Goal: Task Accomplishment & Management: Complete application form

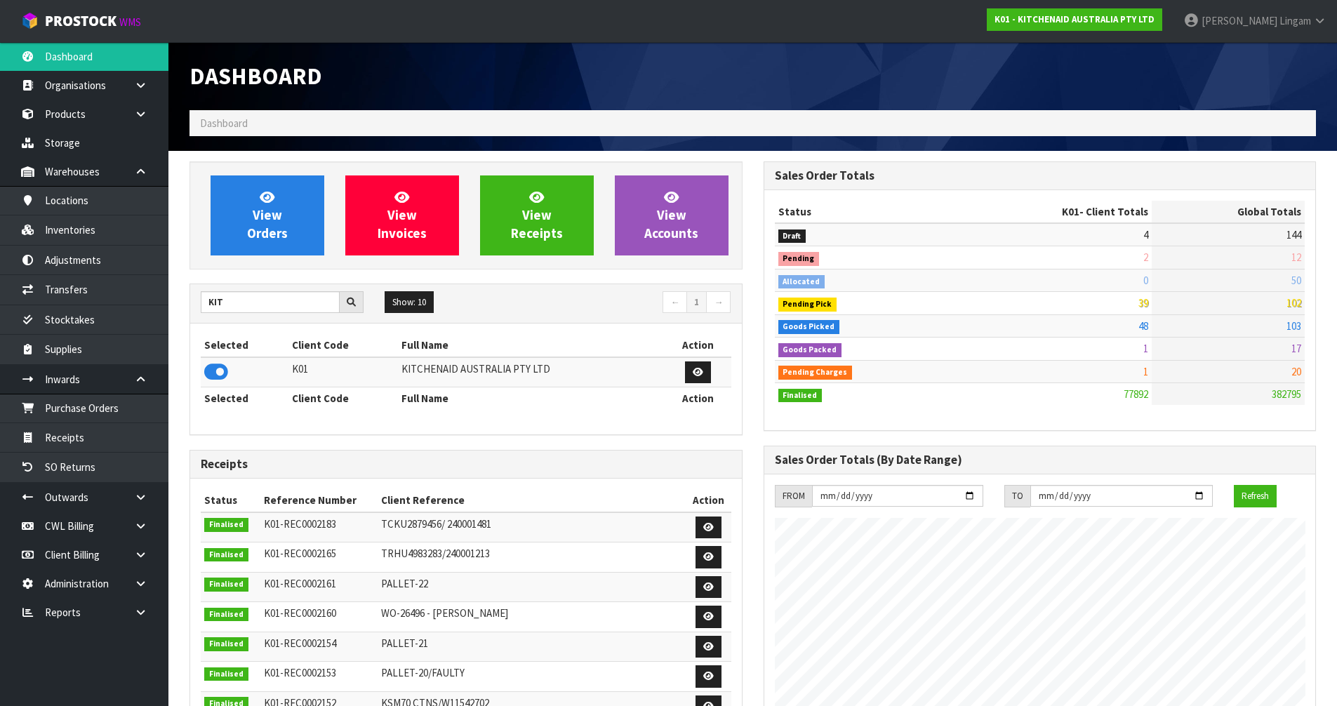
scroll to position [1063, 573]
drag, startPoint x: 253, startPoint y: 295, endPoint x: 173, endPoint y: 305, distance: 80.7
click at [173, 305] on section "View Orders View Invoices View Receipts View Accounts KIT Show: 10 5 10 25 50 ←…" at bounding box center [752, 693] width 1169 height 1085
type input "NERO"
click at [217, 373] on icon at bounding box center [216, 371] width 24 height 21
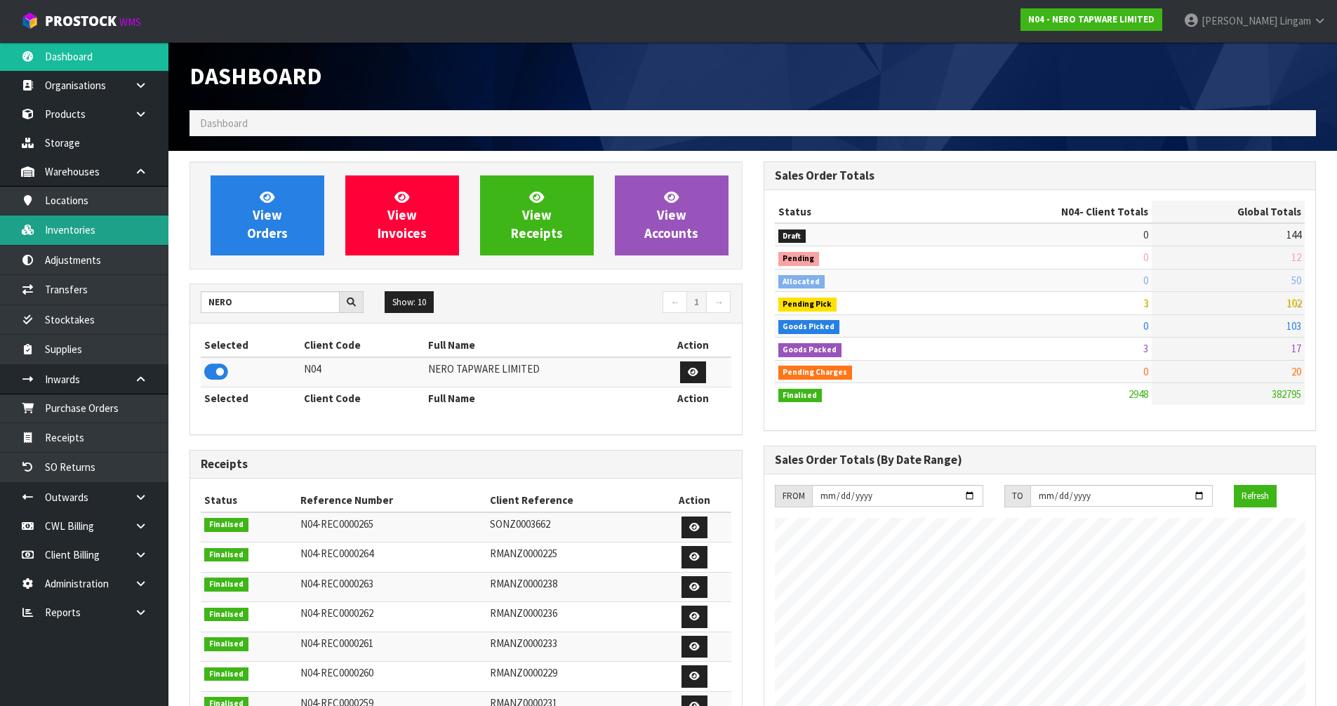
click at [90, 235] on link "Inventories" at bounding box center [84, 229] width 168 height 29
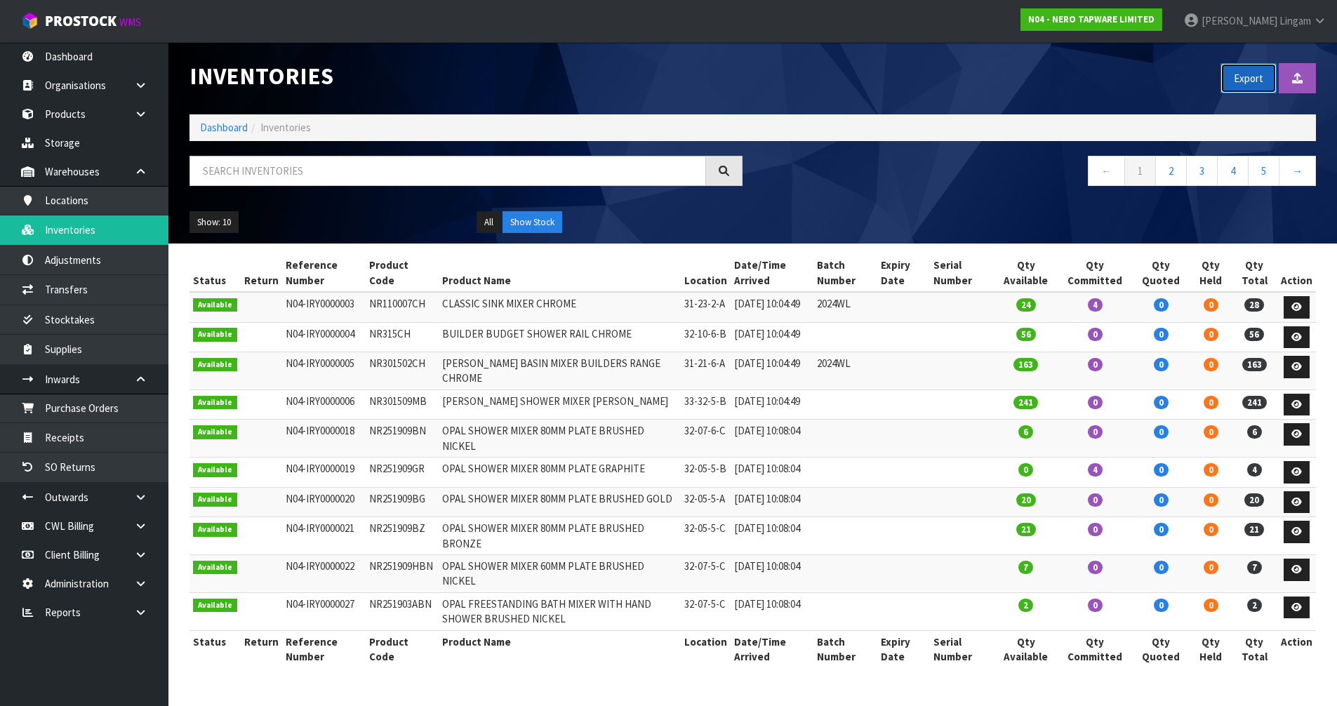
click at [1235, 79] on button "Export" at bounding box center [1249, 78] width 56 height 30
click at [218, 129] on link "Dashboard" at bounding box center [224, 127] width 48 height 13
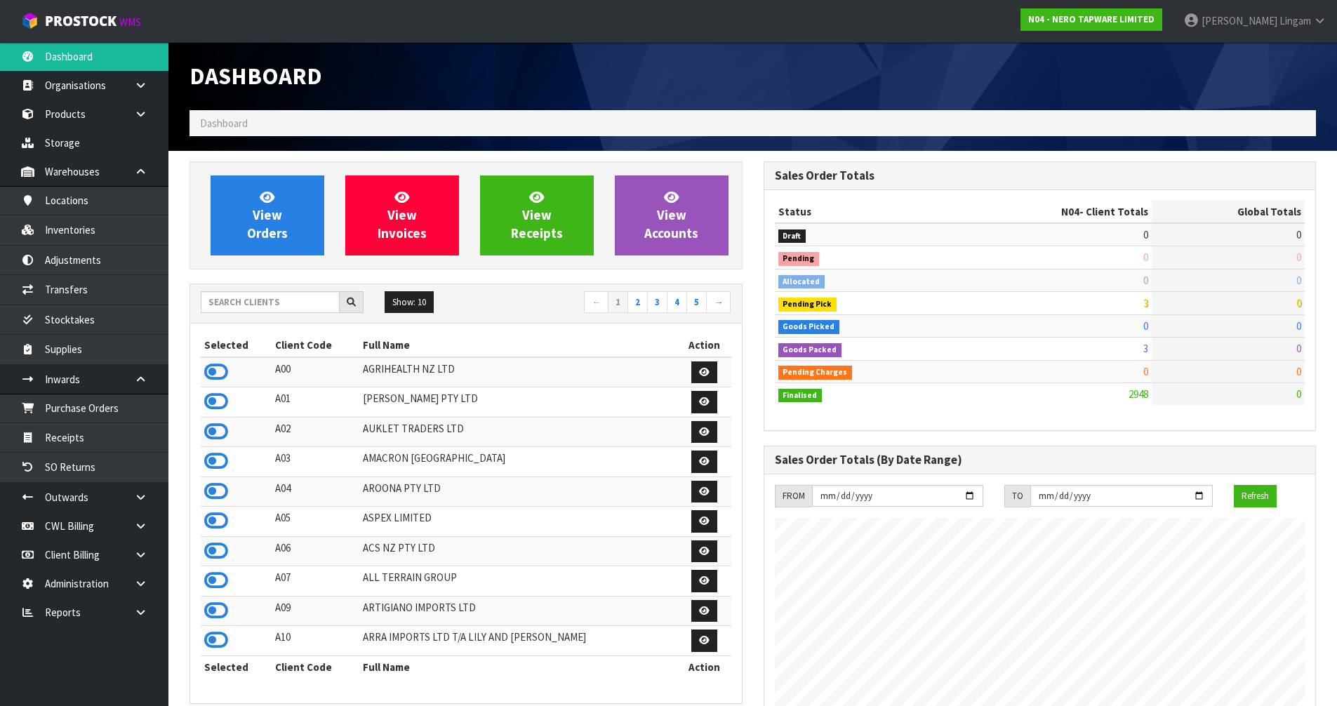
scroll to position [1063, 573]
click at [244, 303] on input "text" at bounding box center [270, 302] width 139 height 22
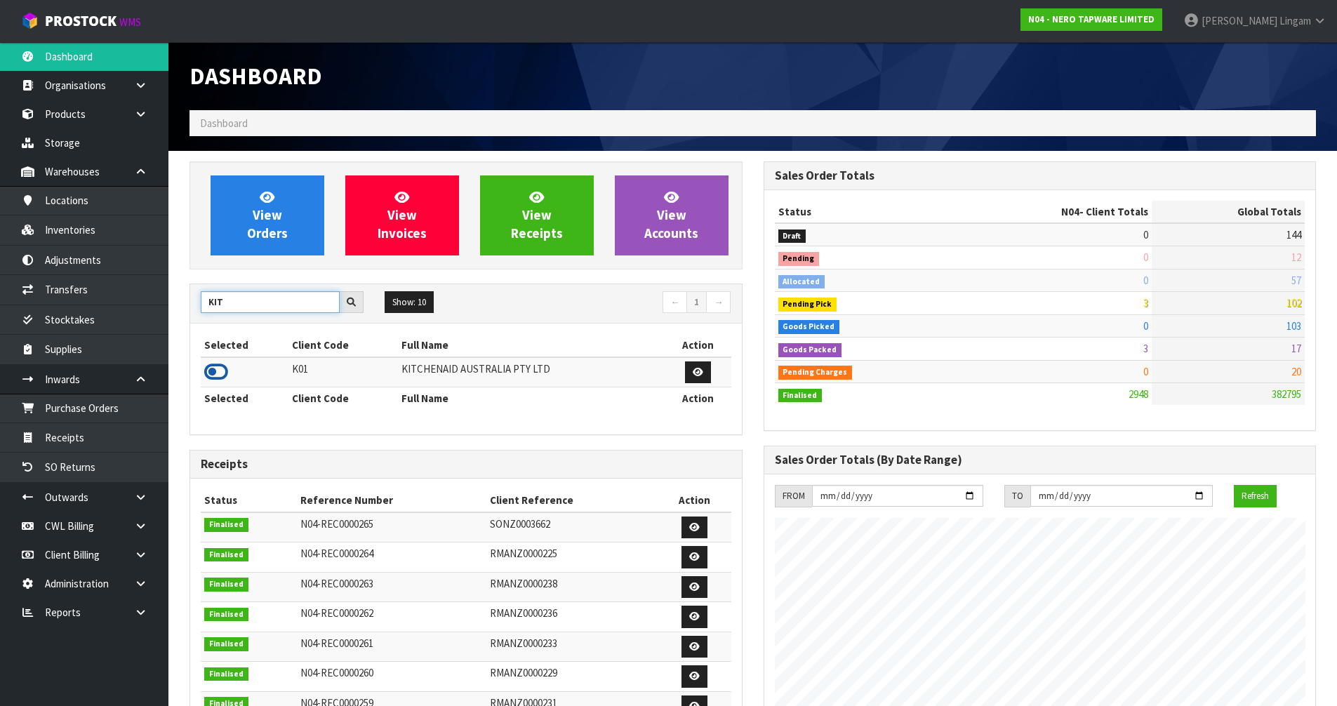
type input "KIT"
click at [214, 374] on icon at bounding box center [216, 371] width 24 height 21
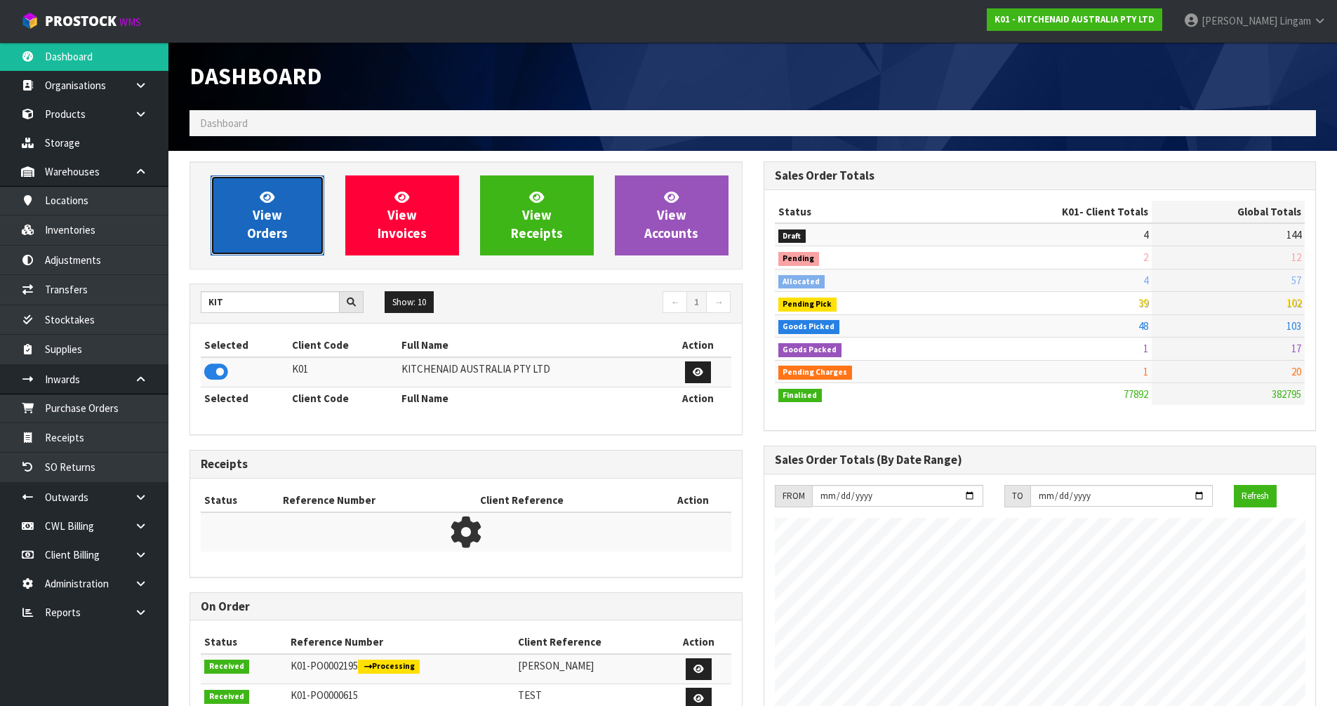
click at [265, 238] on span "View Orders" at bounding box center [267, 215] width 41 height 53
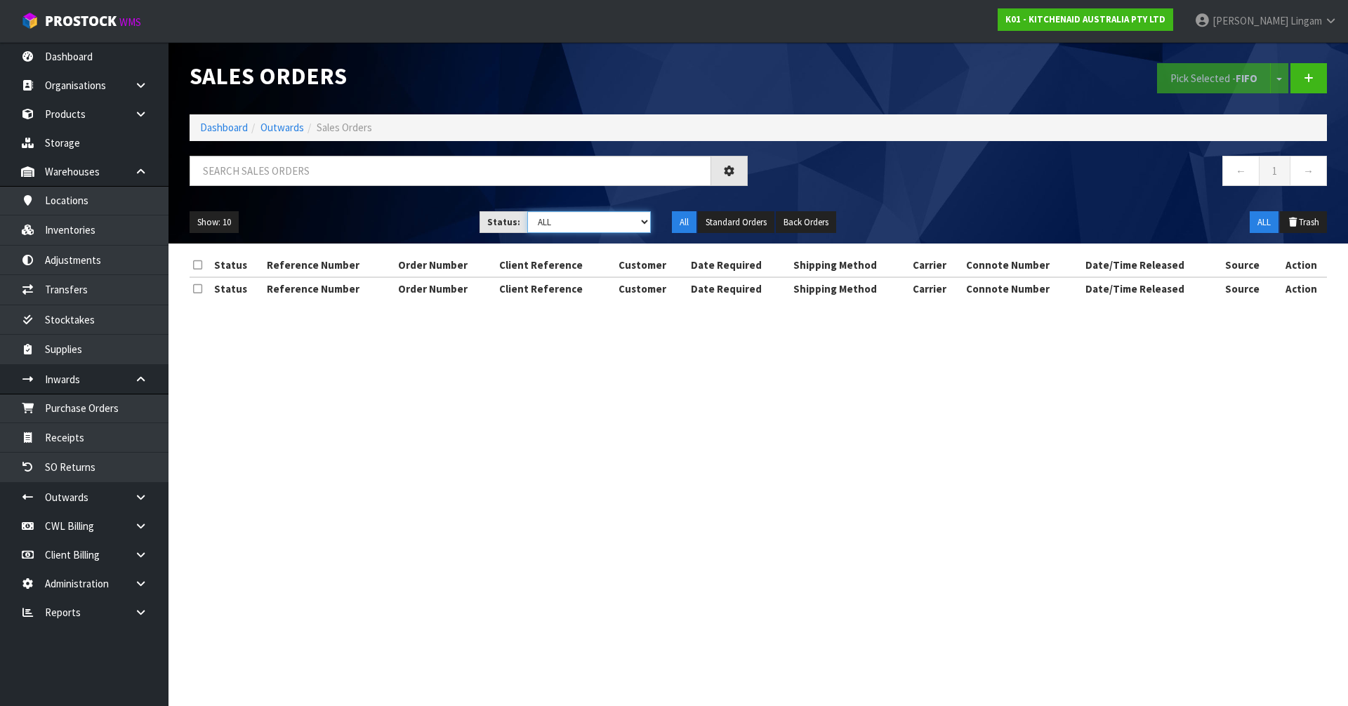
click at [616, 220] on select "Draft Pending Allocated Pending Pick Goods Picked Goods Packed Pending Charges …" at bounding box center [589, 222] width 124 height 22
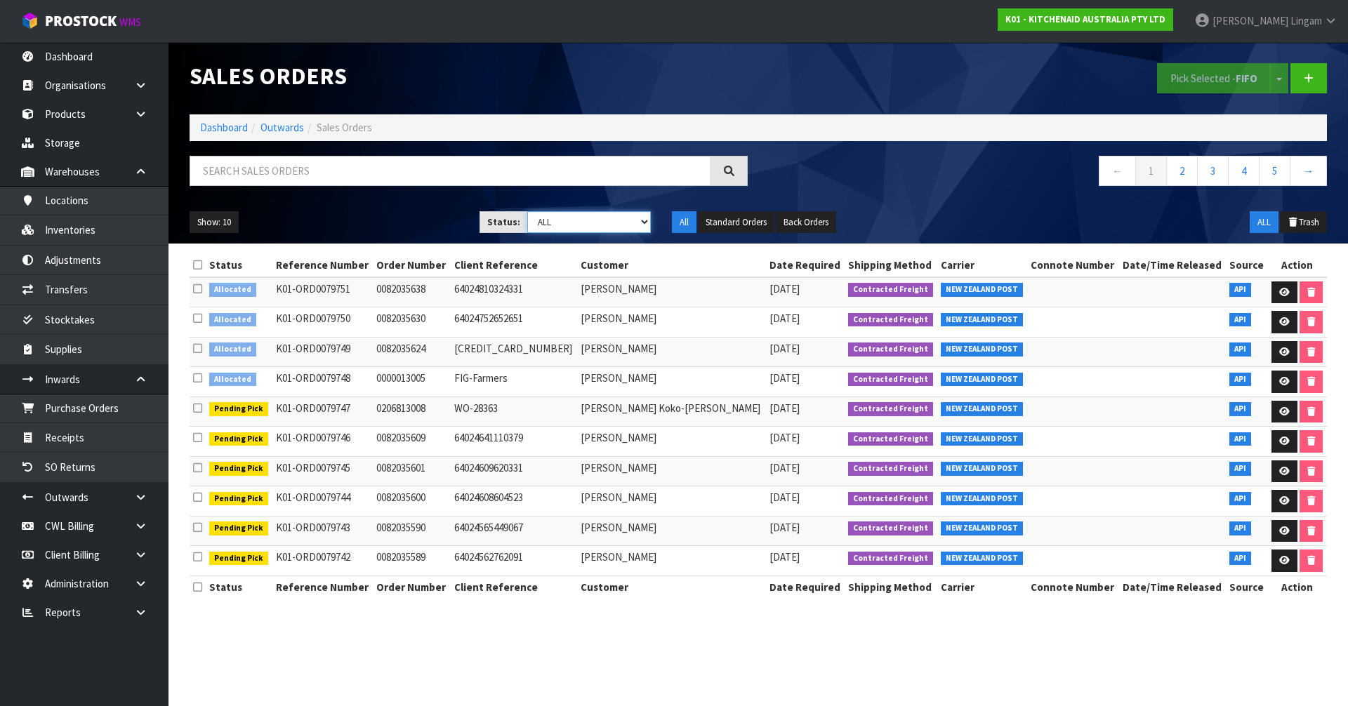
select select "string:2"
click at [527, 211] on select "Draft Pending Allocated Pending Pick Goods Picked Goods Packed Pending Charges …" at bounding box center [589, 222] width 124 height 22
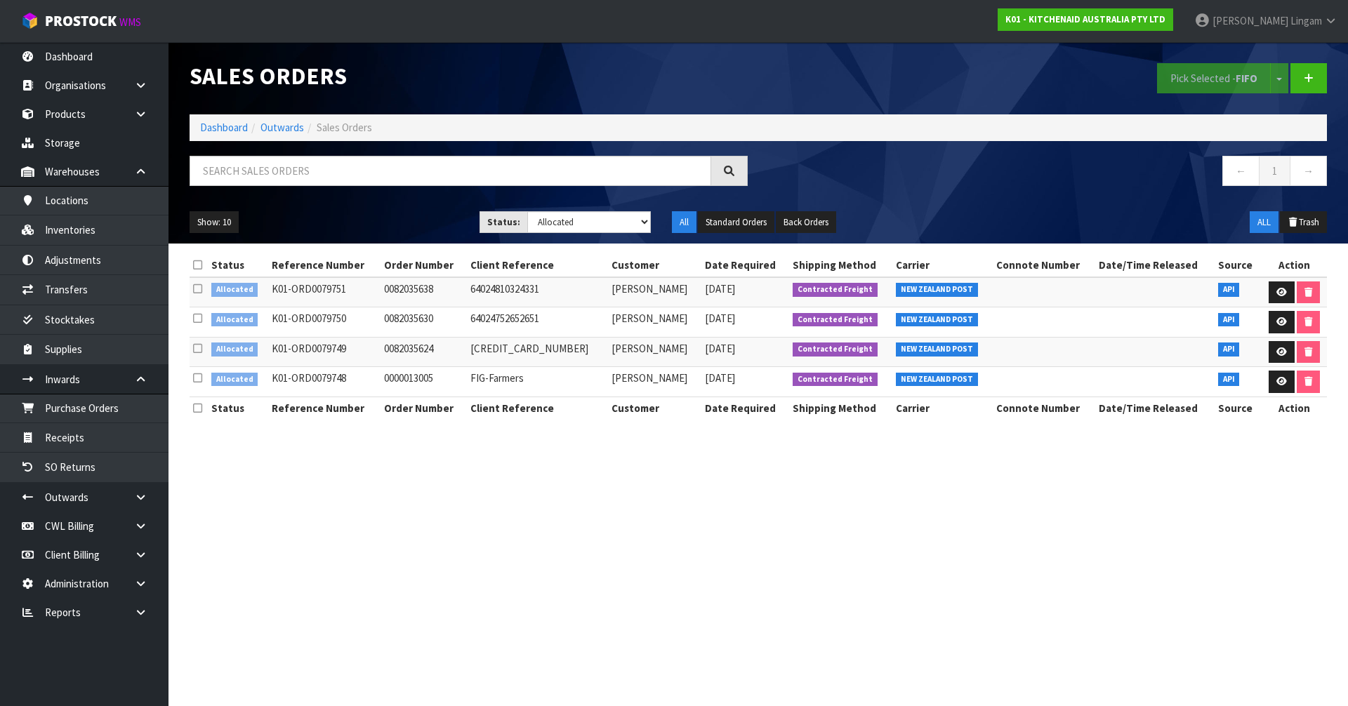
click at [199, 268] on icon at bounding box center [197, 265] width 9 height 11
click at [1171, 82] on button "Pick Selected - FIFO" at bounding box center [1214, 78] width 114 height 30
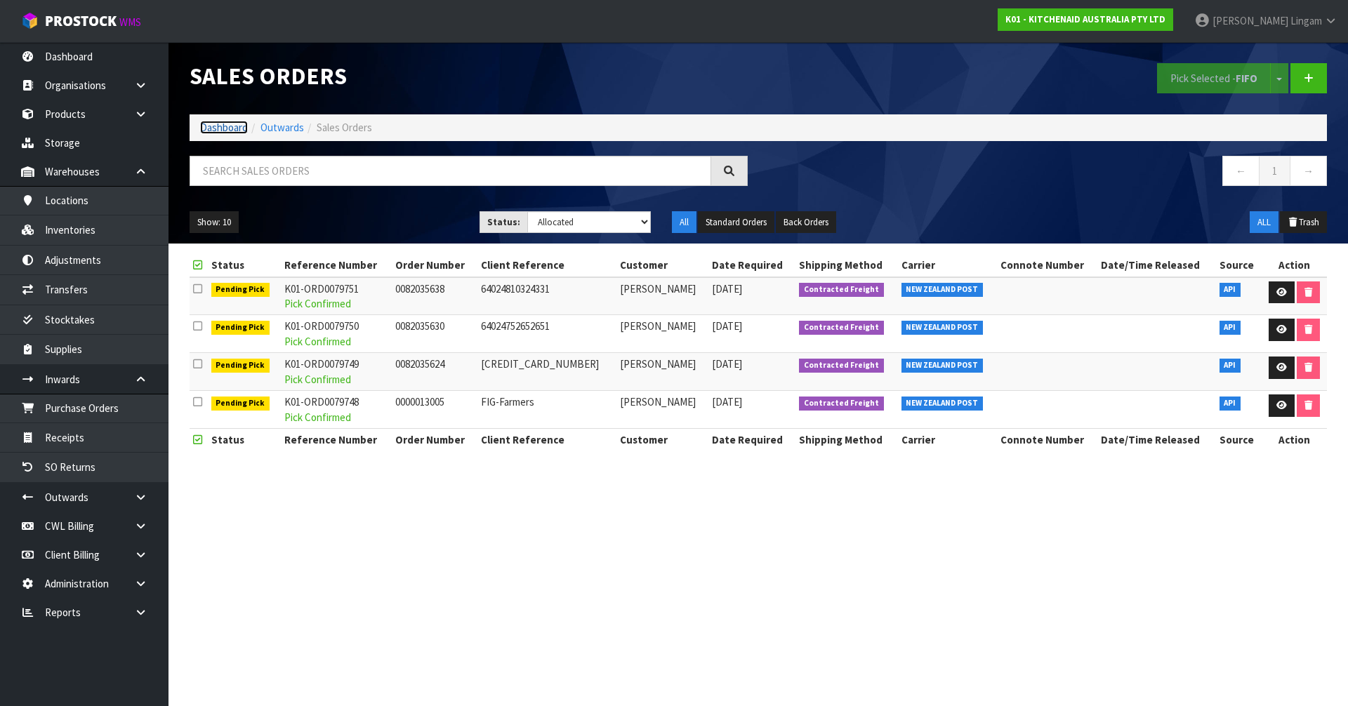
click at [241, 127] on link "Dashboard" at bounding box center [224, 127] width 48 height 13
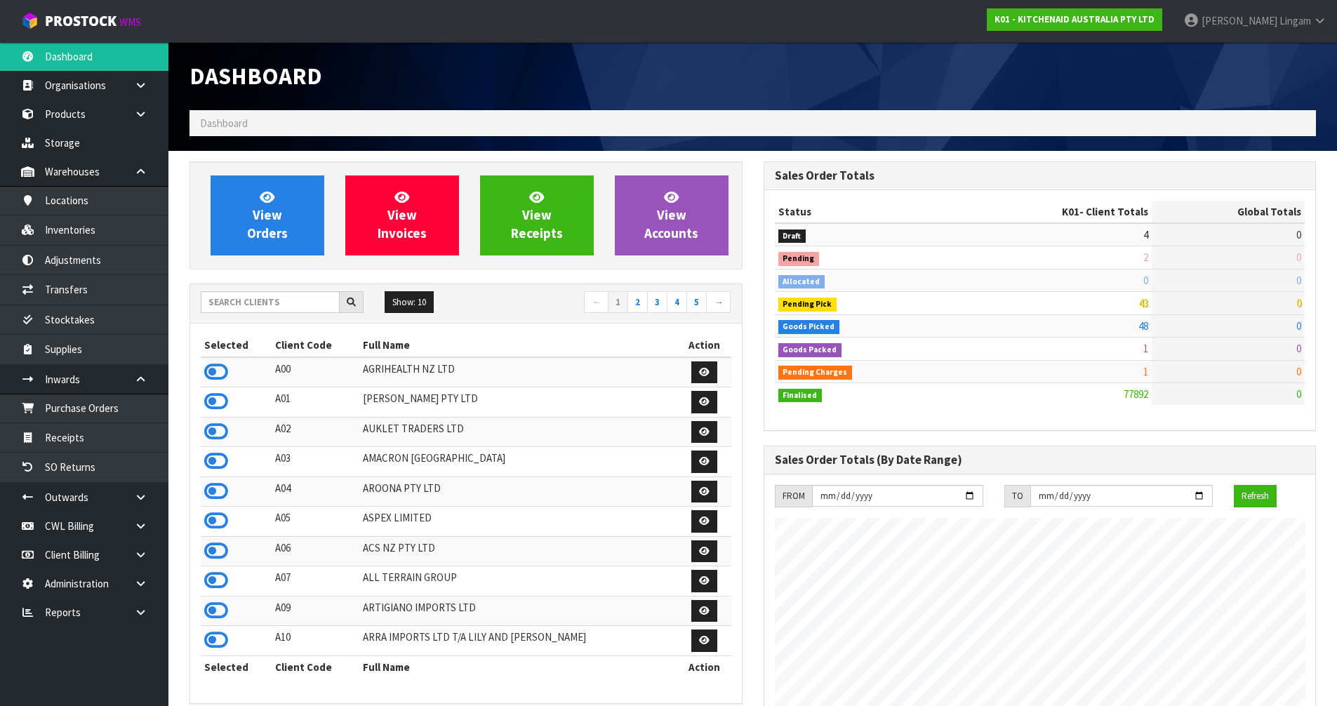
scroll to position [1063, 573]
click at [279, 303] on input "text" at bounding box center [270, 302] width 139 height 22
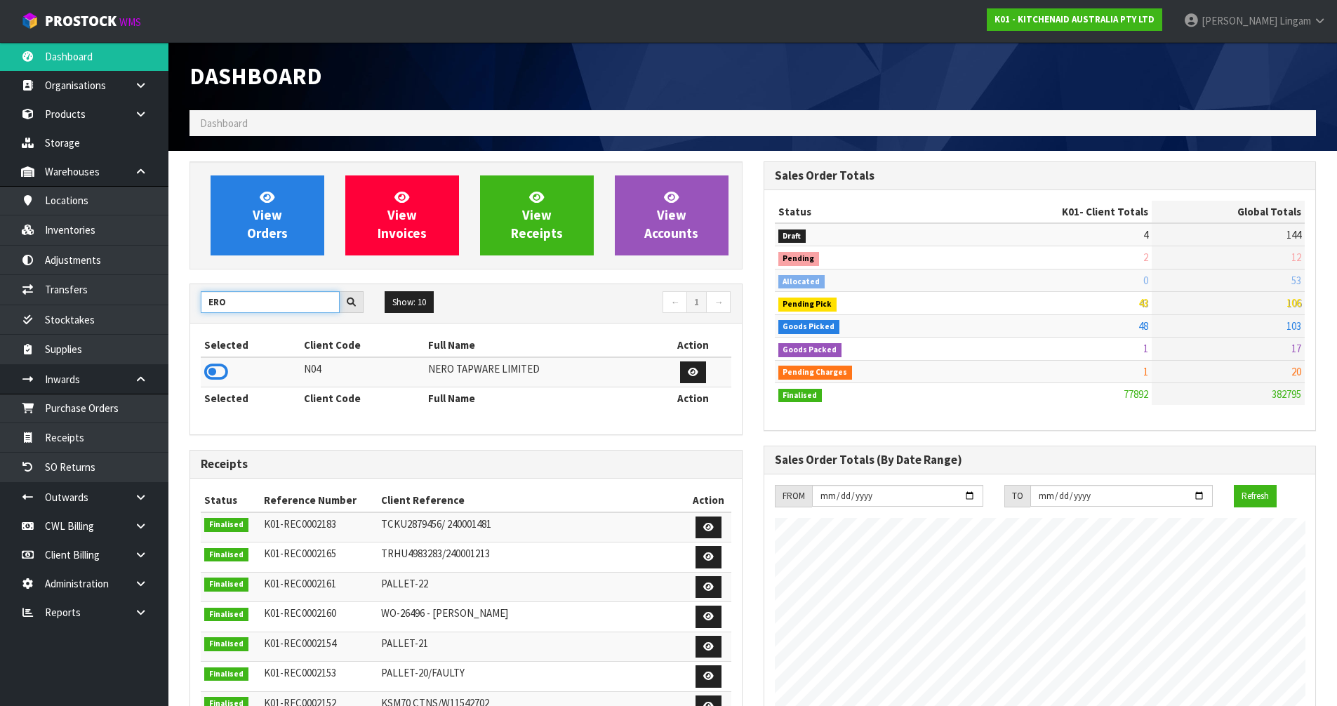
type input "ERO"
click at [204, 371] on td at bounding box center [251, 372] width 100 height 30
click at [84, 439] on link "Receipts" at bounding box center [84, 437] width 168 height 29
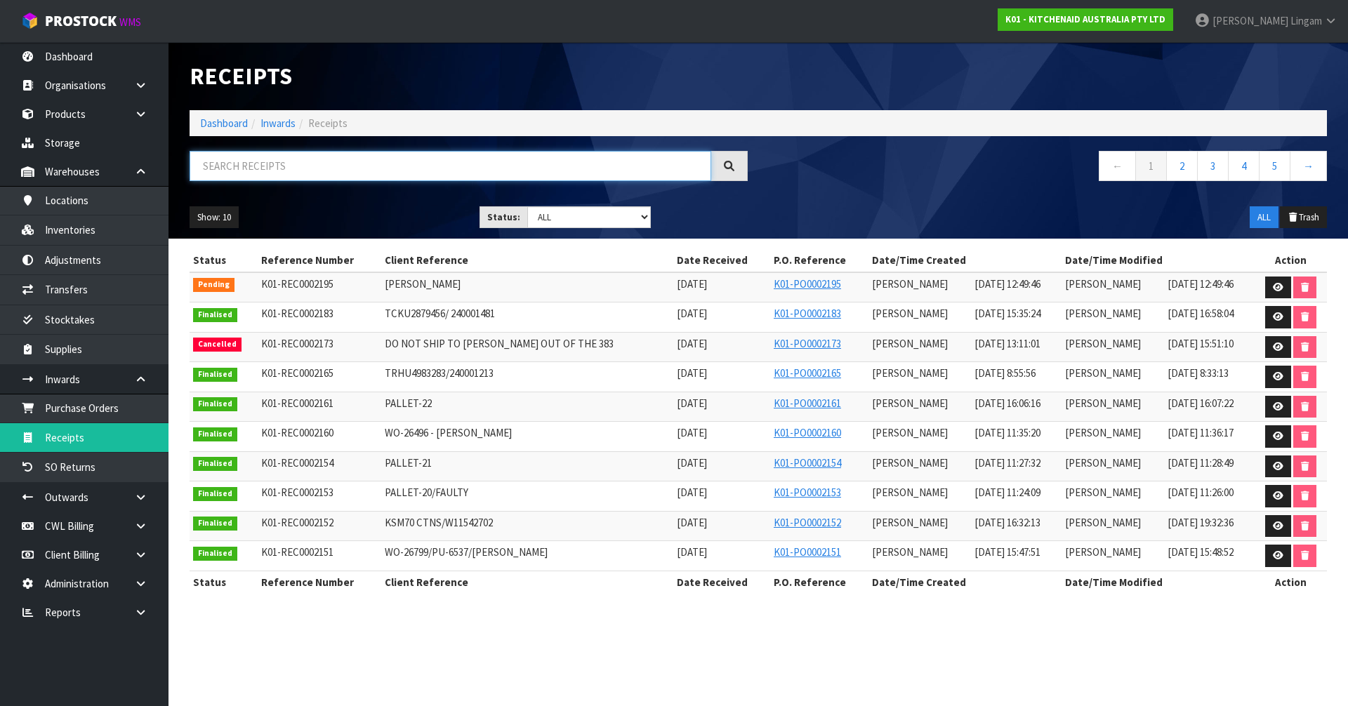
click at [532, 171] on input "text" at bounding box center [451, 166] width 522 height 30
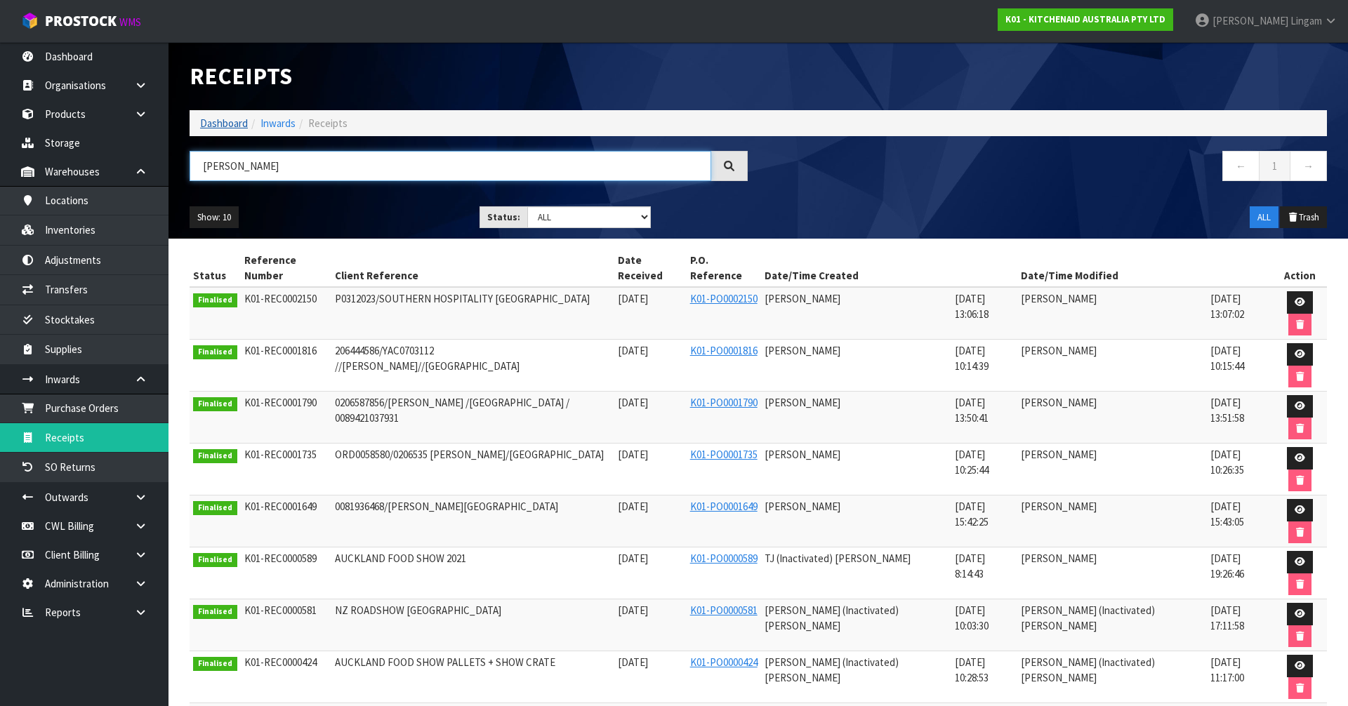
type input "[PERSON_NAME]"
click at [215, 124] on link "Dashboard" at bounding box center [224, 123] width 48 height 13
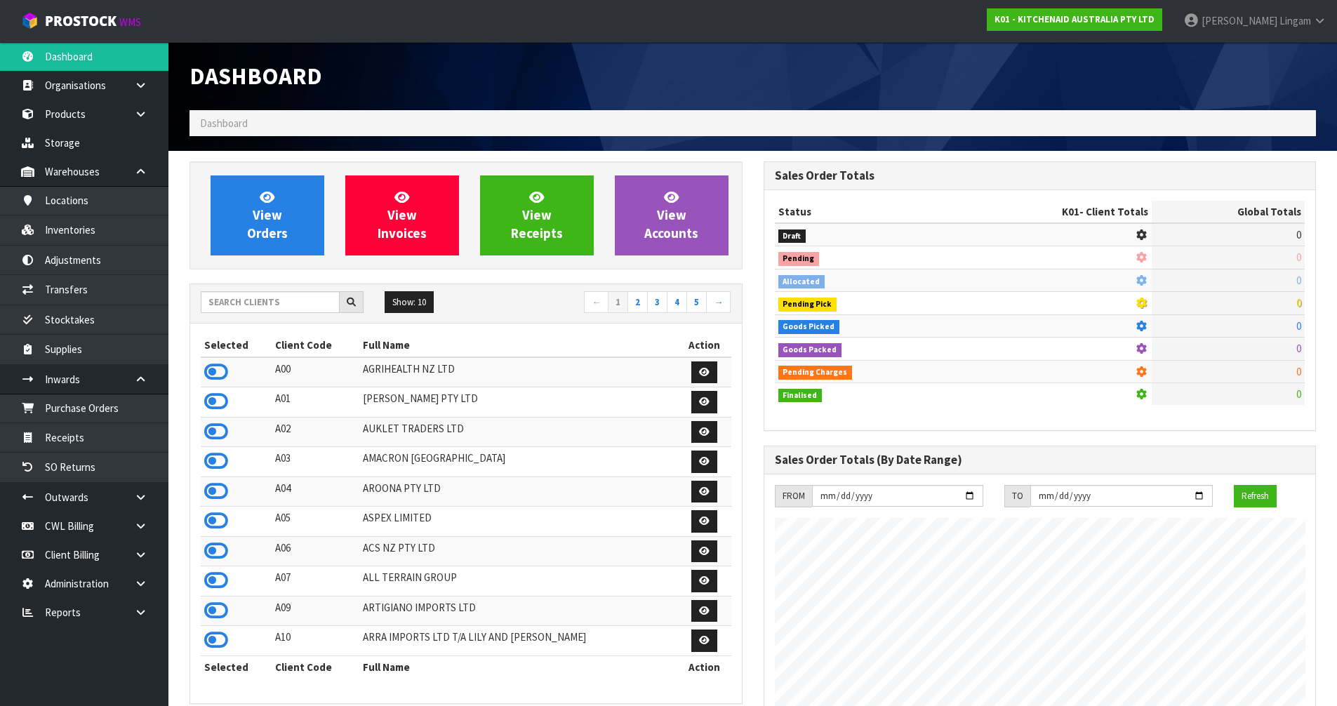
scroll to position [1063, 573]
click at [277, 310] on input "text" at bounding box center [270, 302] width 139 height 22
type input "B"
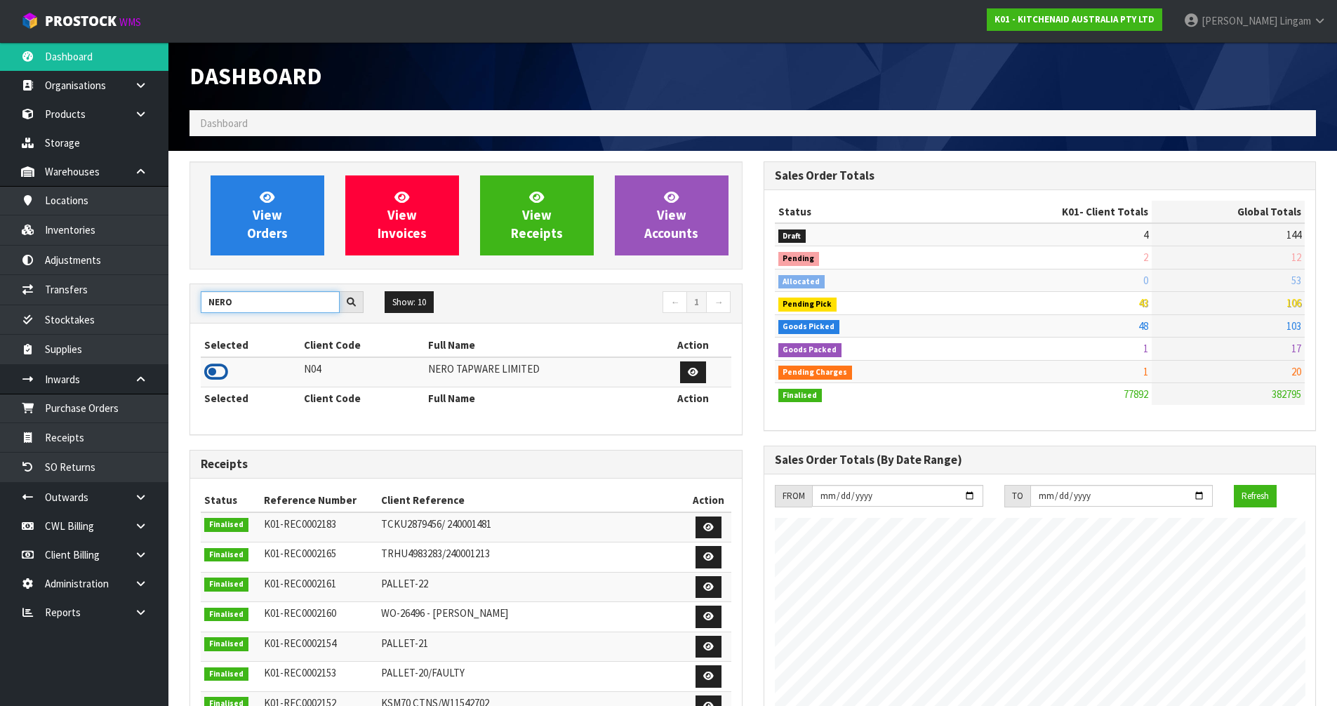
type input "NERO"
click at [223, 373] on icon at bounding box center [216, 371] width 24 height 21
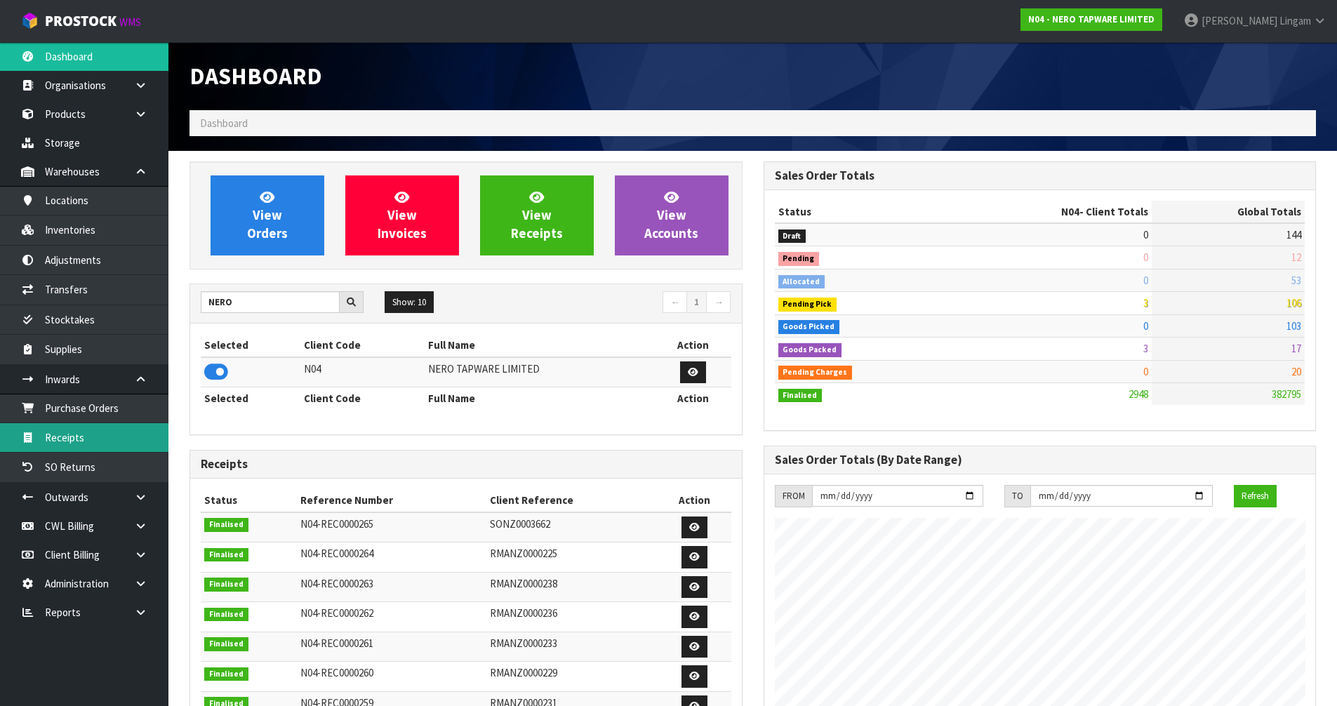
click at [119, 440] on link "Receipts" at bounding box center [84, 437] width 168 height 29
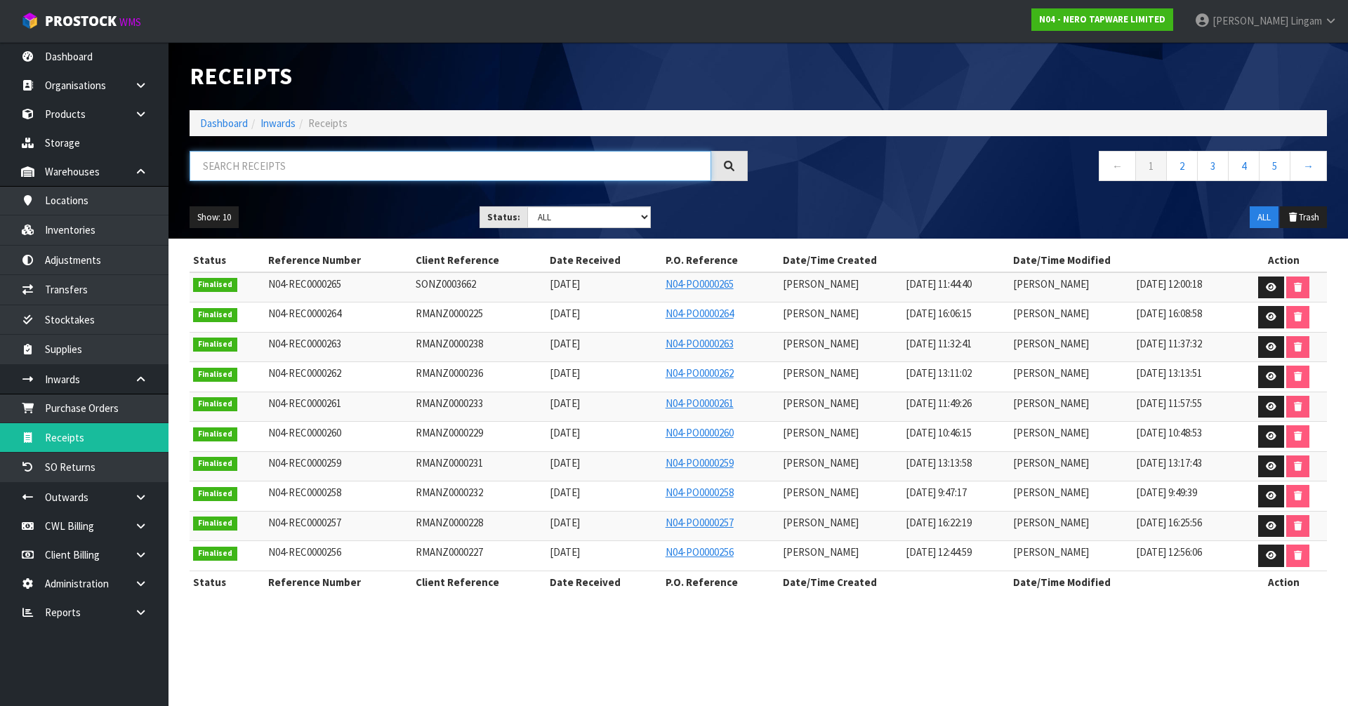
click at [507, 168] on input "text" at bounding box center [451, 166] width 522 height 30
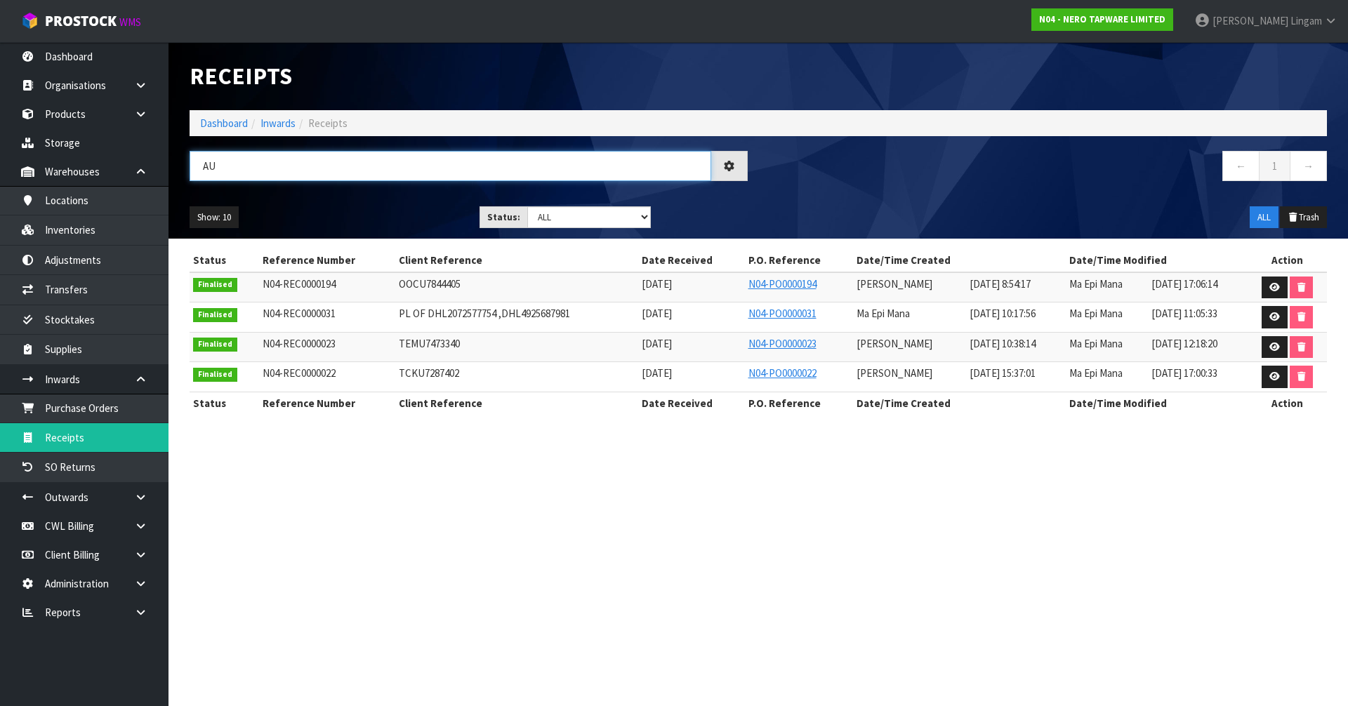
type input "A"
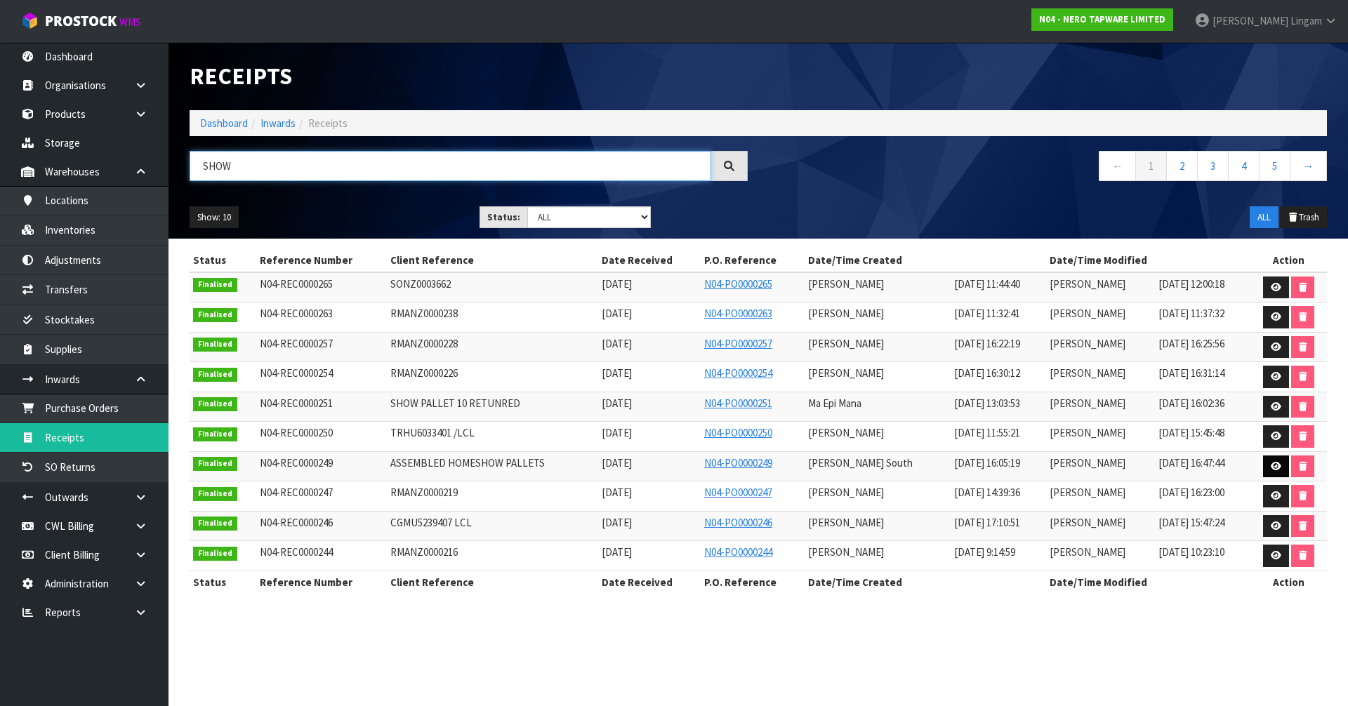
type input "SHOW"
click at [1270, 466] on icon at bounding box center [1275, 466] width 11 height 9
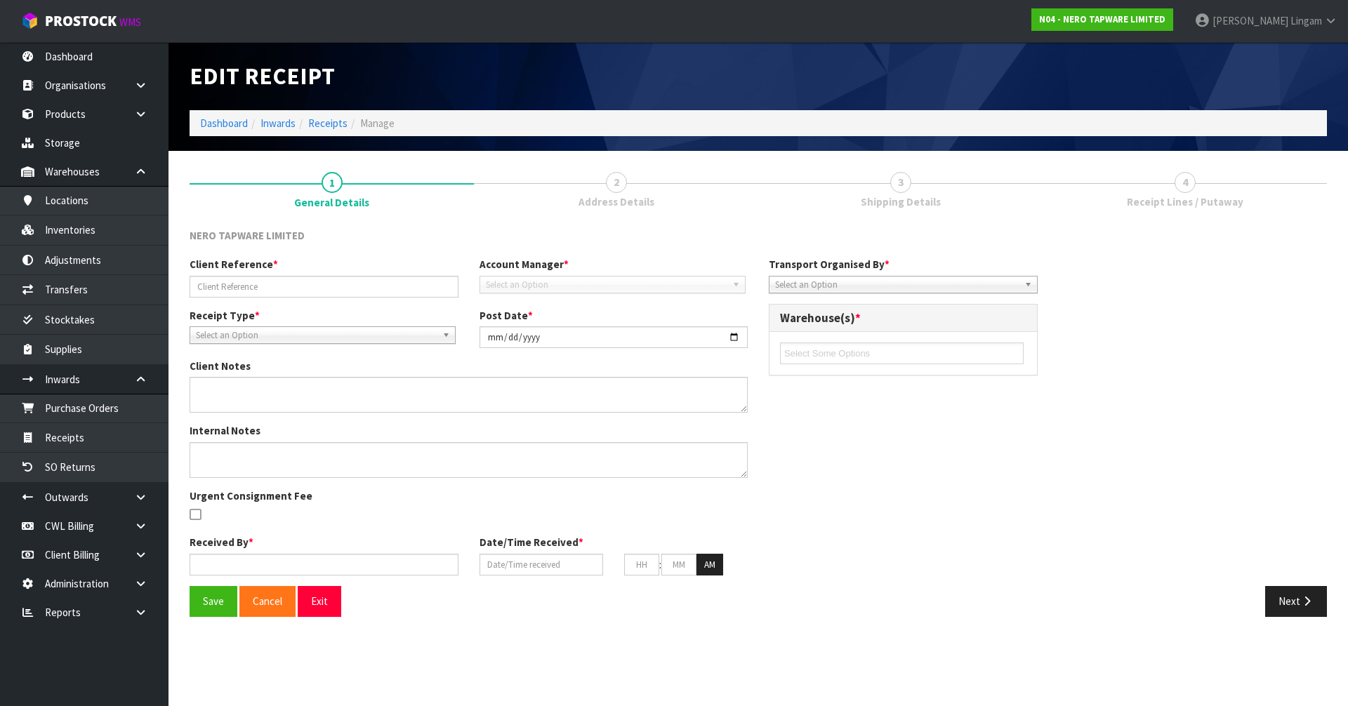
type input "ASSEMBLED HOMESHOW PALLETS"
type input "[DATE]"
type input "[PERSON_NAME] South"
type input "[DATE]"
type input "04"
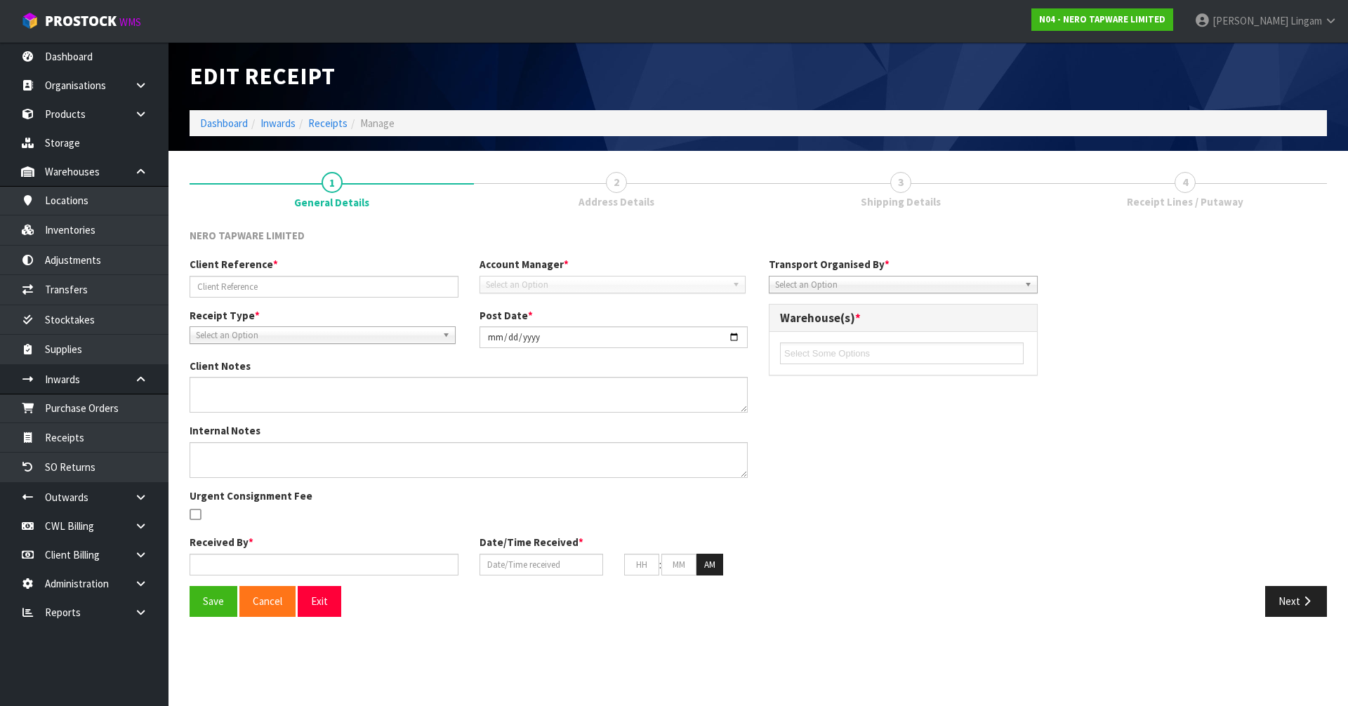
type input "50"
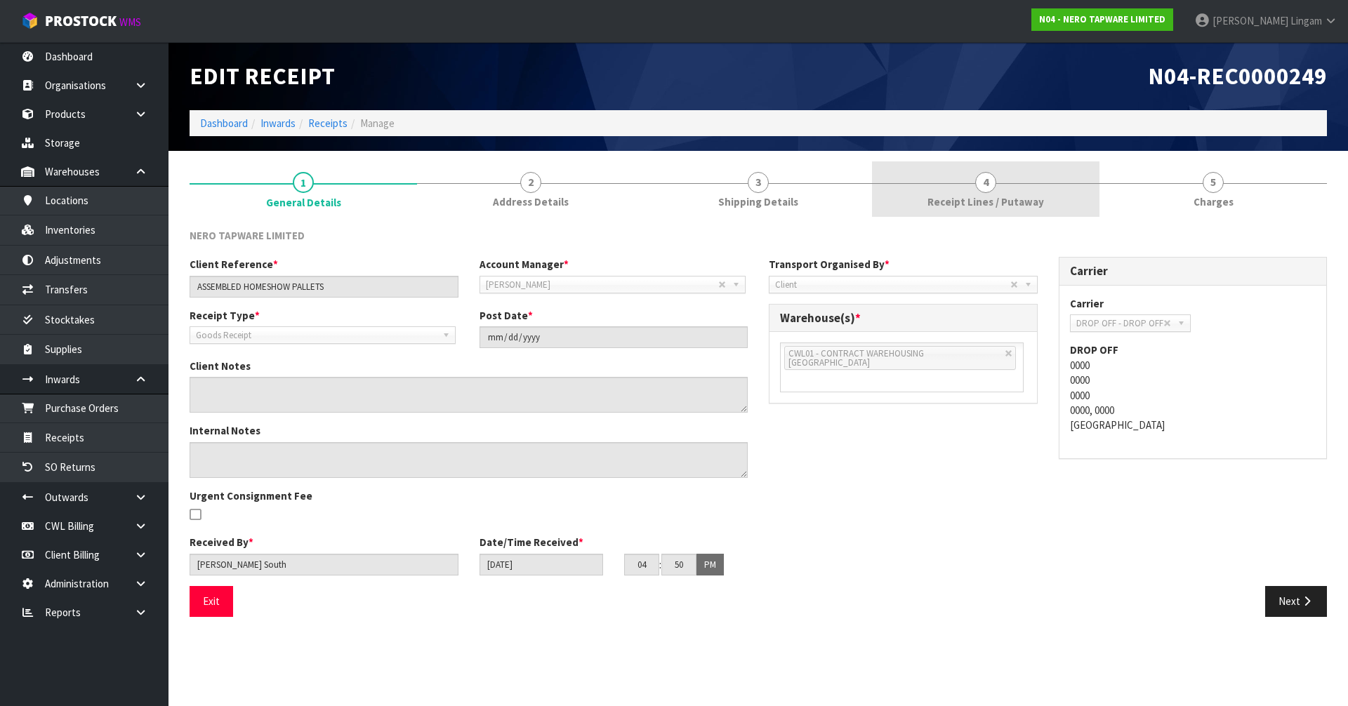
click at [956, 204] on span "Receipt Lines / Putaway" at bounding box center [985, 201] width 117 height 15
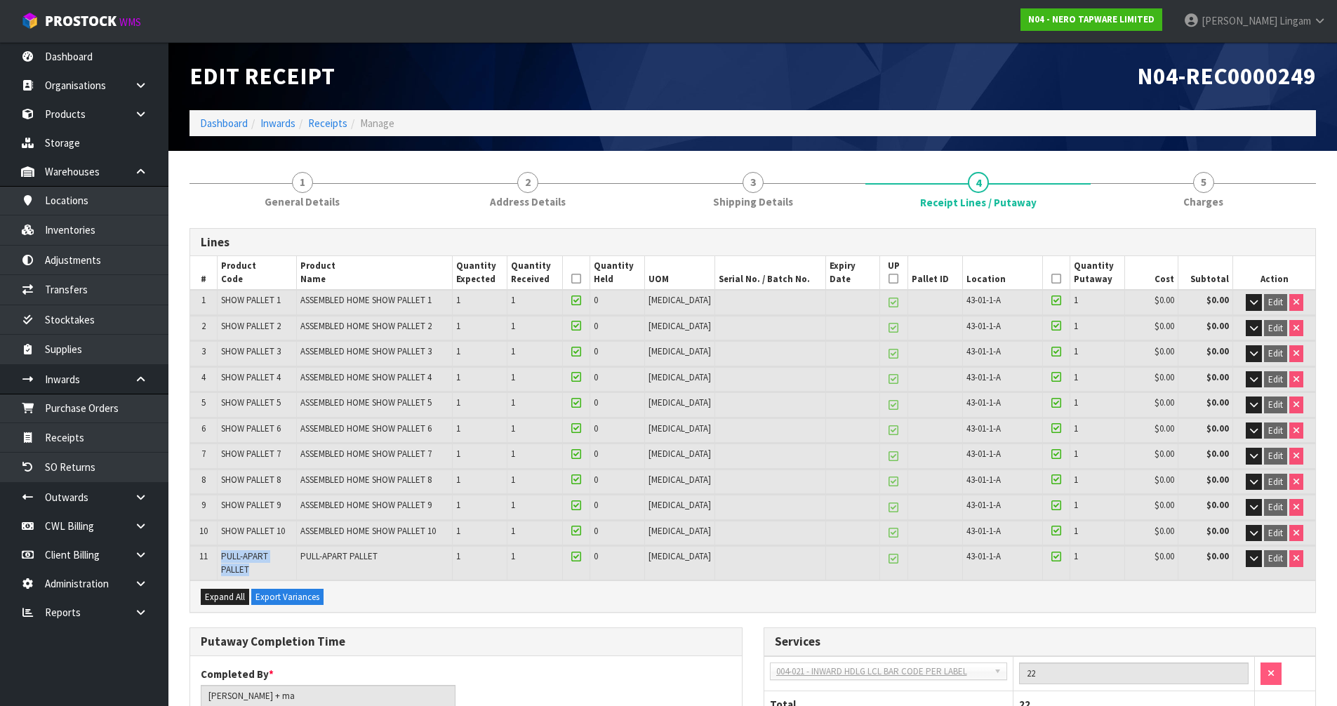
drag, startPoint x: 220, startPoint y: 556, endPoint x: 298, endPoint y: 559, distance: 78.7
click at [297, 559] on td "PULL-APART PALLET" at bounding box center [257, 563] width 80 height 34
copy span "PULL-APART PALLET"
click at [147, 611] on link at bounding box center [146, 612] width 45 height 29
click at [218, 122] on link "Dashboard" at bounding box center [224, 123] width 48 height 13
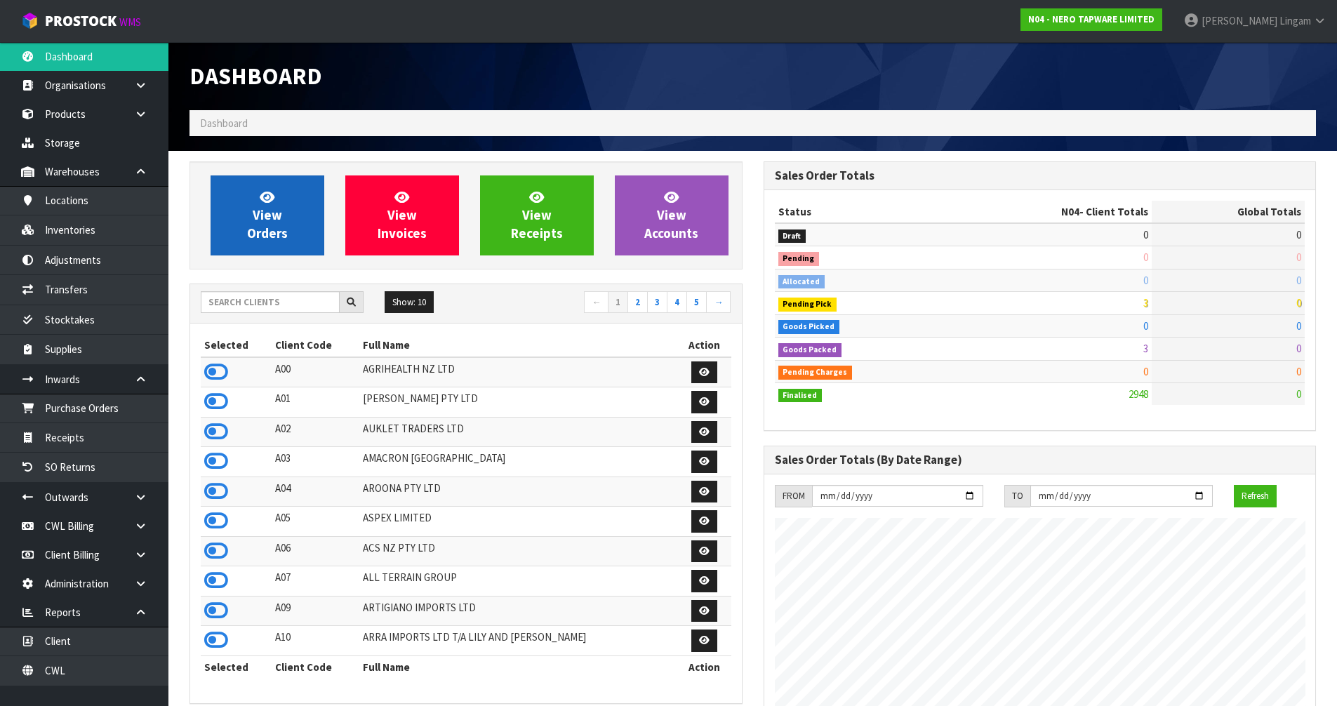
scroll to position [1063, 573]
click at [267, 222] on span "View Orders" at bounding box center [267, 215] width 41 height 53
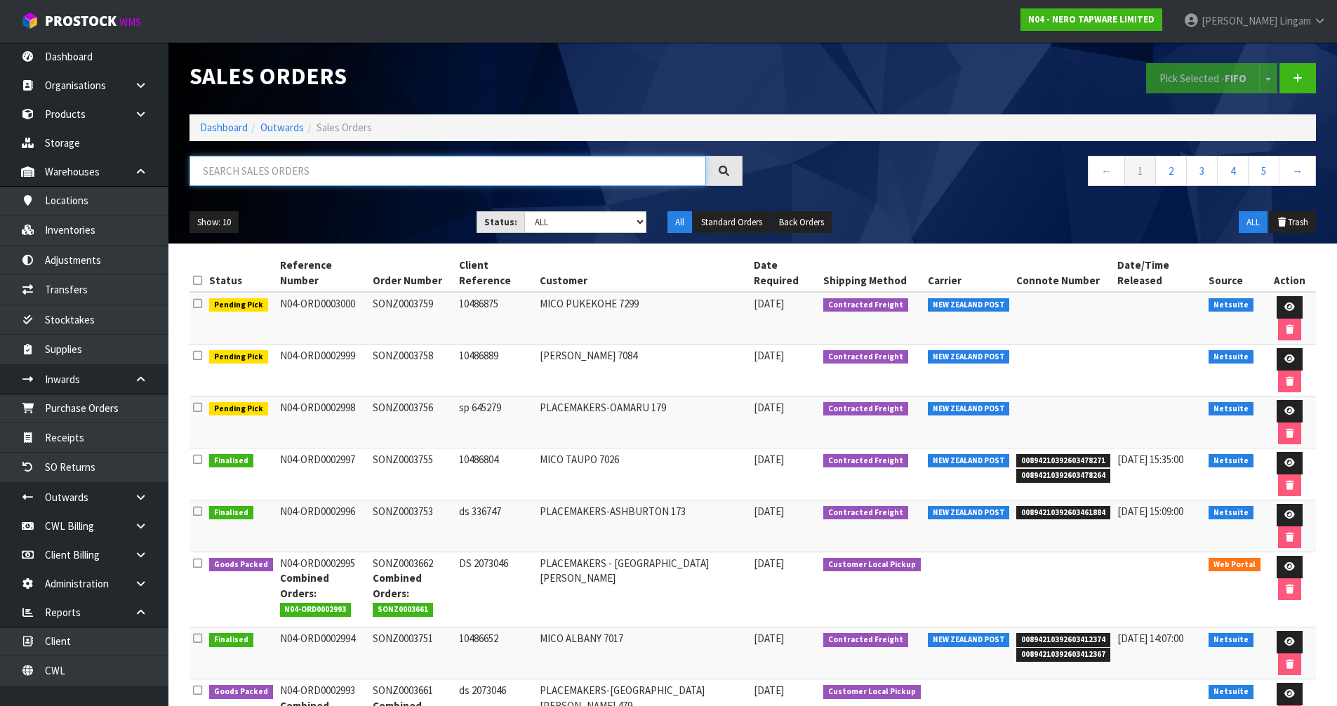
click at [486, 173] on input "text" at bounding box center [448, 171] width 517 height 30
paste input "PULL-APART PALLET"
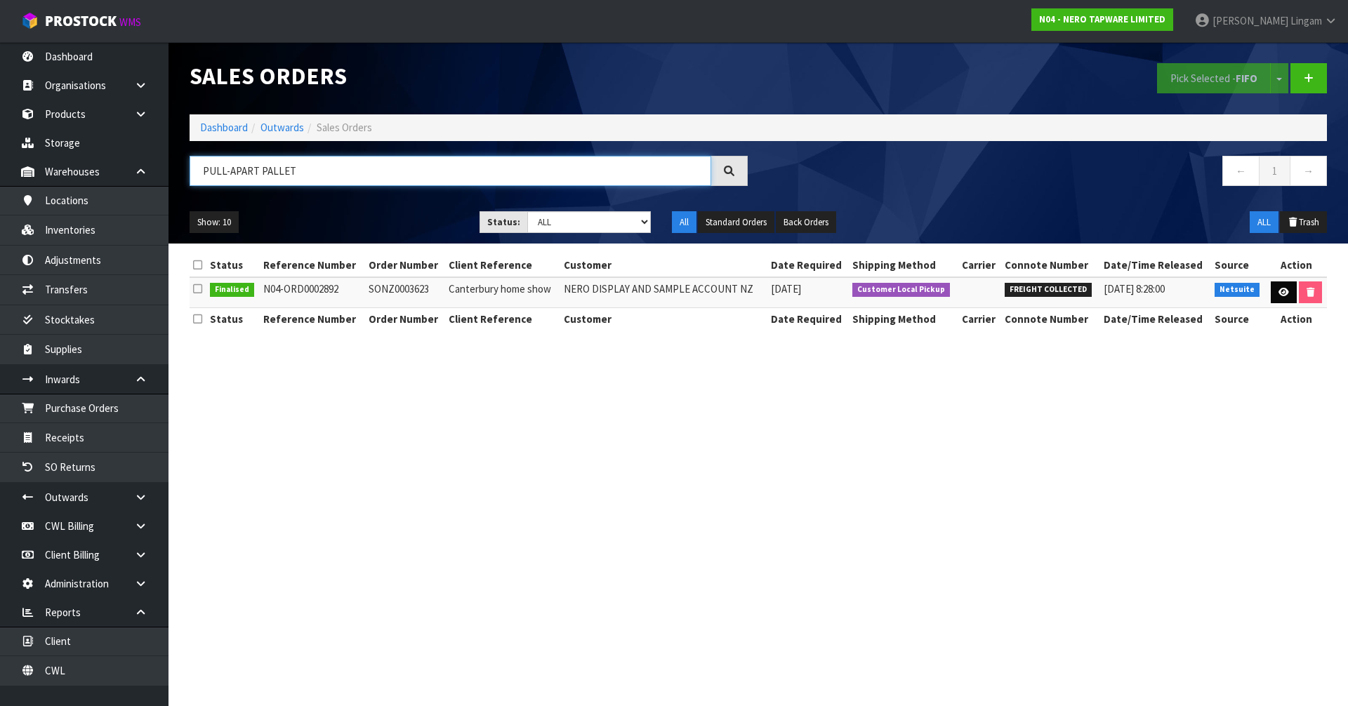
type input "PULL-APART PALLET"
click at [1278, 296] on icon at bounding box center [1283, 292] width 11 height 9
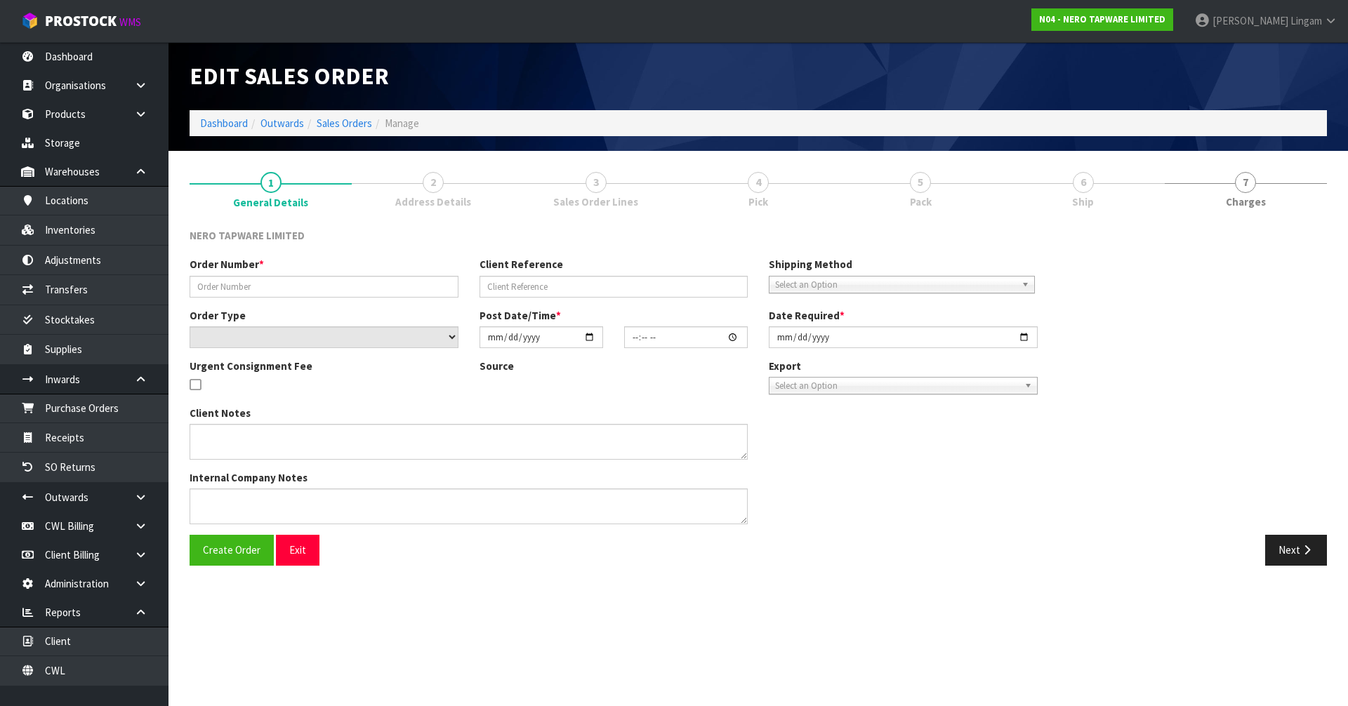
type input "SONZ0003623"
type input "Canterbury home show"
select select "number:0"
type input "[DATE]"
type input "15:15:04.000"
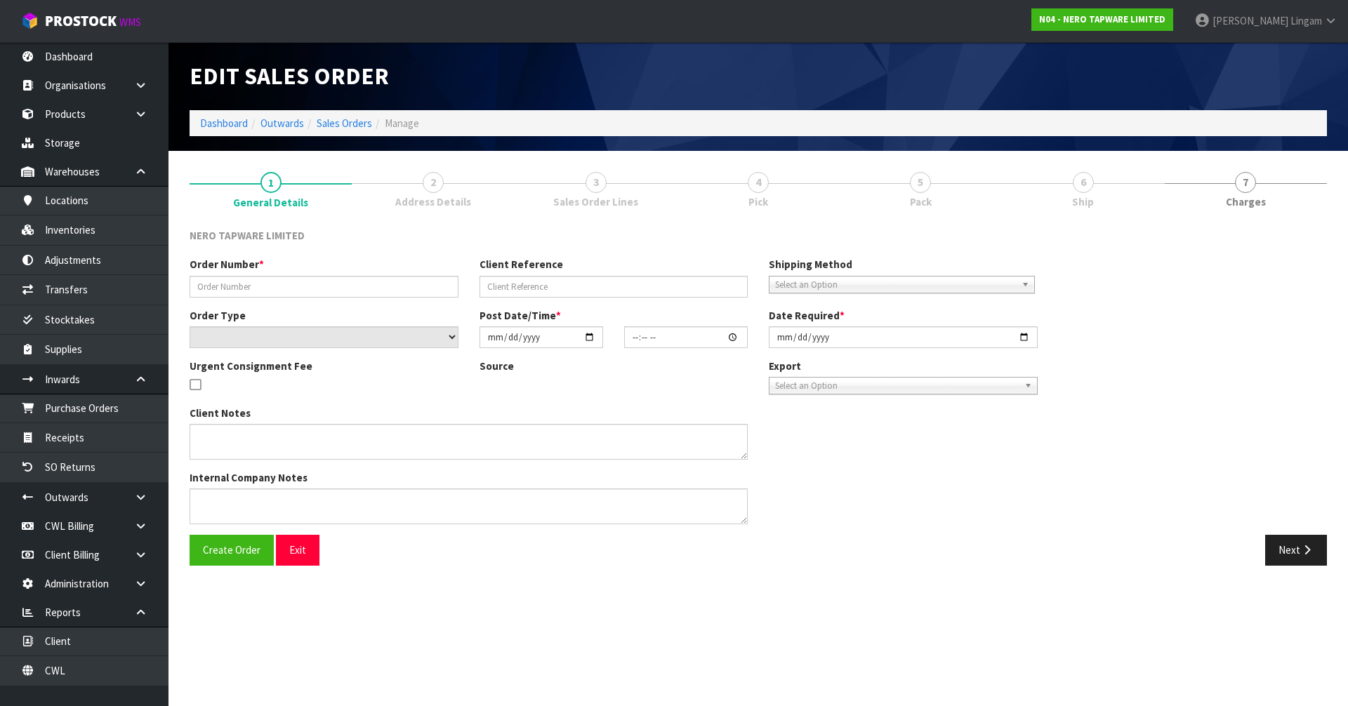
type input "[DATE]"
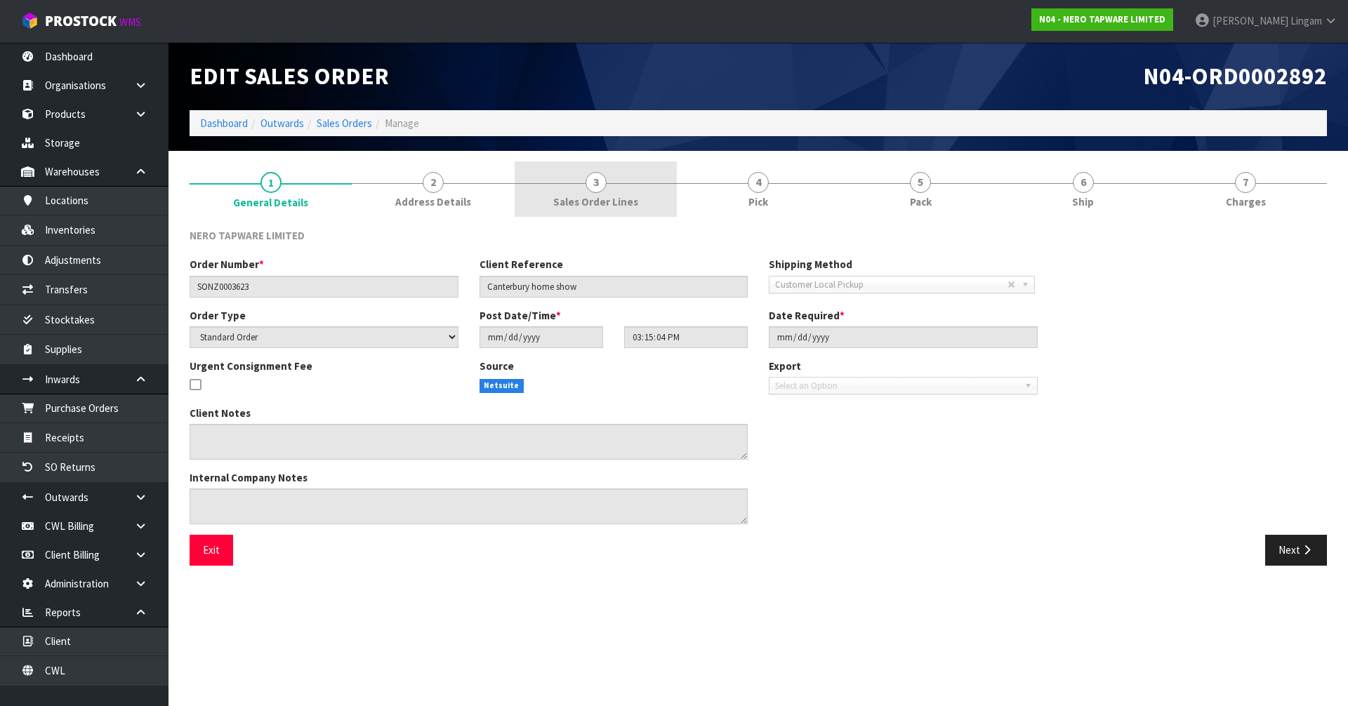
click at [628, 199] on span "Sales Order Lines" at bounding box center [595, 201] width 85 height 15
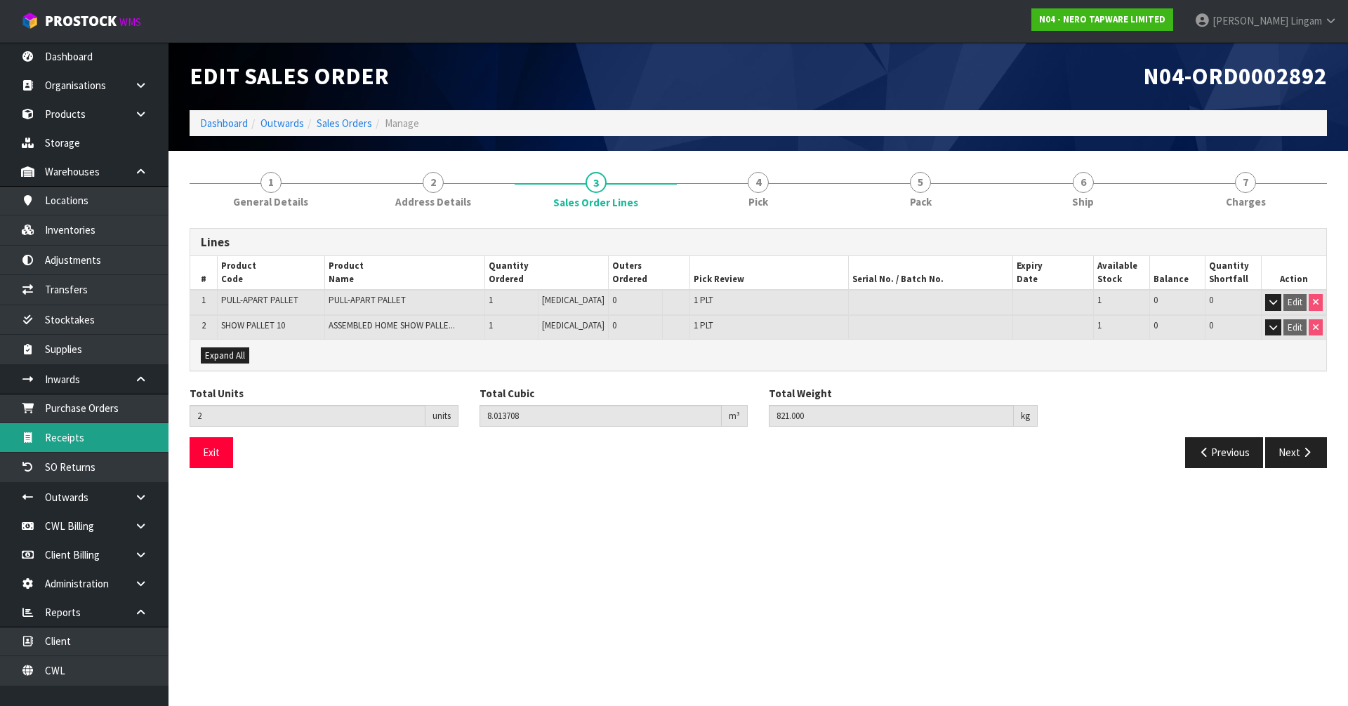
click at [94, 440] on link "Receipts" at bounding box center [84, 437] width 168 height 29
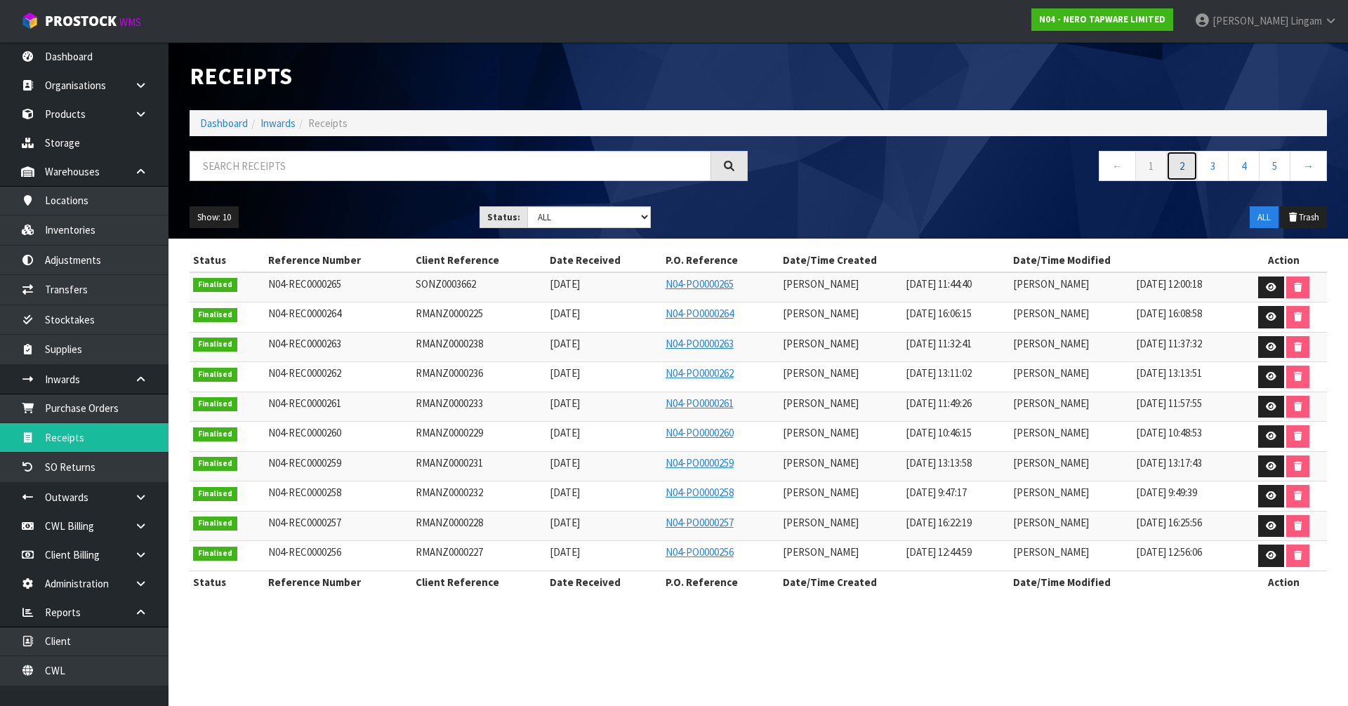
click at [1184, 166] on link "2" at bounding box center [1182, 166] width 32 height 30
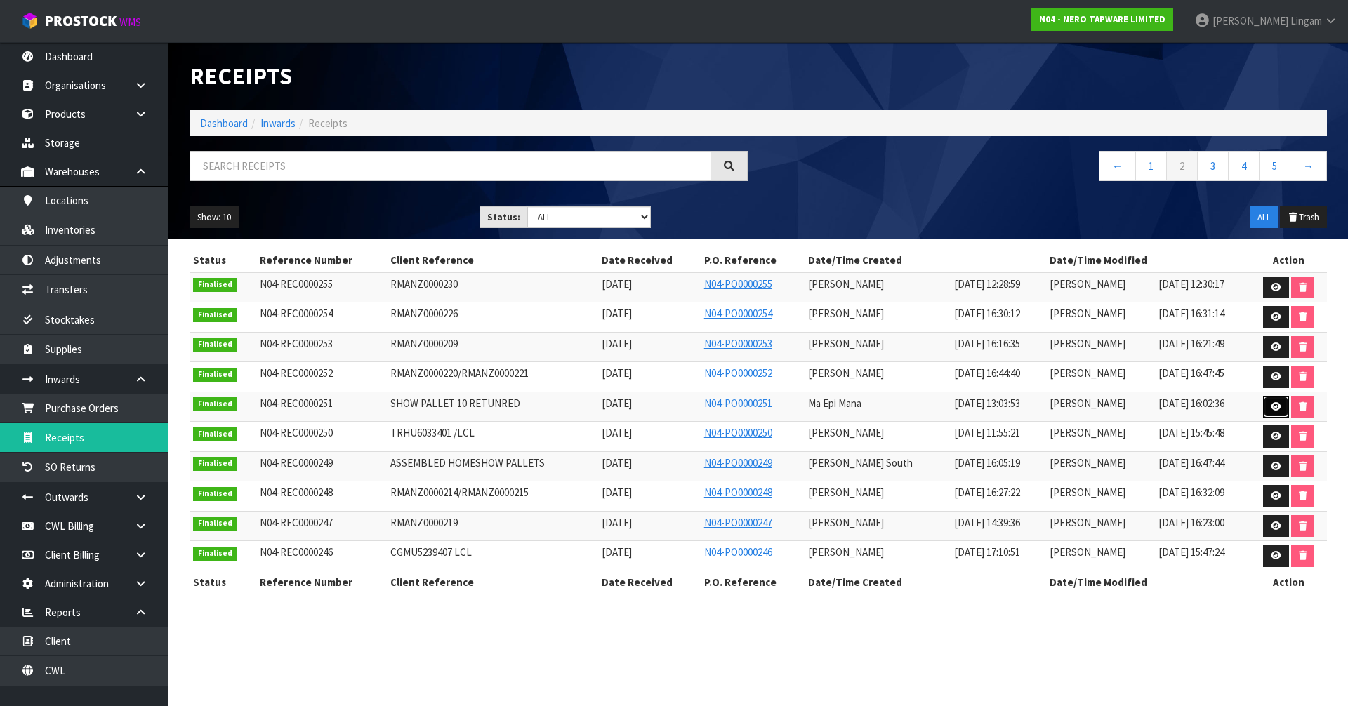
click at [1272, 411] on icon at bounding box center [1275, 406] width 11 height 9
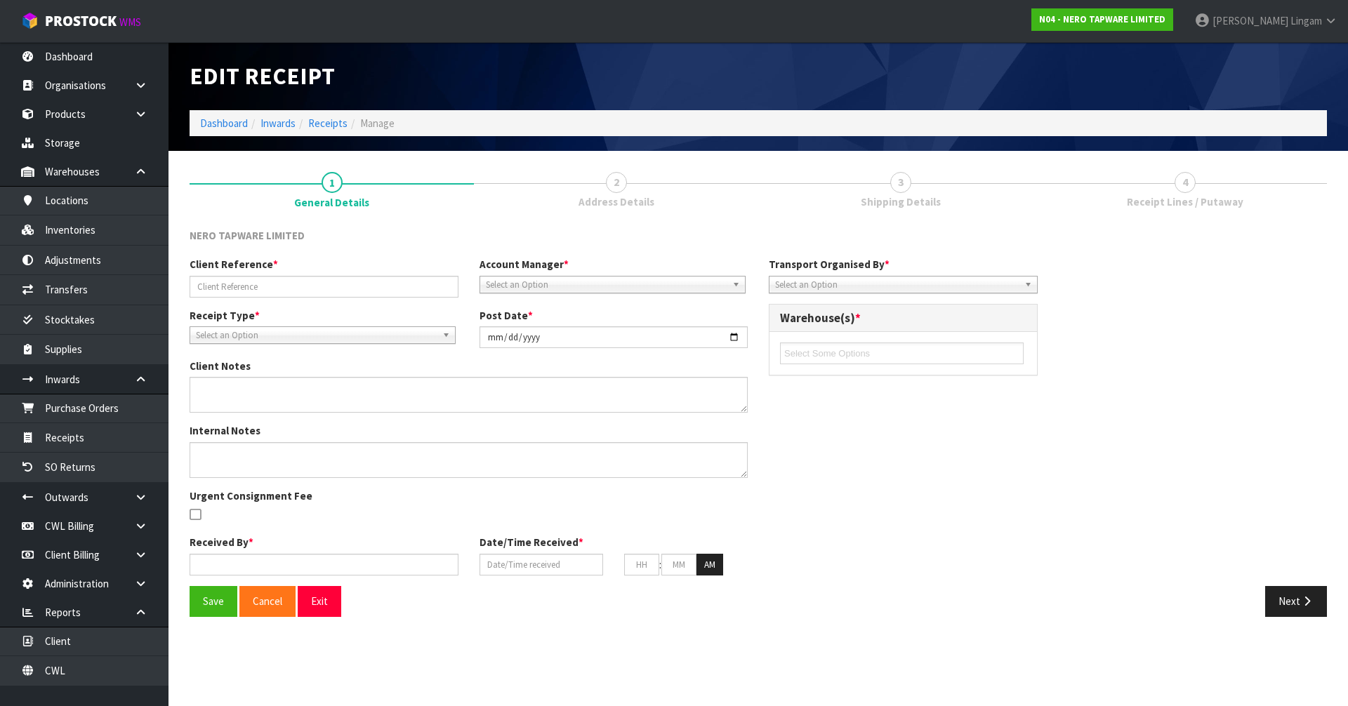
type input "SHOW PALLET 10 RETUNRED"
type input "[DATE]"
type input "Ma Epi Mana"
type input "[DATE]"
type input "03"
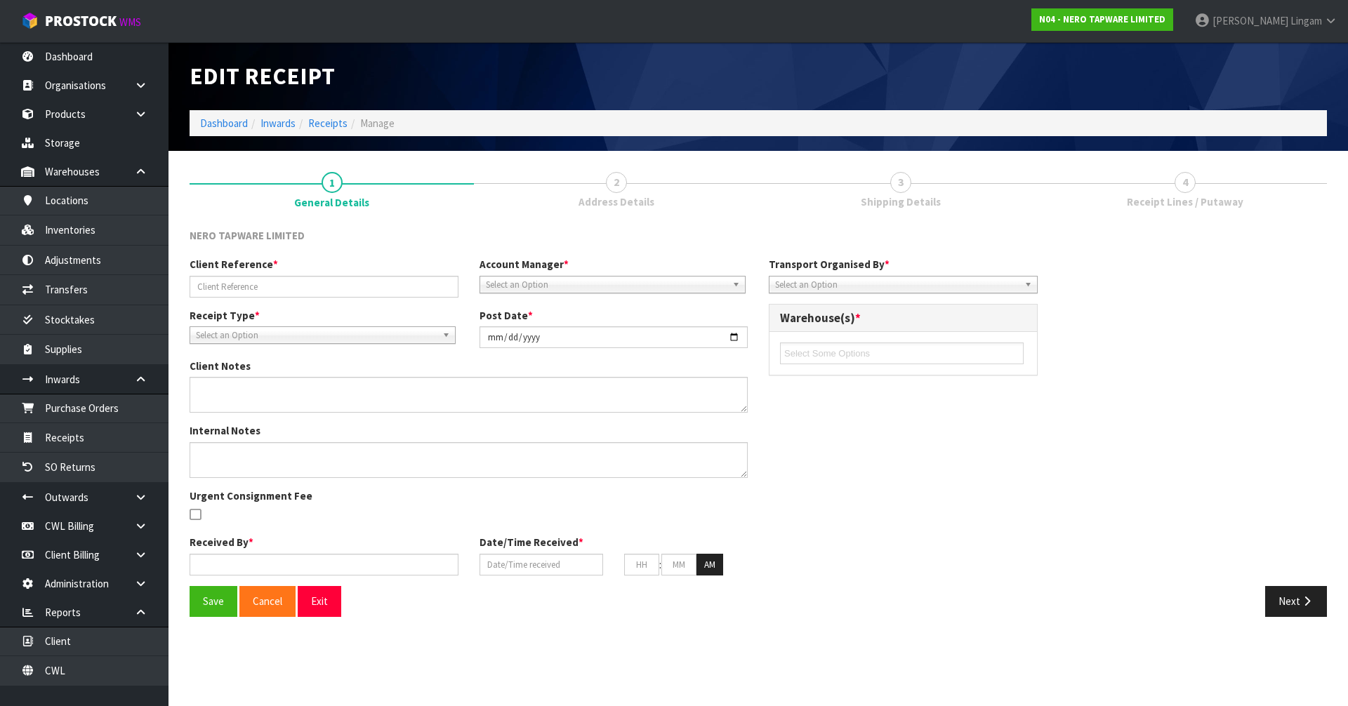
type input "03"
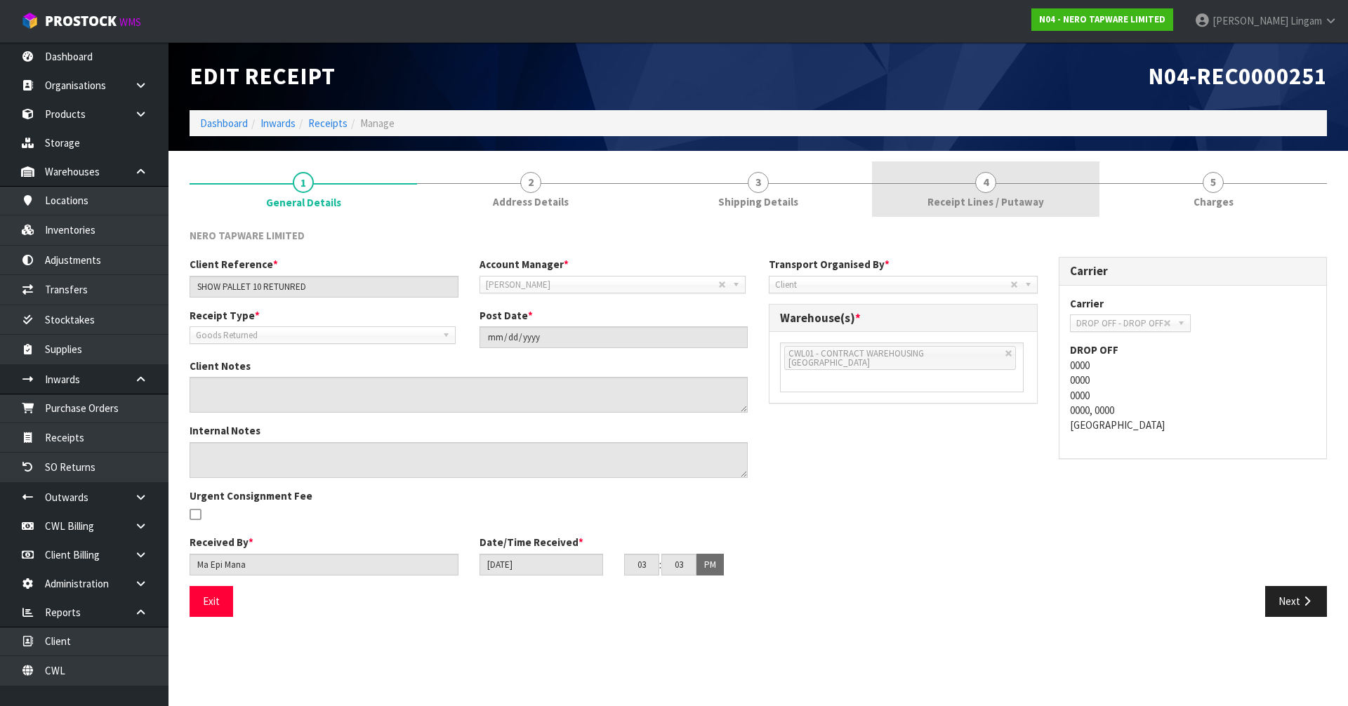
click at [1049, 194] on link "4 Receipt Lines / Putaway" at bounding box center [985, 188] width 227 height 55
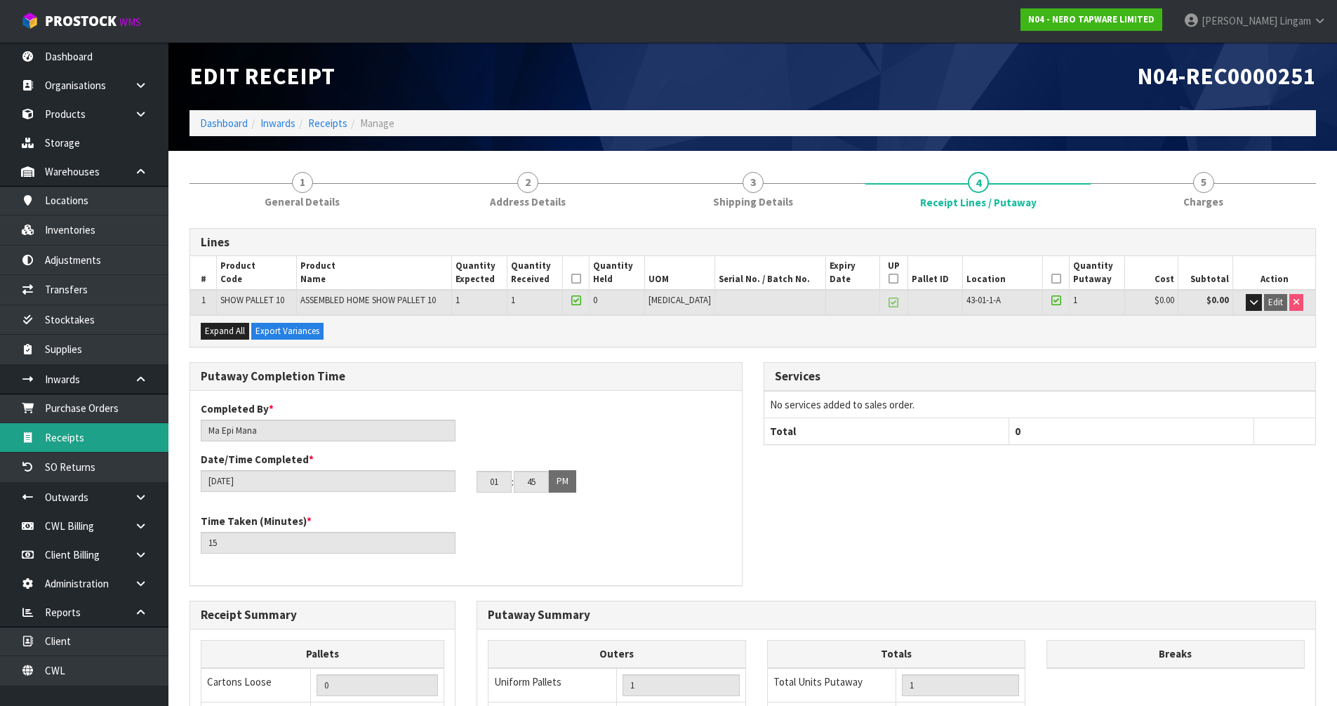
click at [102, 435] on link "Receipts" at bounding box center [84, 437] width 168 height 29
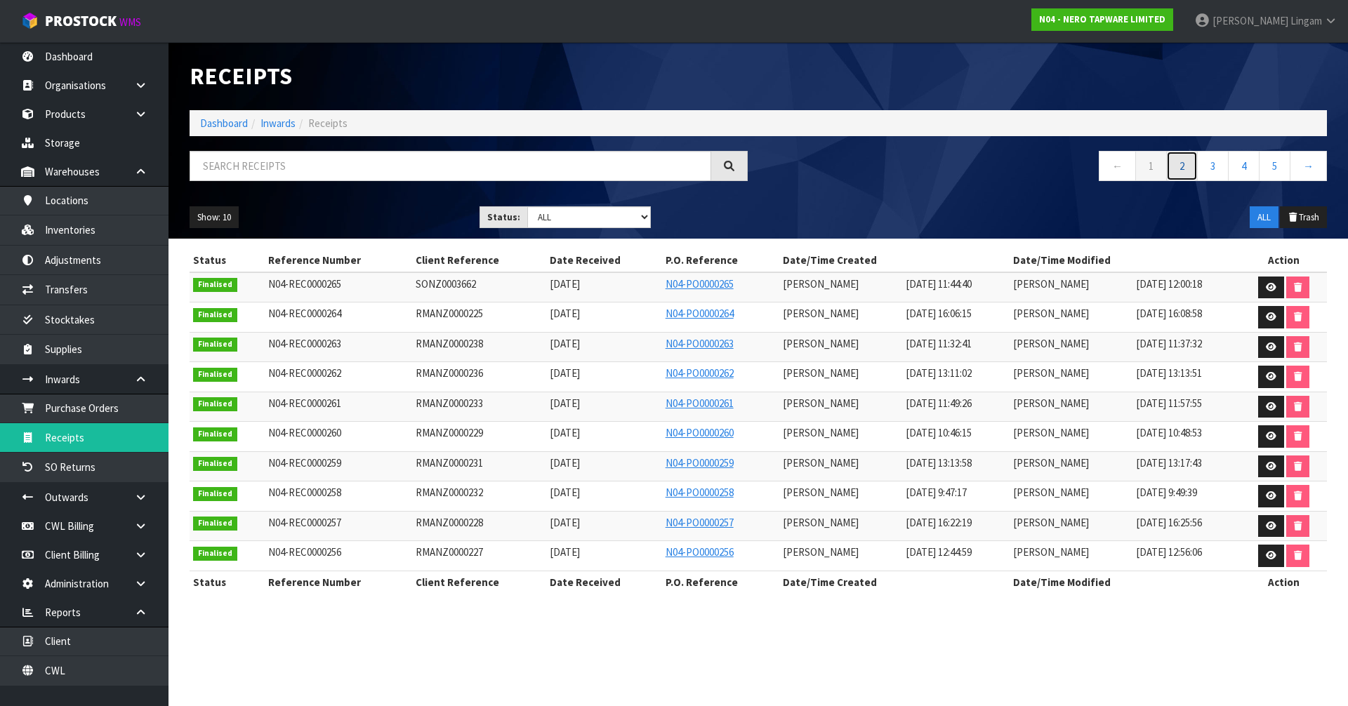
click at [1172, 164] on link "2" at bounding box center [1182, 166] width 32 height 30
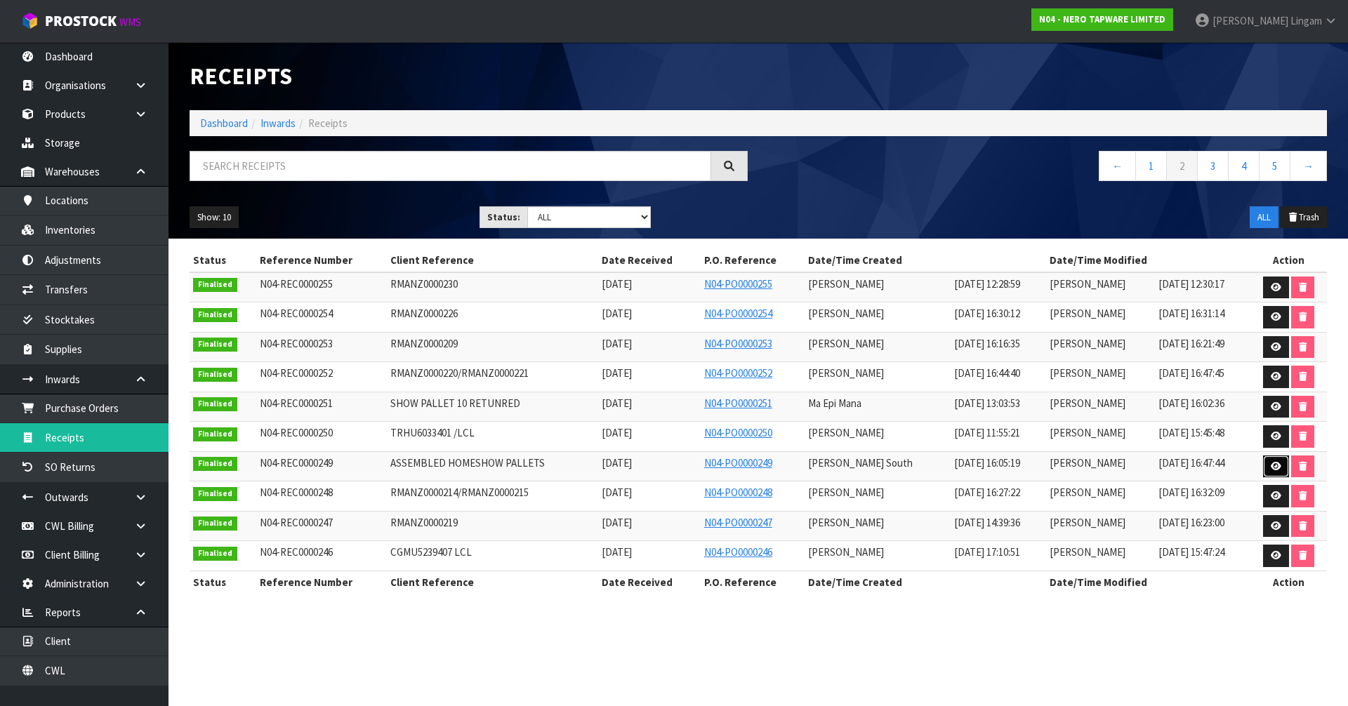
click at [1274, 472] on link at bounding box center [1276, 467] width 26 height 22
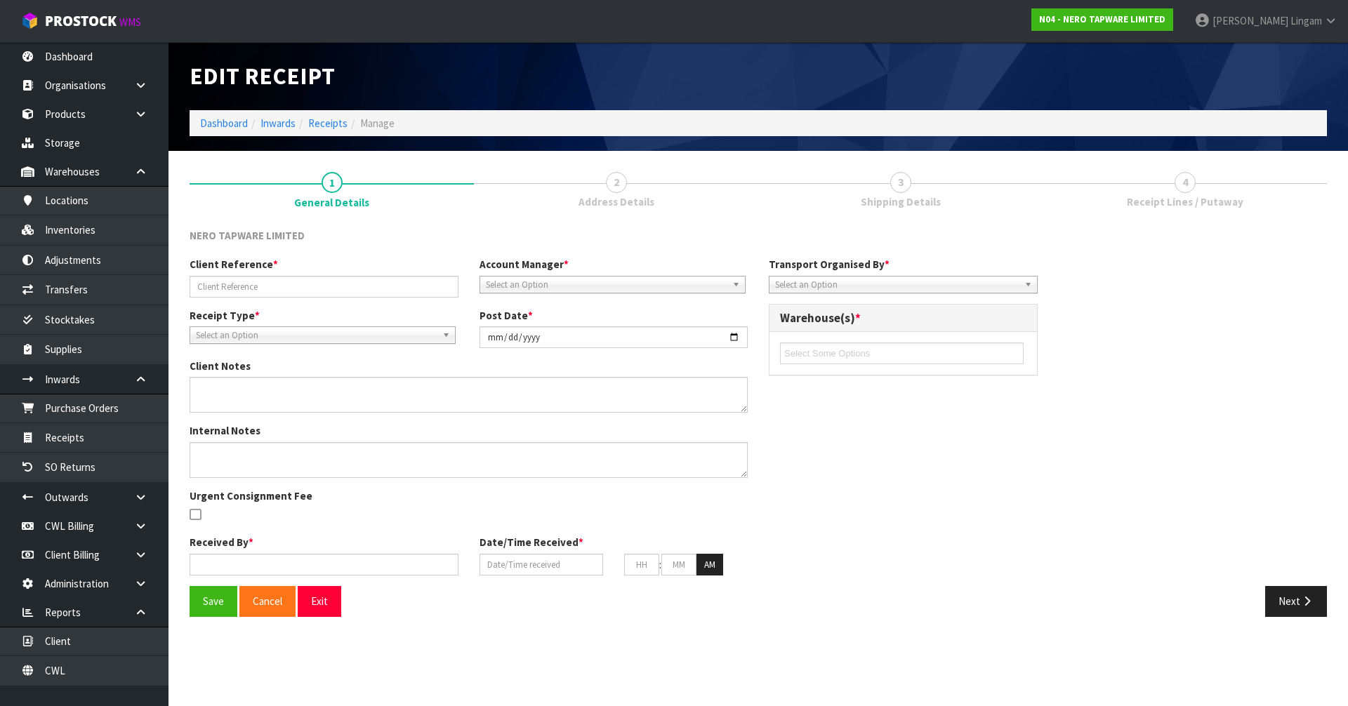
type input "ASSEMBLED HOMESHOW PALLETS"
type input "[DATE]"
type input "[PERSON_NAME] South"
type input "[DATE]"
type input "04"
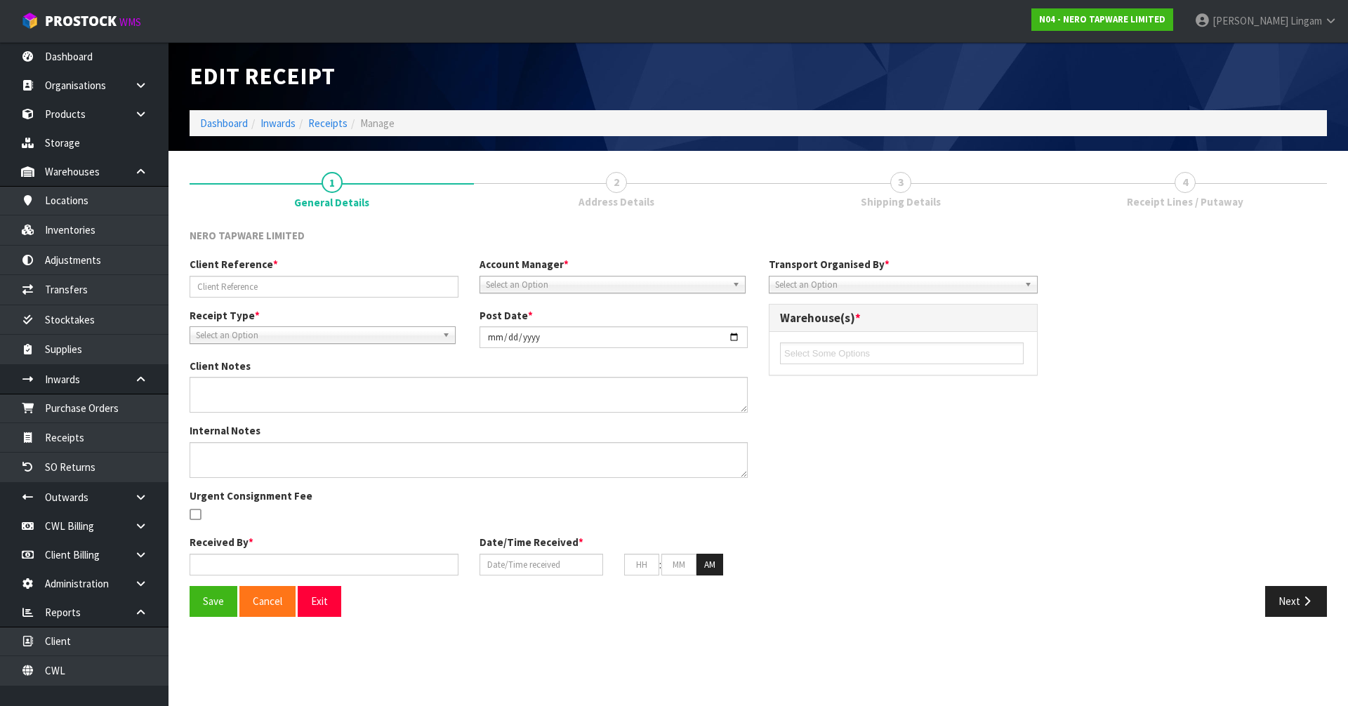
type input "50"
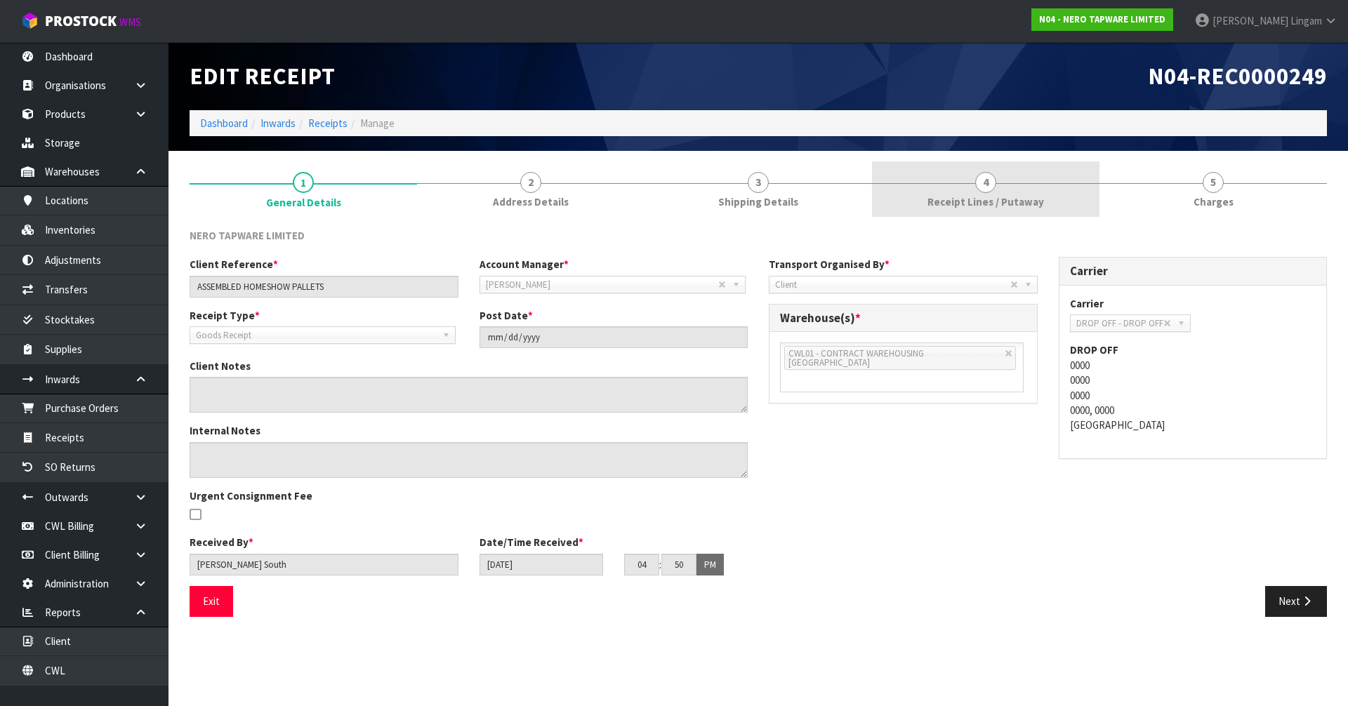
click at [1049, 210] on link "4 Receipt Lines / Putaway" at bounding box center [985, 188] width 227 height 55
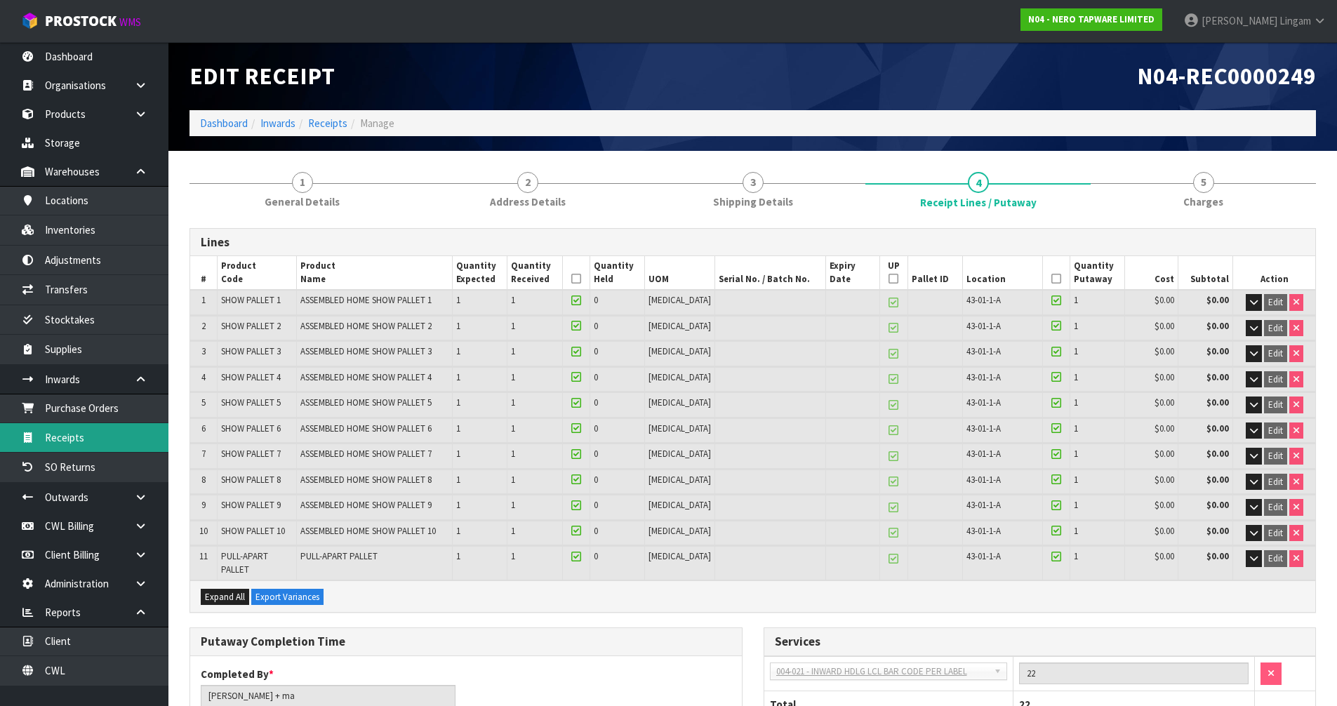
click at [93, 434] on link "Receipts" at bounding box center [84, 437] width 168 height 29
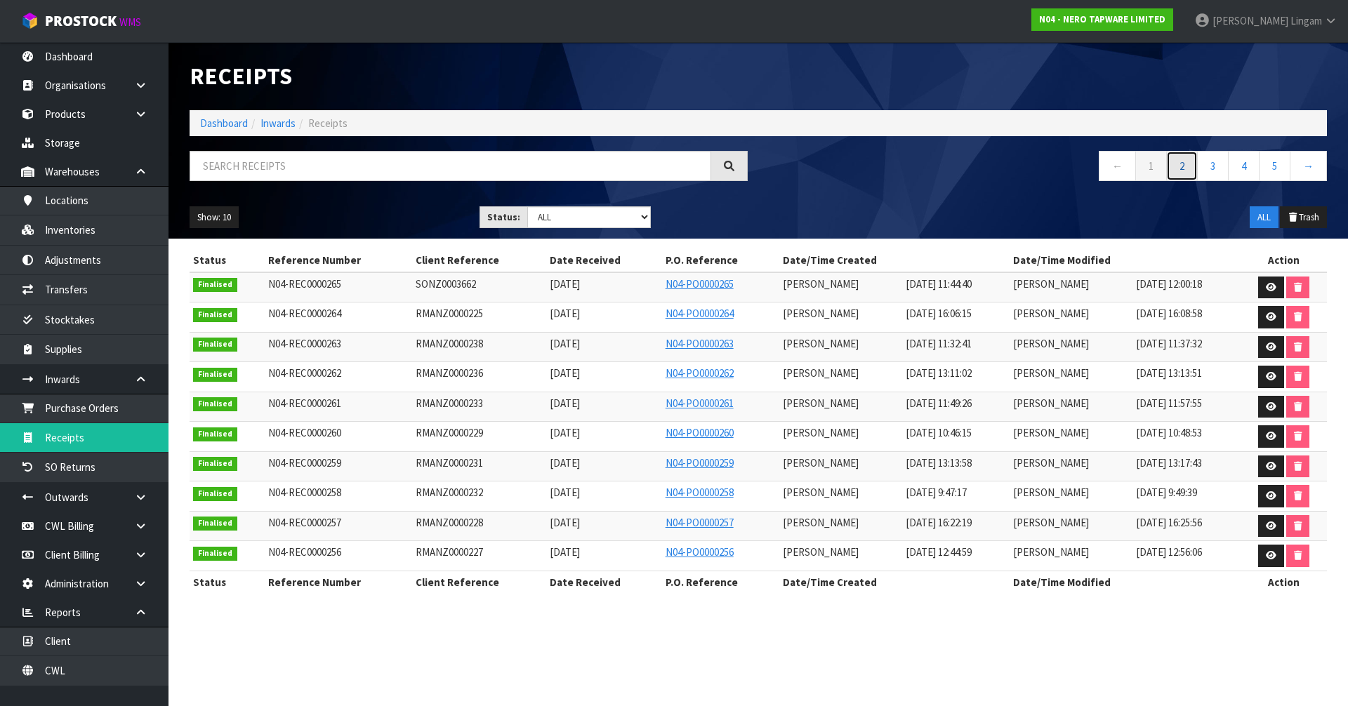
click at [1186, 164] on link "2" at bounding box center [1182, 166] width 32 height 30
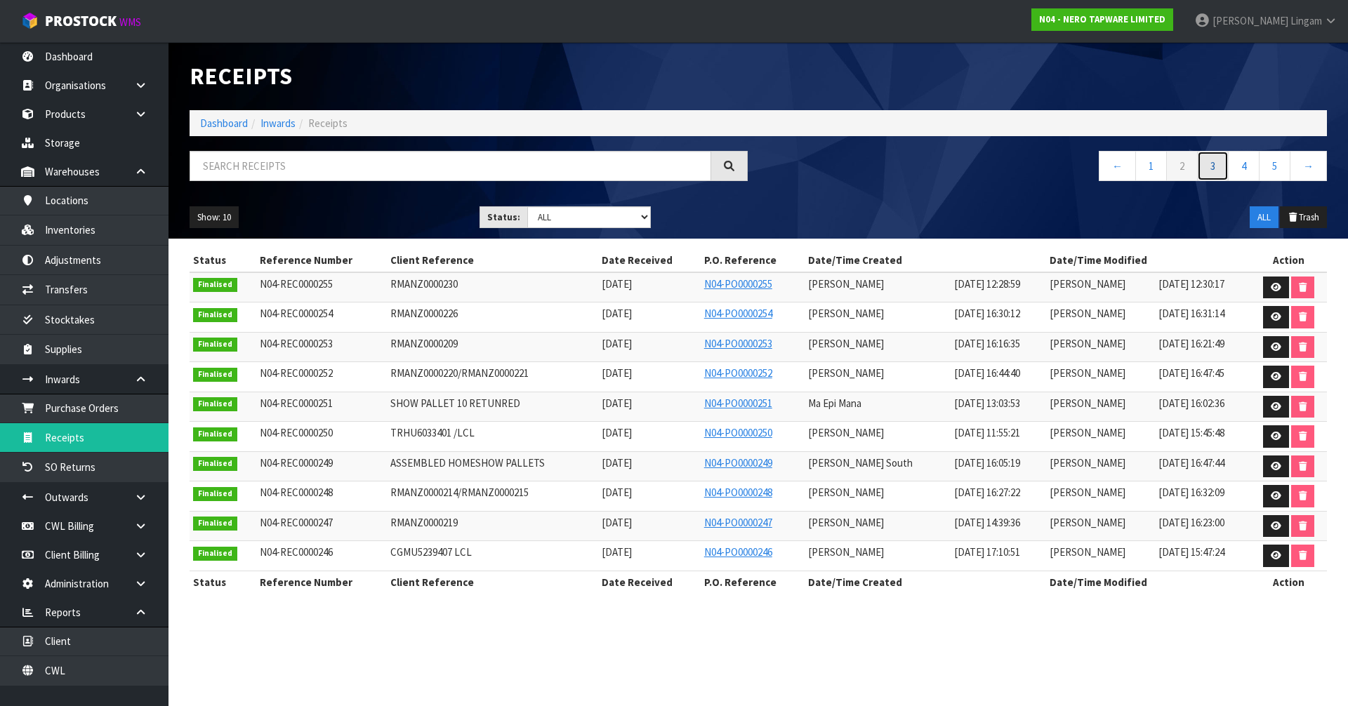
click at [1205, 165] on link "3" at bounding box center [1213, 166] width 32 height 30
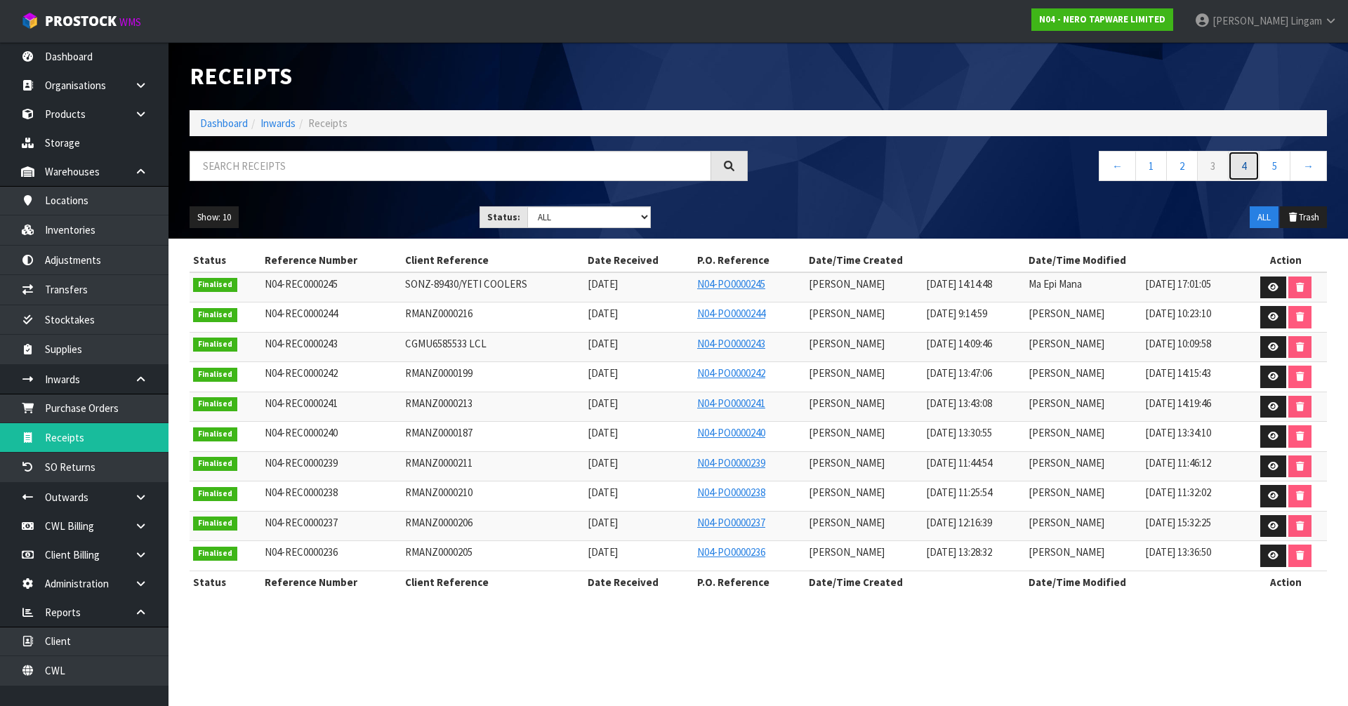
click at [1242, 171] on link "4" at bounding box center [1244, 166] width 32 height 30
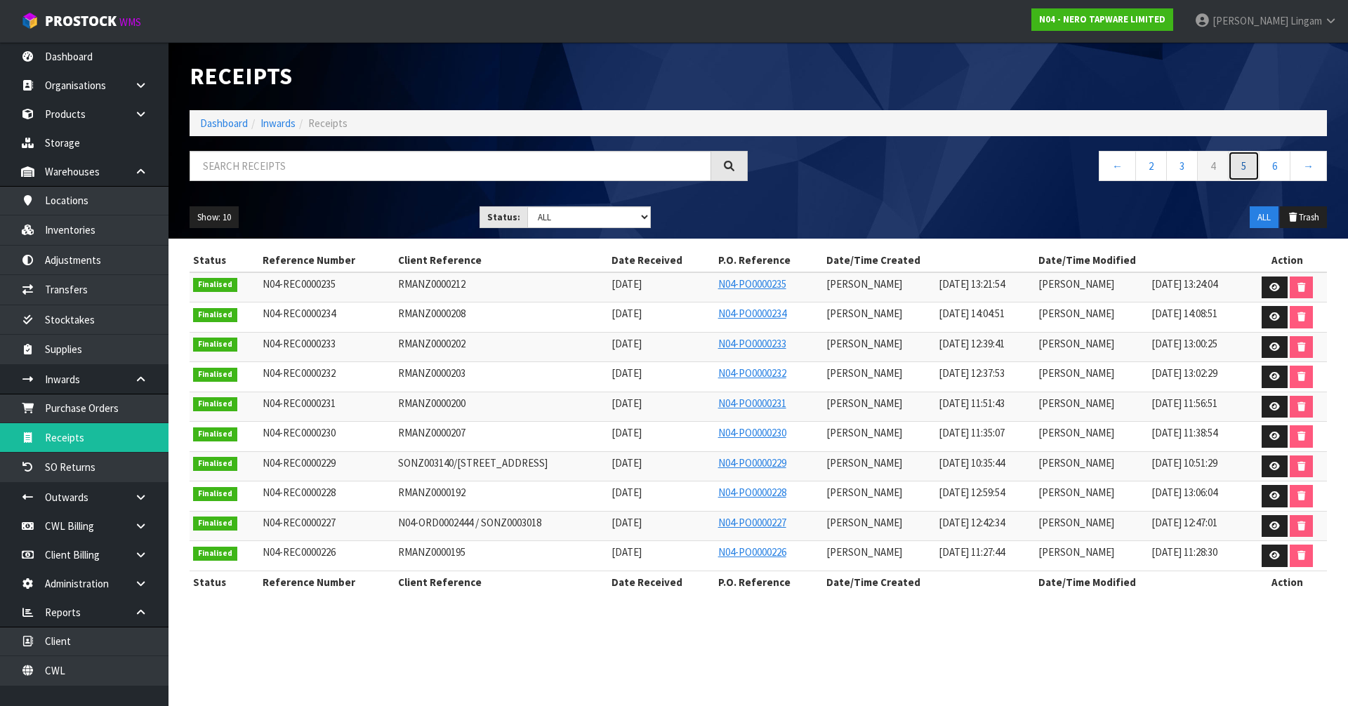
click at [1247, 168] on link "5" at bounding box center [1244, 166] width 32 height 30
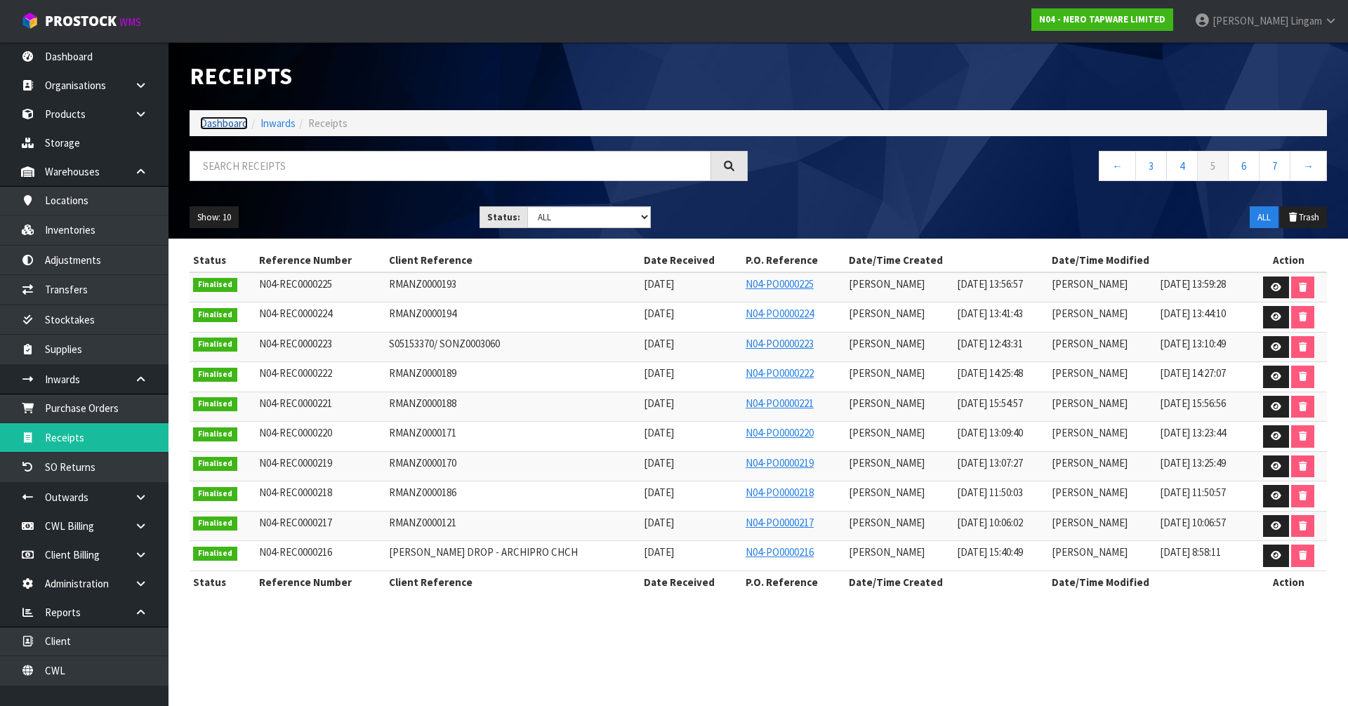
click at [215, 125] on link "Dashboard" at bounding box center [224, 123] width 48 height 13
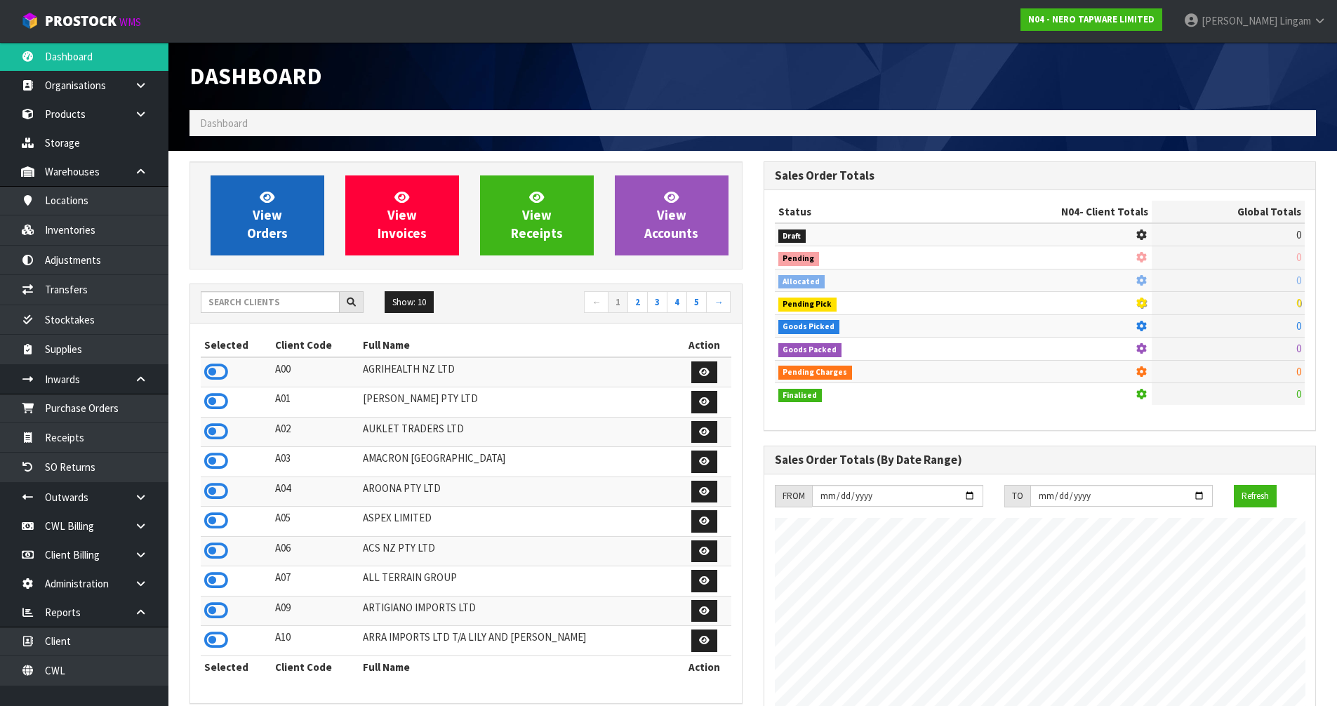
scroll to position [1063, 573]
click at [301, 209] on link "View Orders" at bounding box center [268, 215] width 114 height 80
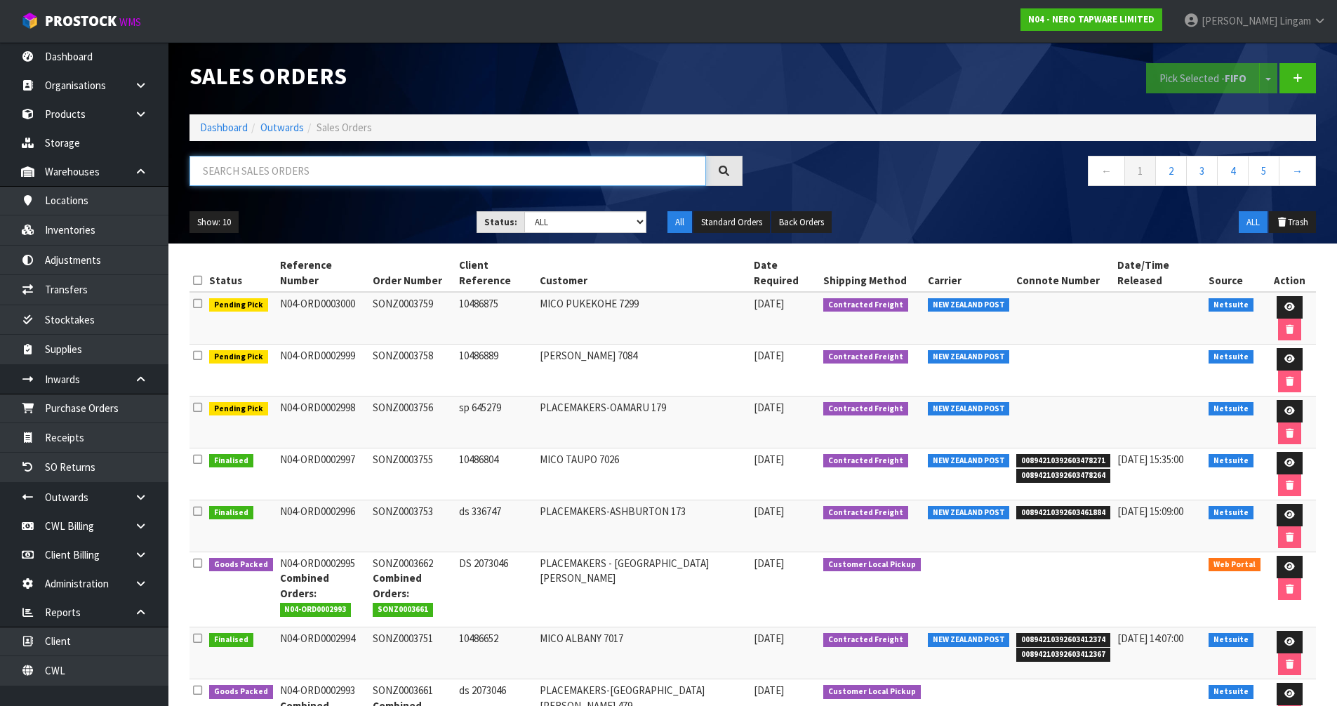
click at [424, 175] on input "text" at bounding box center [448, 171] width 517 height 30
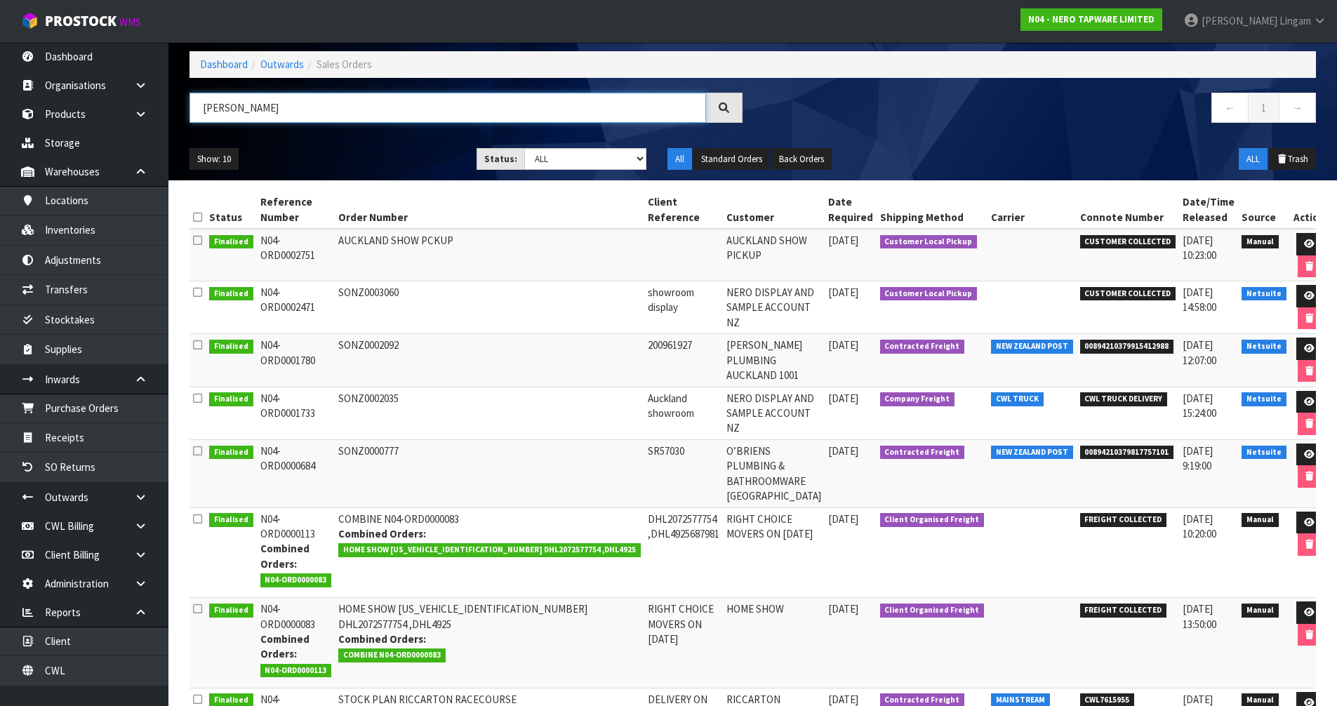
scroll to position [70, 0]
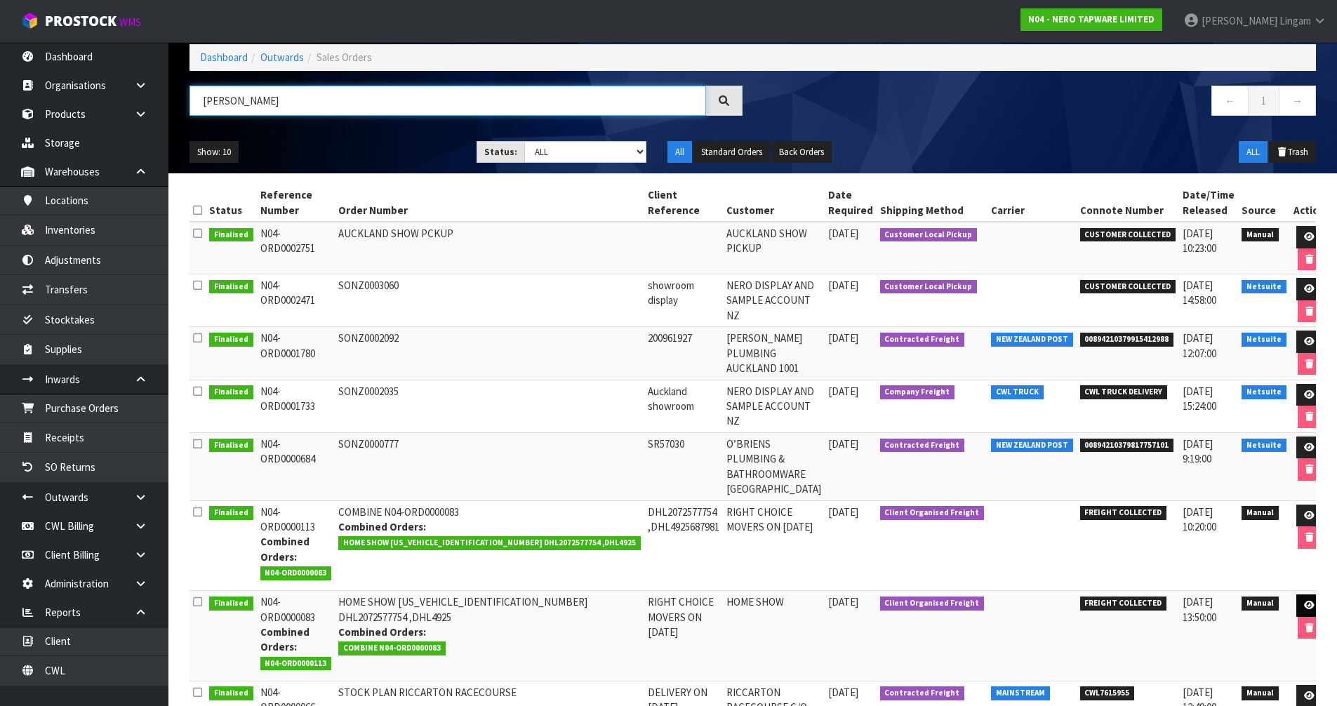
type input "[PERSON_NAME]"
click at [1304, 601] on icon at bounding box center [1309, 605] width 11 height 9
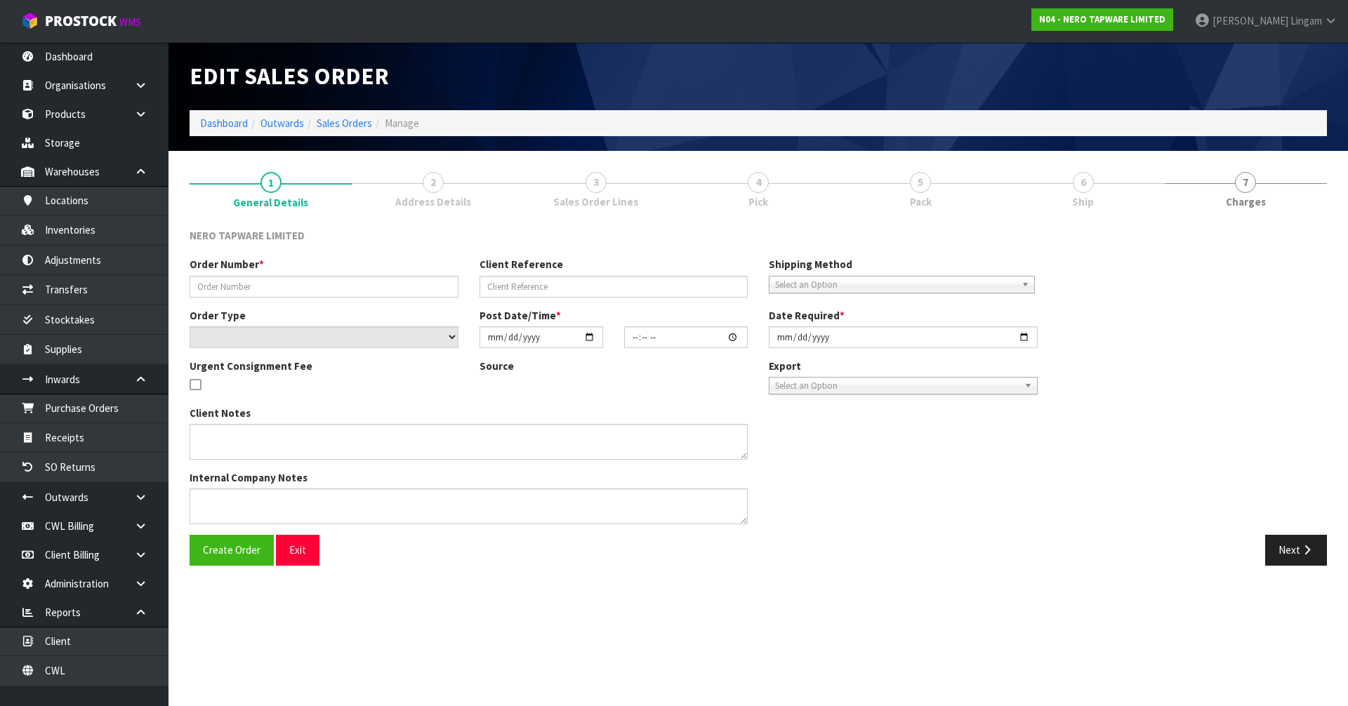
type input "HOME SHOW [US_VEHICLE_IDENTIFICATION_NUMBER] DHL2072577754 ,DHL4925"
type input "RIGHT CHOICE MOVERS ON [DATE]"
select select "number:0"
type input "[DATE]"
type input "11:25:00.000"
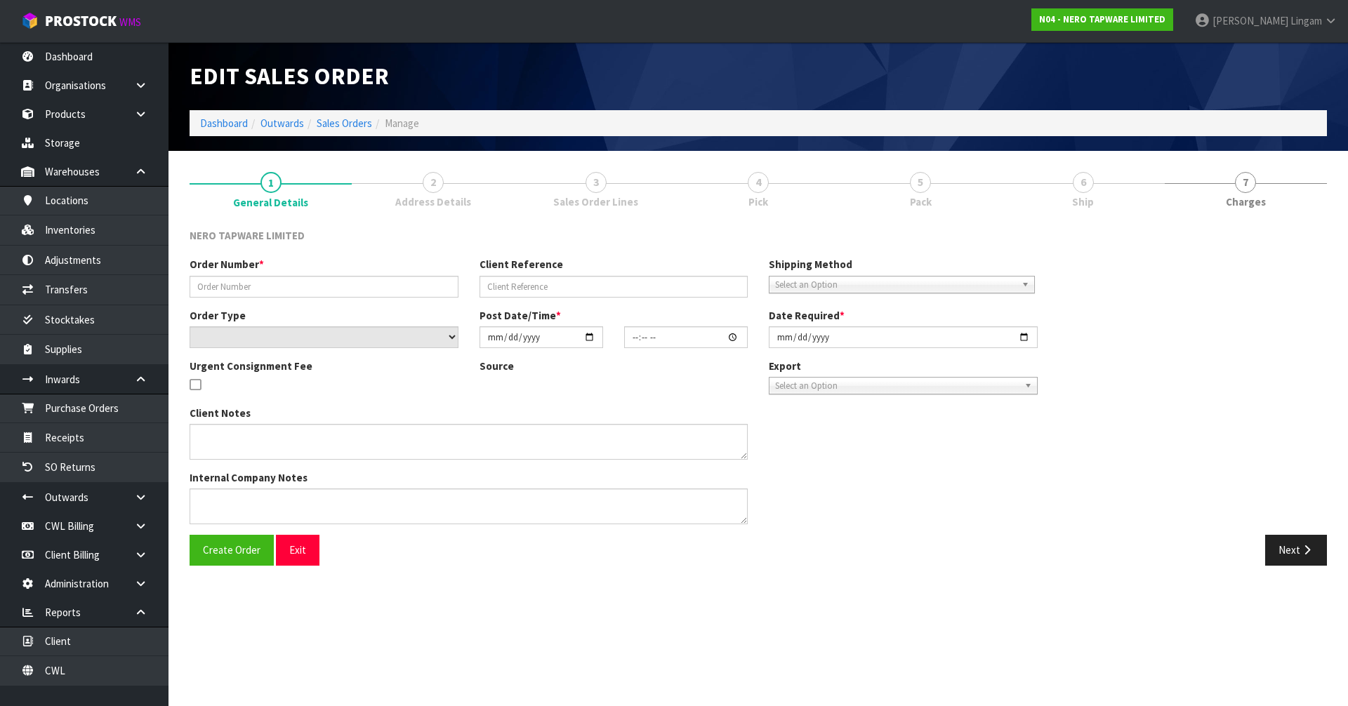
type input "[DATE]"
type textarea "THE TRUCK WILL HAVE THE CAPACITY TO LOAD 14 PALLETS. CONFIRM THE VOLUME / DIMEN…"
type textarea "[US_VEHICLE_IDENTIFICATION_NUMBER] PONZ0000049 THOSE ITEMS ARE FOR HOME SHOW, C…"
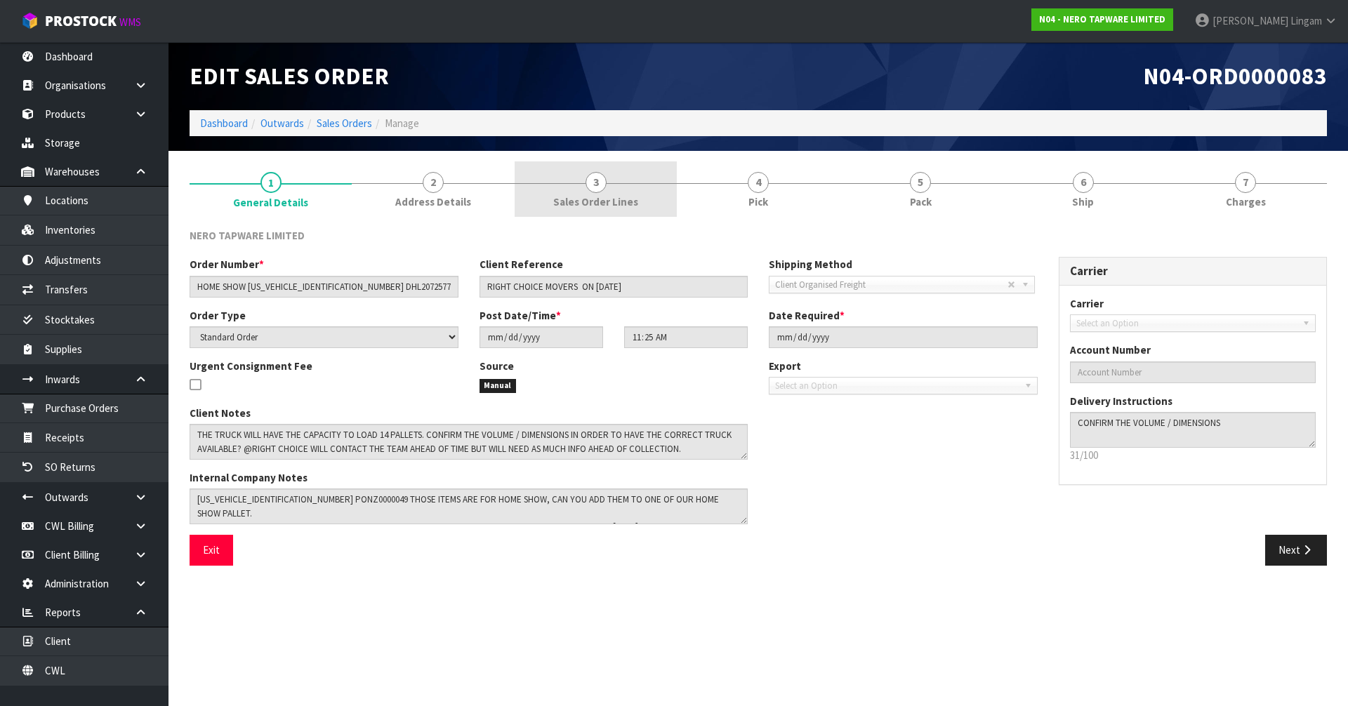
click at [632, 194] on link "3 Sales Order Lines" at bounding box center [595, 188] width 162 height 55
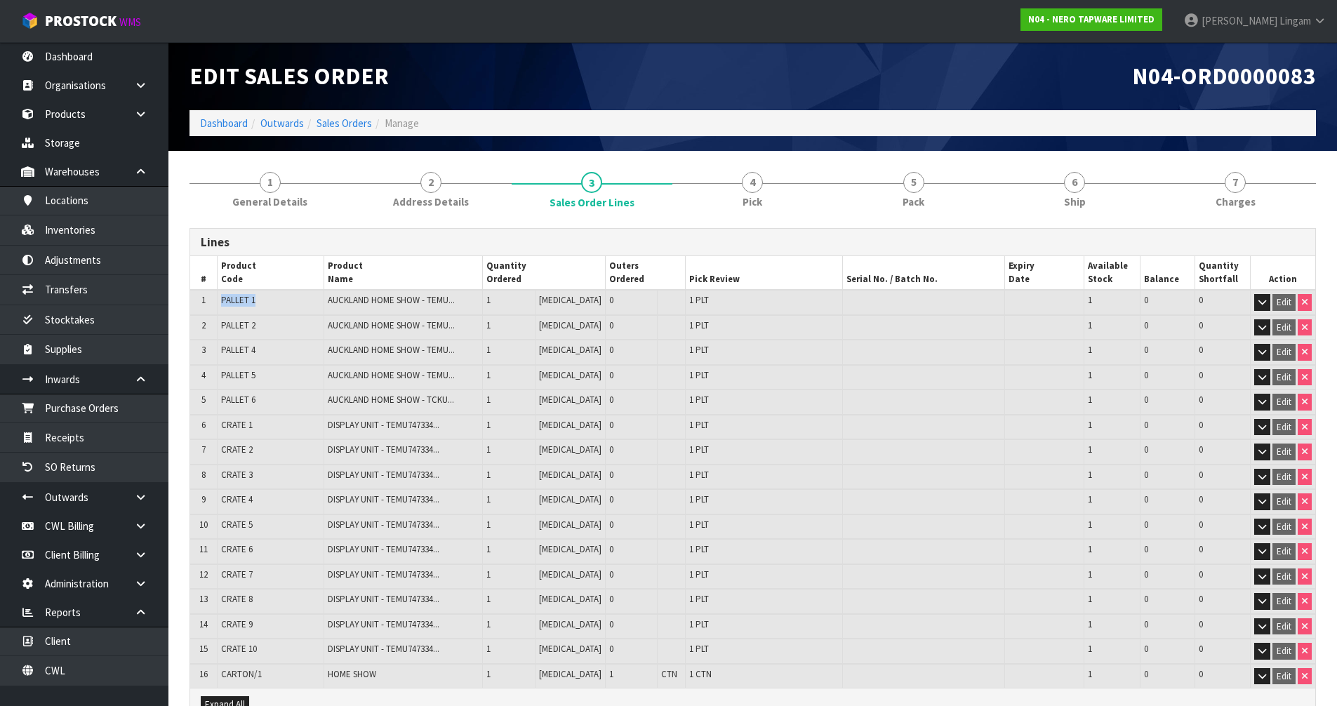
drag, startPoint x: 253, startPoint y: 296, endPoint x: 218, endPoint y: 304, distance: 35.4
click at [218, 304] on td "PALLET 1" at bounding box center [270, 302] width 107 height 25
copy span "PALLET 1"
click at [111, 439] on link "Receipts" at bounding box center [84, 437] width 168 height 29
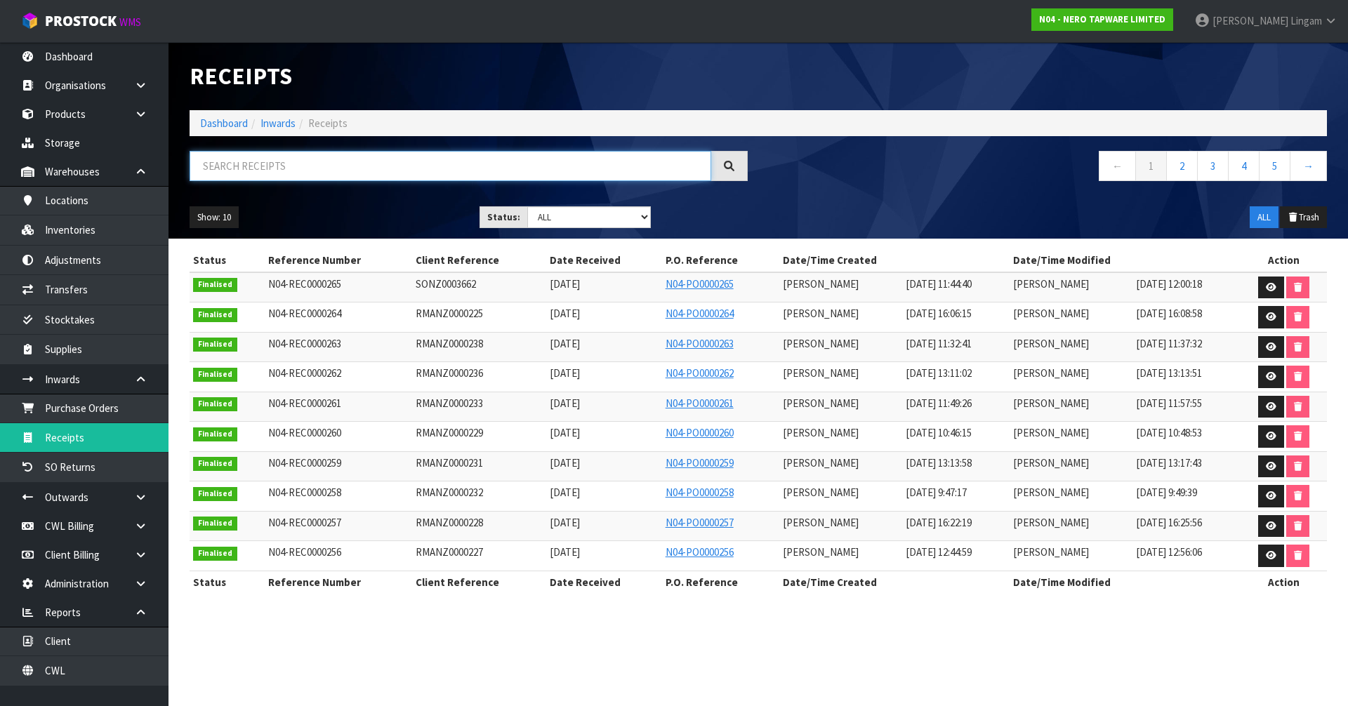
click at [500, 160] on input "text" at bounding box center [451, 166] width 522 height 30
paste input "PALLET 1"
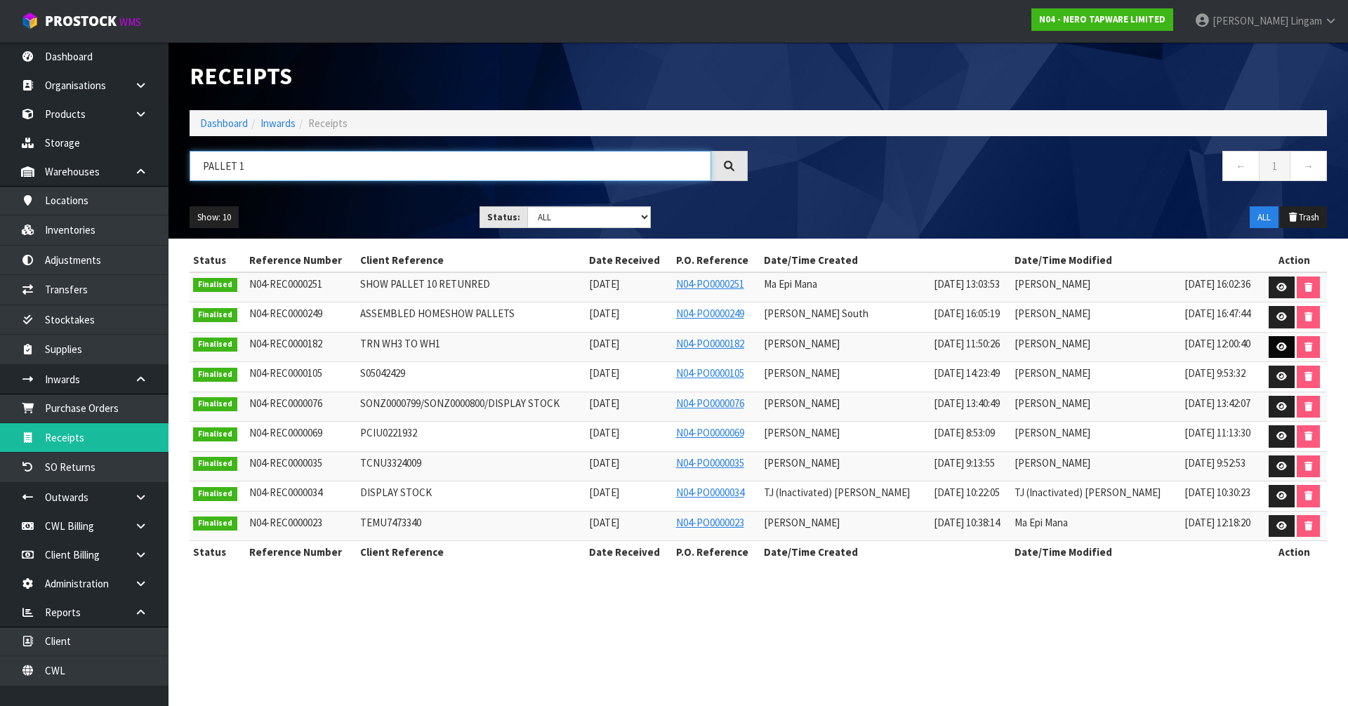
type input "PALLET 1"
click at [1279, 351] on icon at bounding box center [1281, 347] width 11 height 9
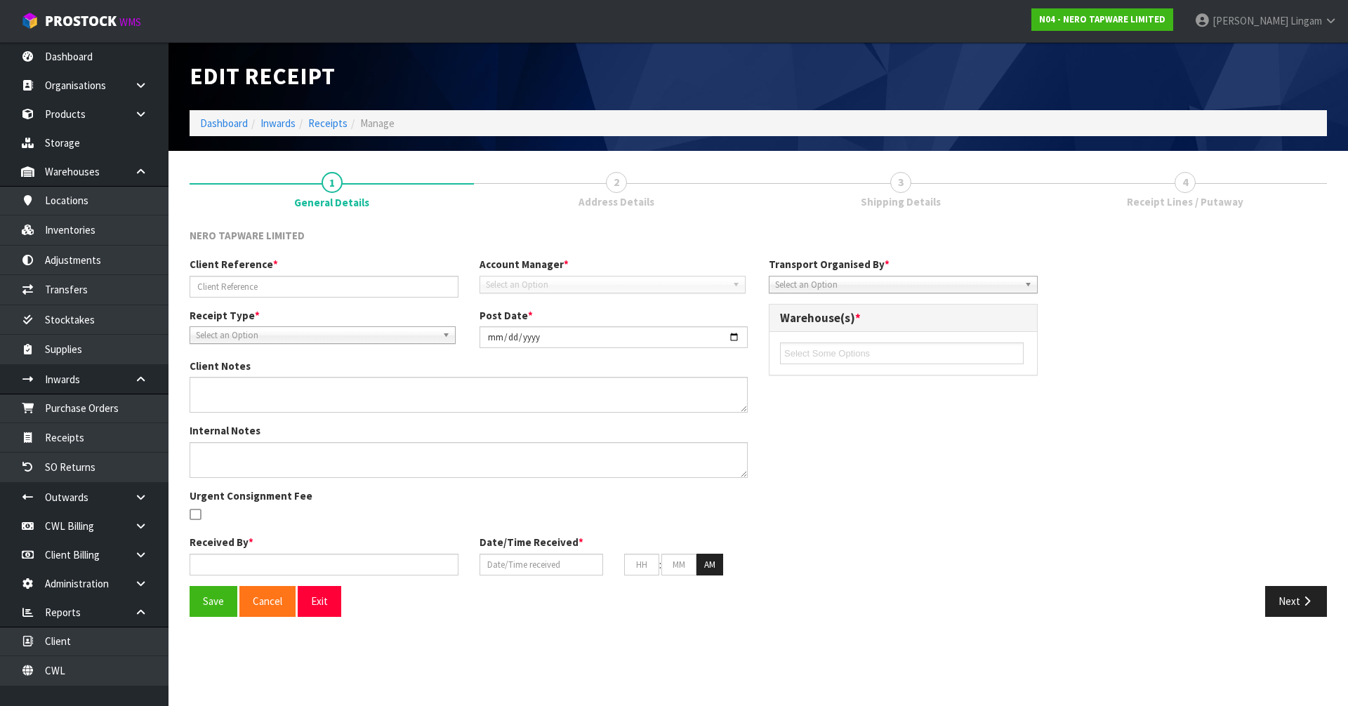
type input "TRN WH3 TO WH1"
type input "[DATE]"
type textarea "NO CHARGES"
type input "[PERSON_NAME]"
type input "[DATE]"
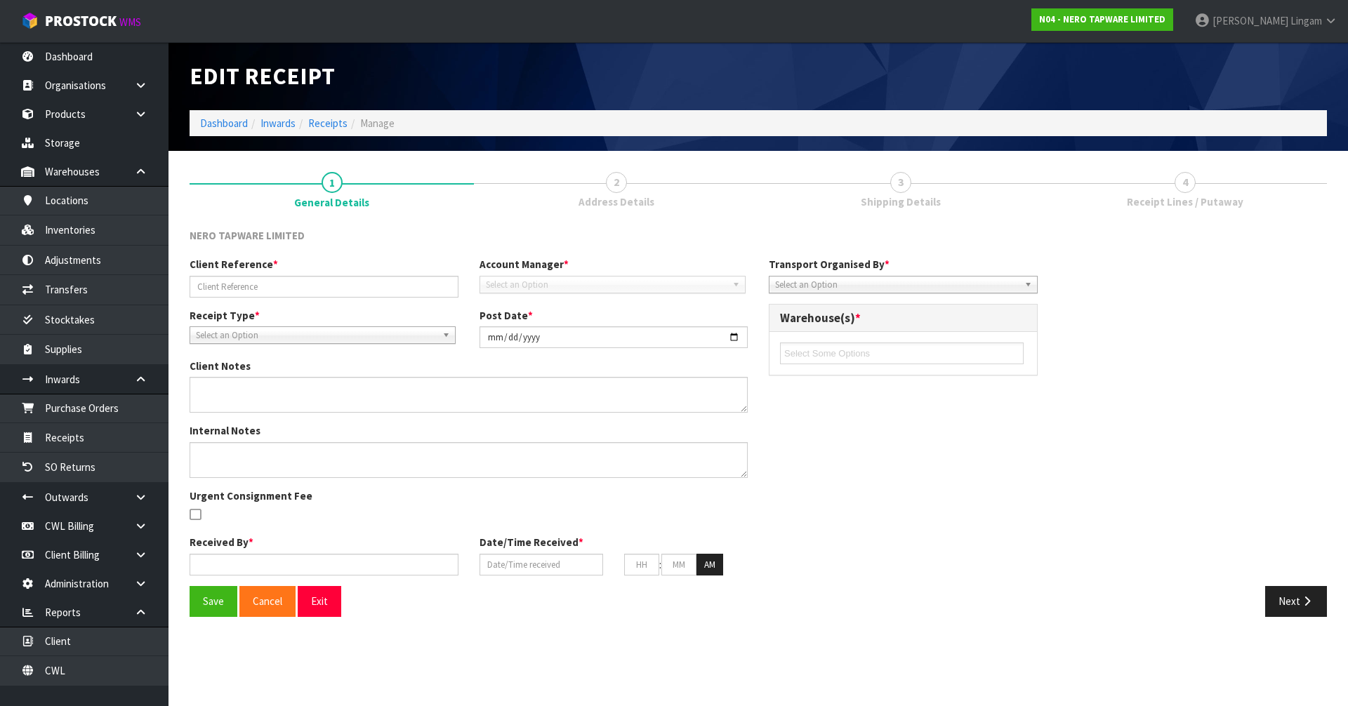
type input "11"
type input "50"
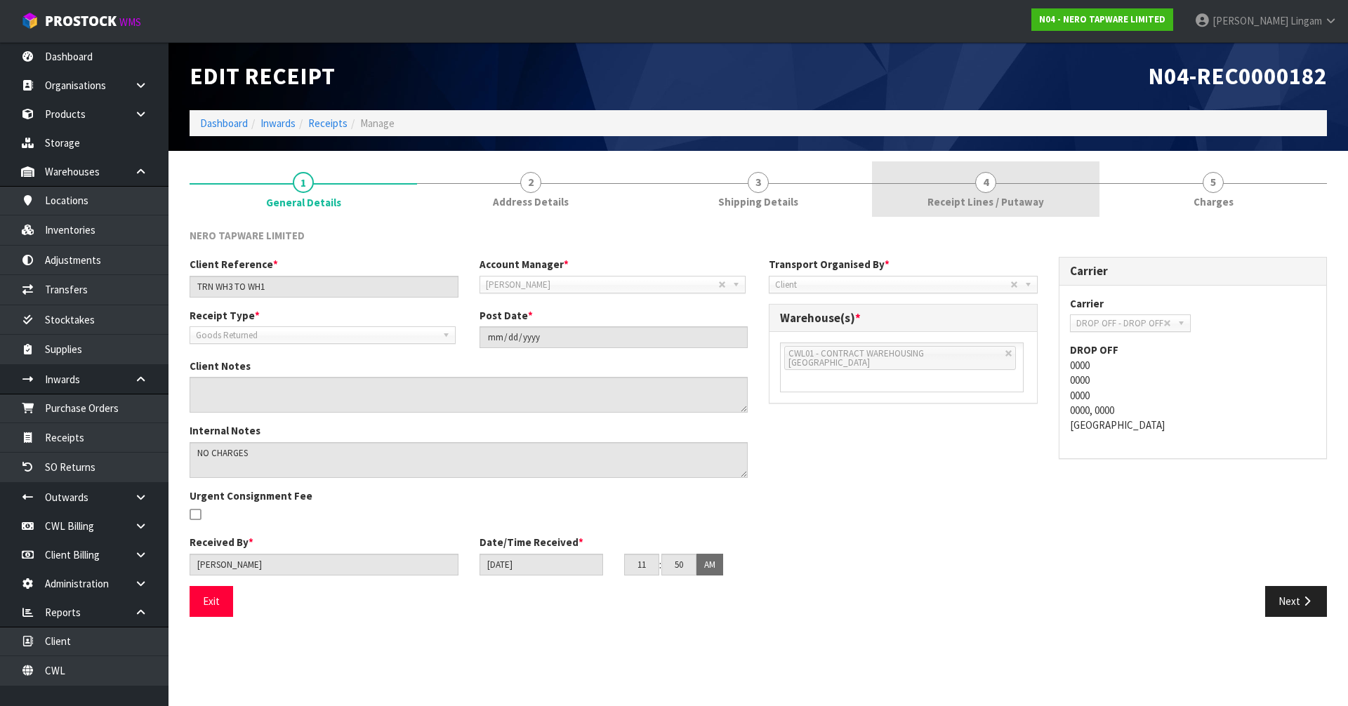
click at [1021, 202] on span "Receipt Lines / Putaway" at bounding box center [985, 201] width 117 height 15
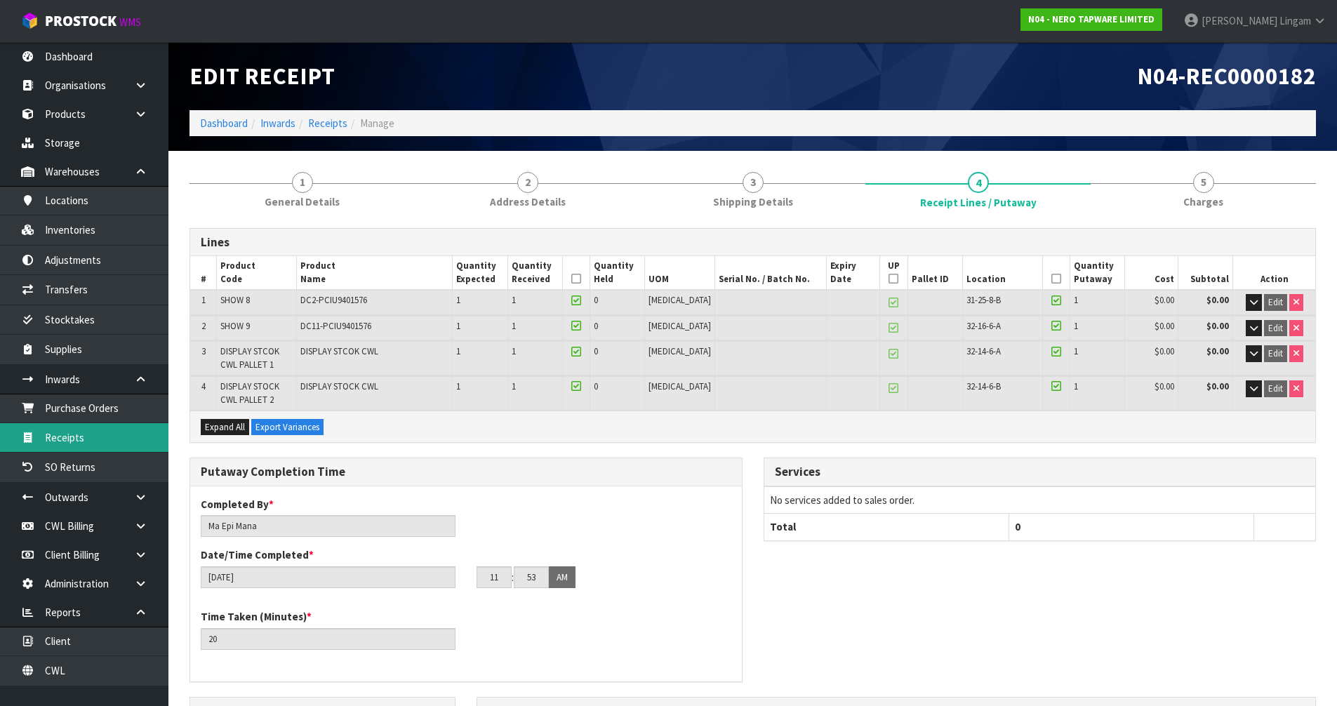
click at [93, 440] on link "Receipts" at bounding box center [84, 437] width 168 height 29
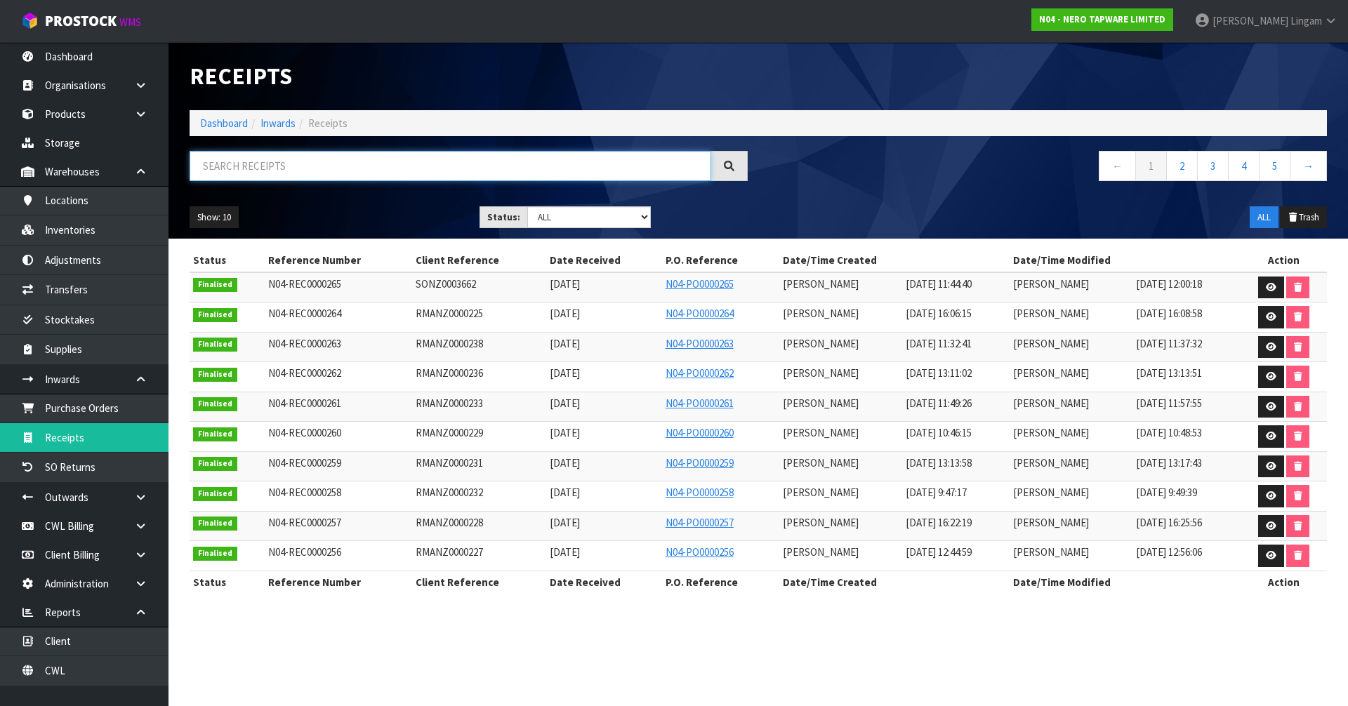
click at [454, 168] on input "text" at bounding box center [451, 166] width 522 height 30
paste input "PALLET 1"
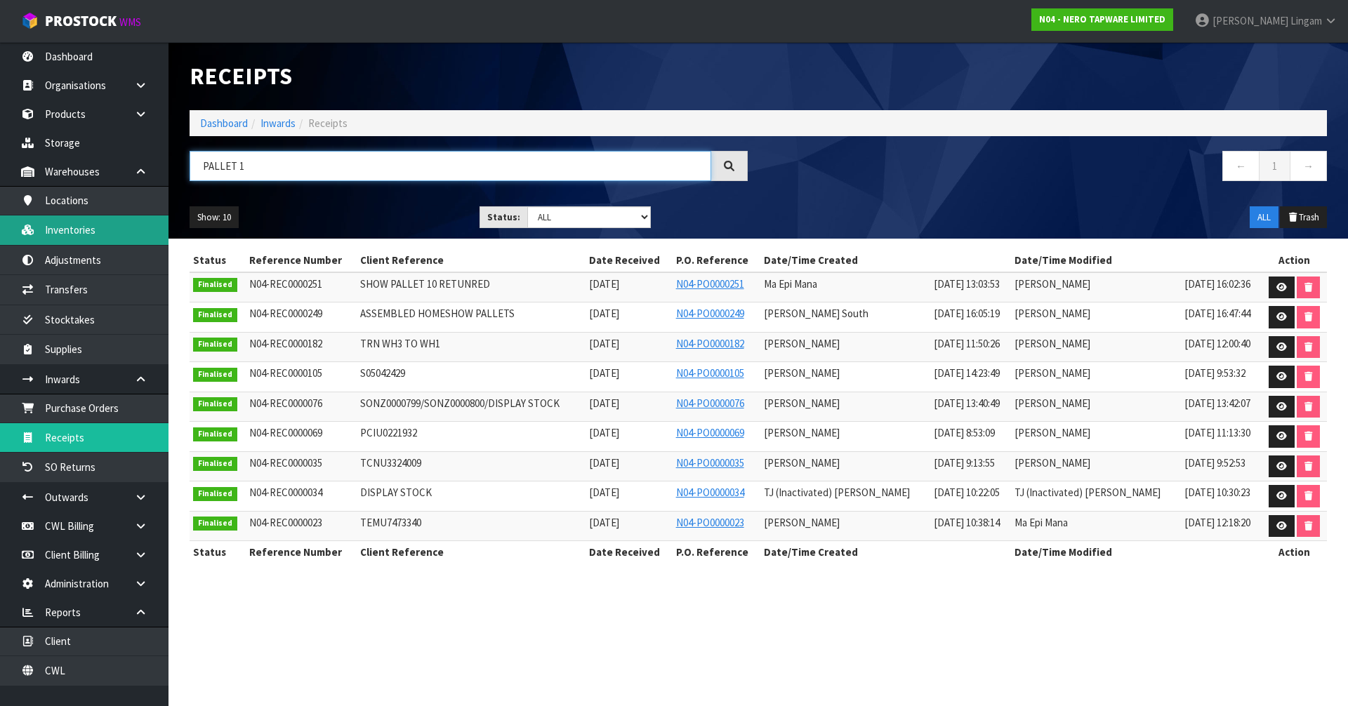
type input "PALLET 1"
click at [80, 232] on link "Inventories" at bounding box center [84, 229] width 168 height 29
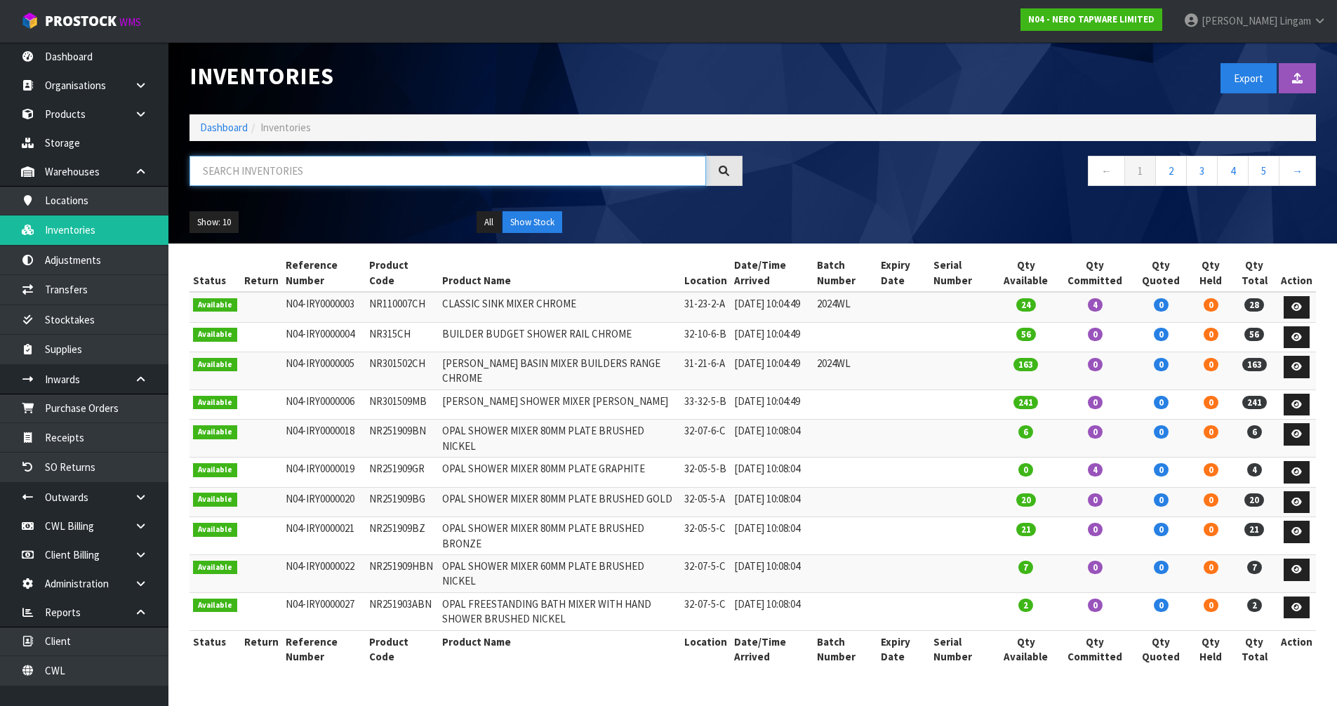
paste input "PALLET 1"
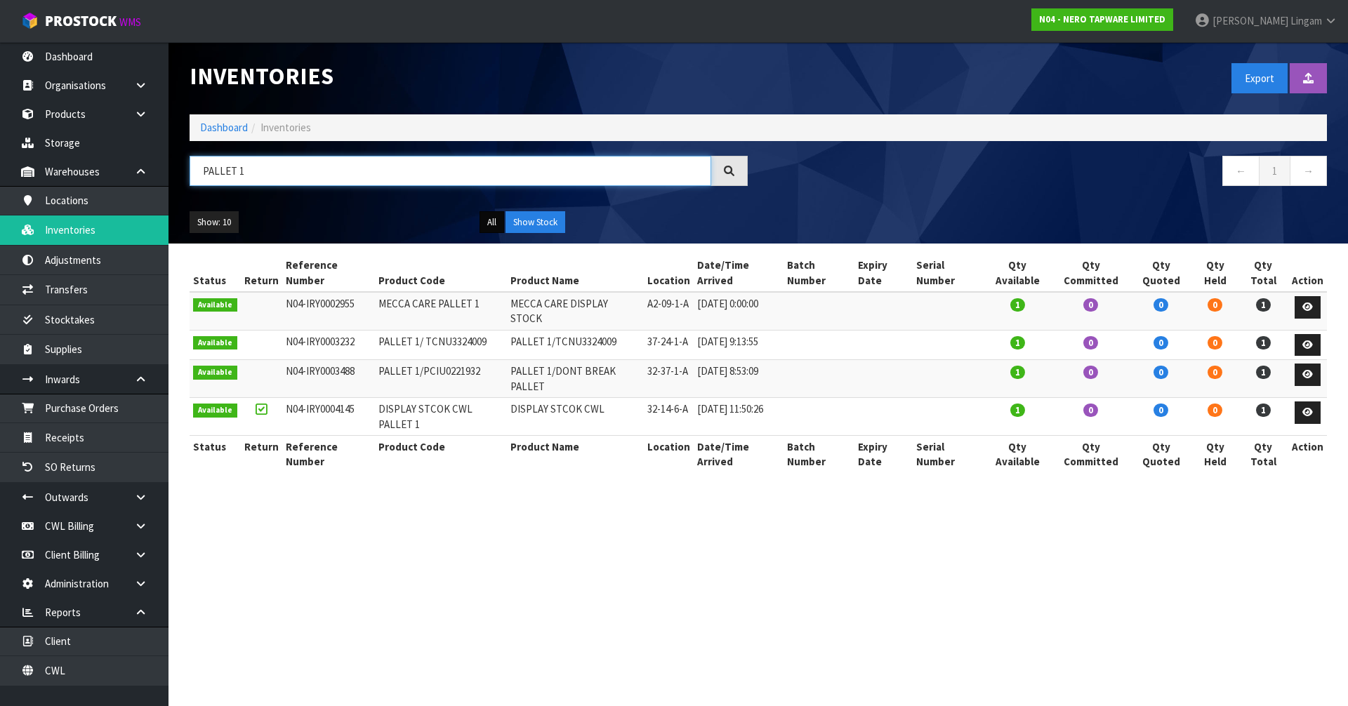
type input "PALLET 1"
click at [497, 223] on button "All" at bounding box center [491, 222] width 25 height 22
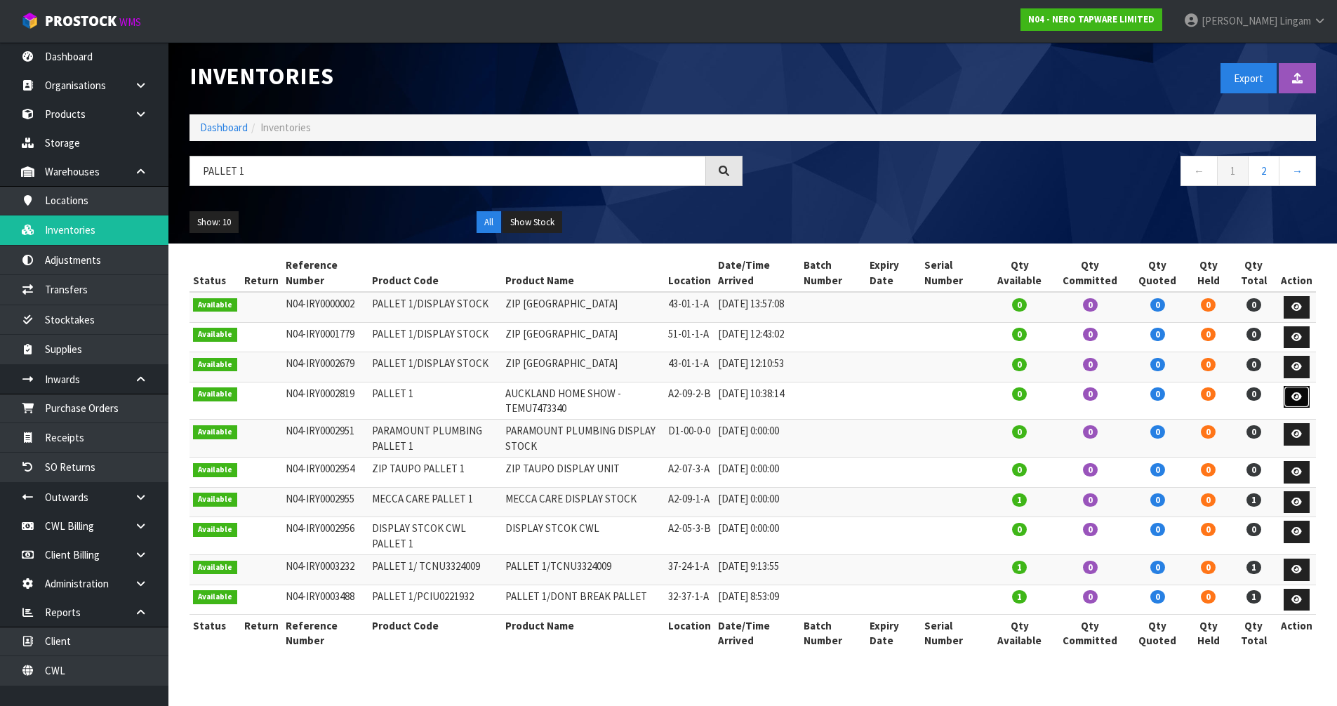
click at [1299, 401] on icon at bounding box center [1297, 396] width 11 height 9
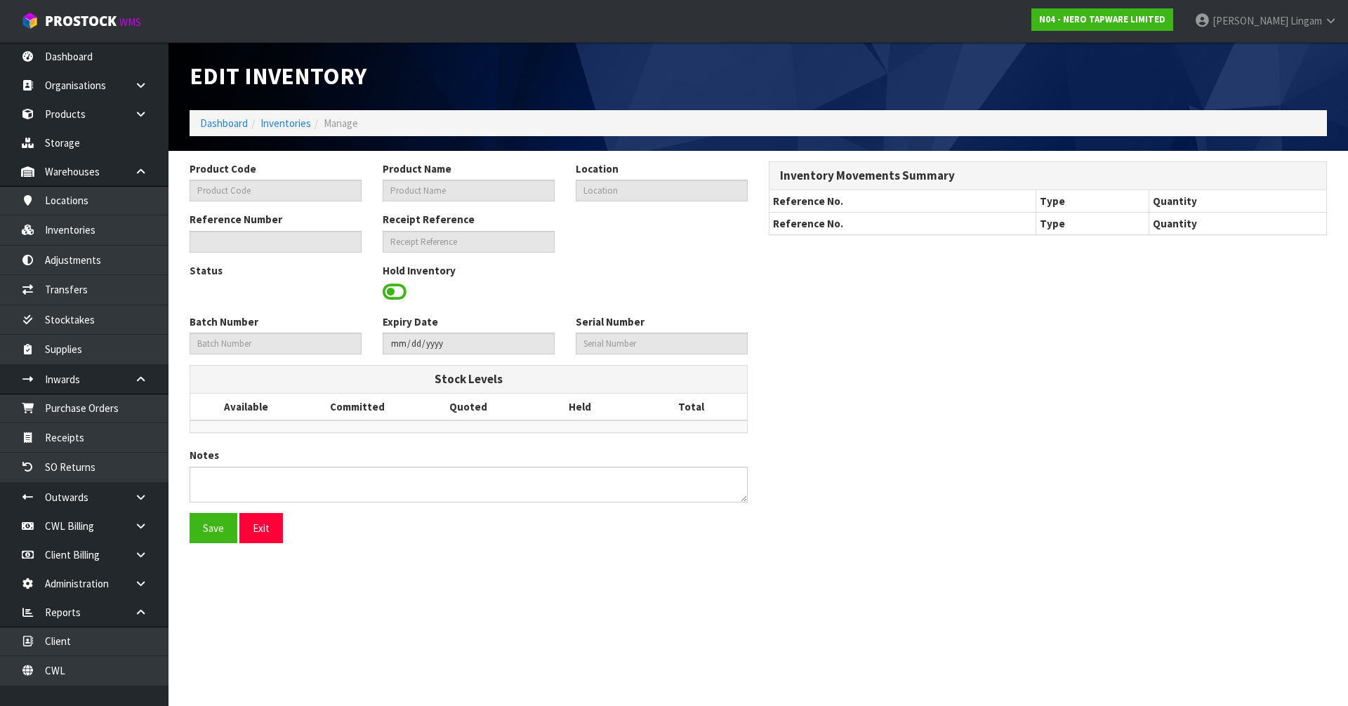
type input "PALLET 1"
type input "AUCKLAND HOME SHOW - TEMU7473340"
type input "A2-09-2-B"
type input "N04-IRY0002819"
type input "N04-REC0000023"
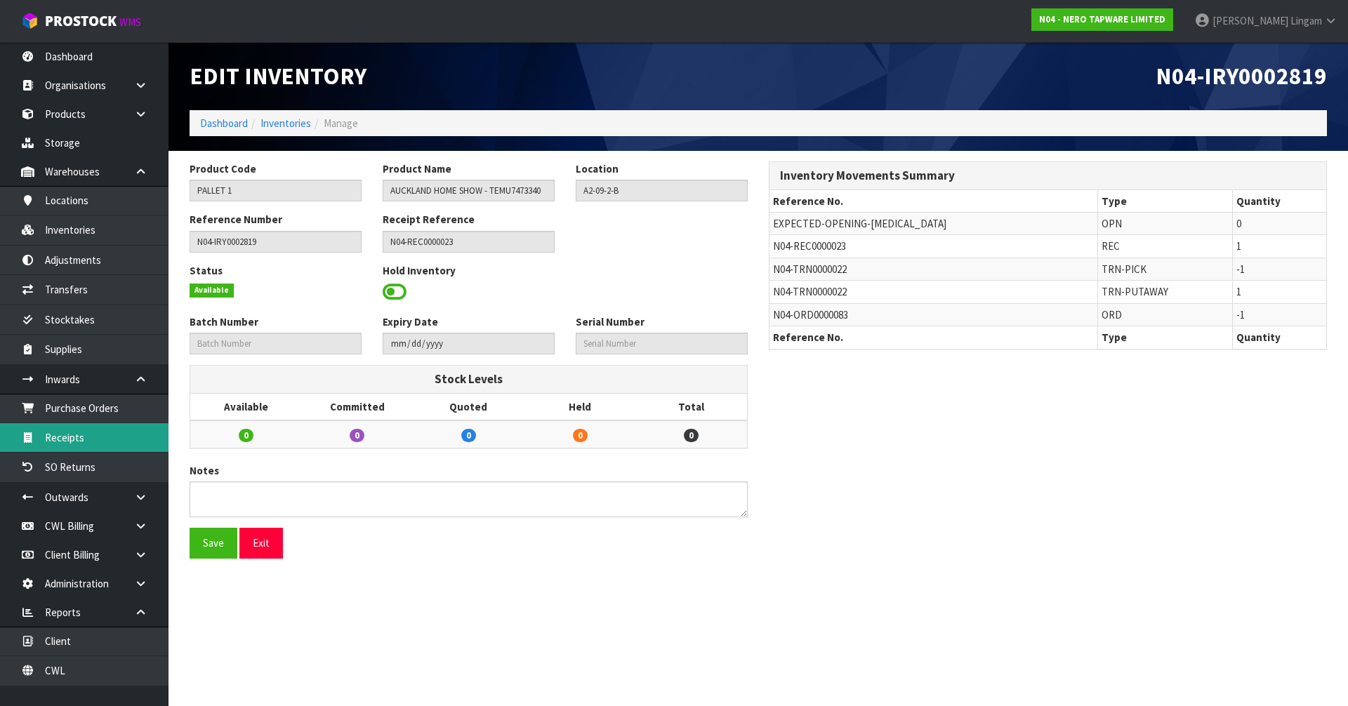
click at [81, 440] on link "Receipts" at bounding box center [84, 437] width 168 height 29
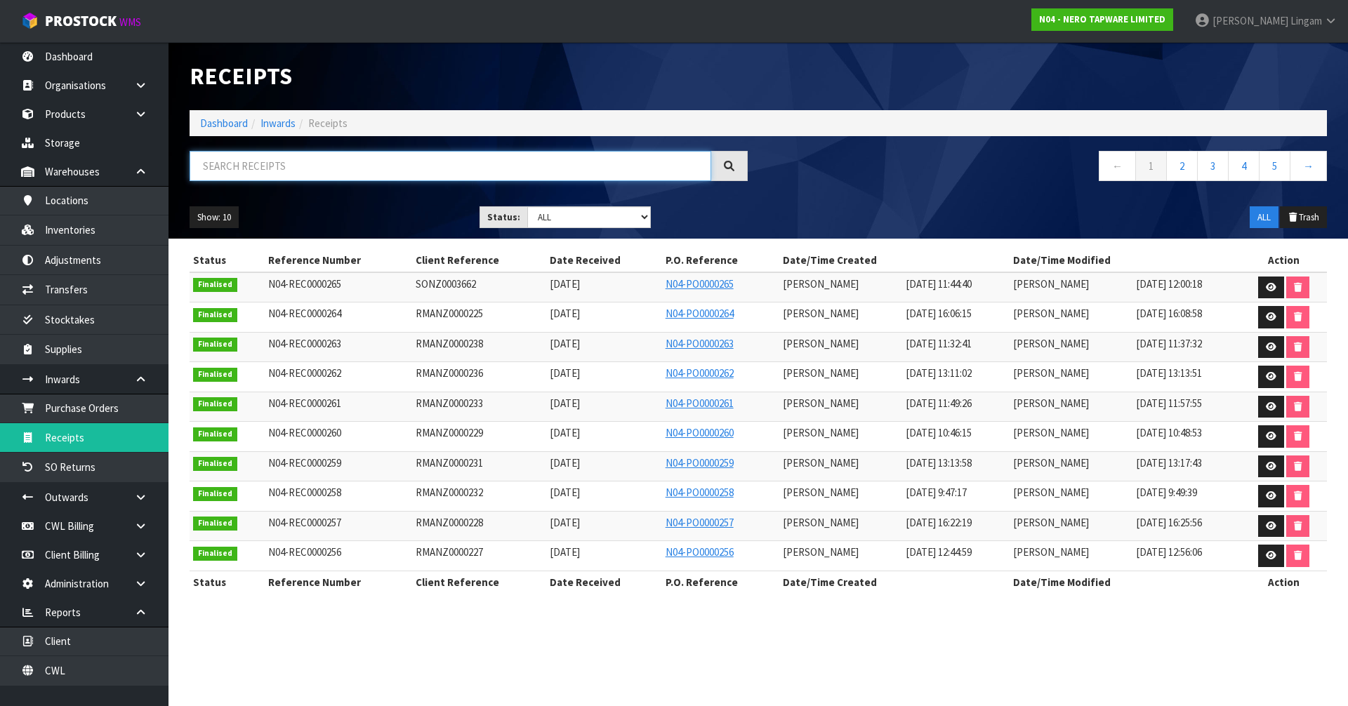
click at [416, 168] on input "text" at bounding box center [451, 166] width 522 height 30
type input "23"
click at [1186, 174] on link "2" at bounding box center [1182, 166] width 32 height 30
click at [1235, 165] on link "4" at bounding box center [1244, 166] width 32 height 30
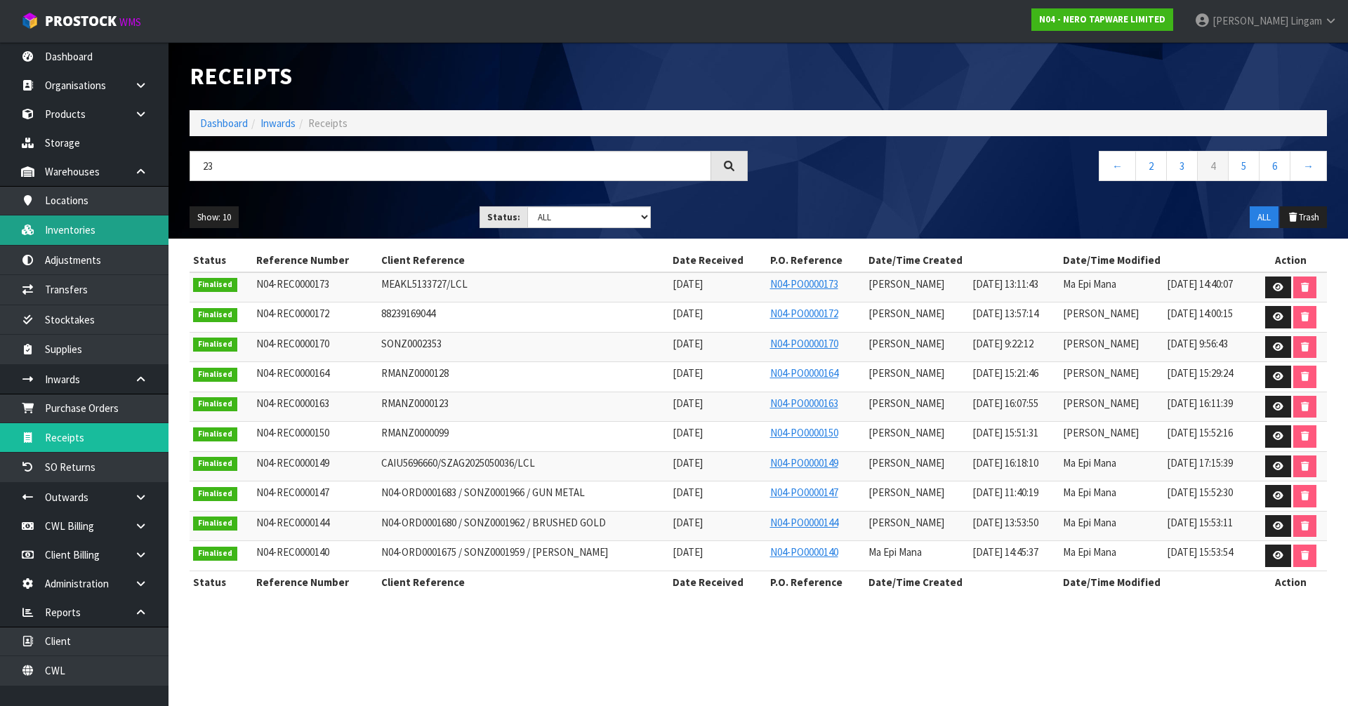
click at [67, 224] on link "Inventories" at bounding box center [84, 229] width 168 height 29
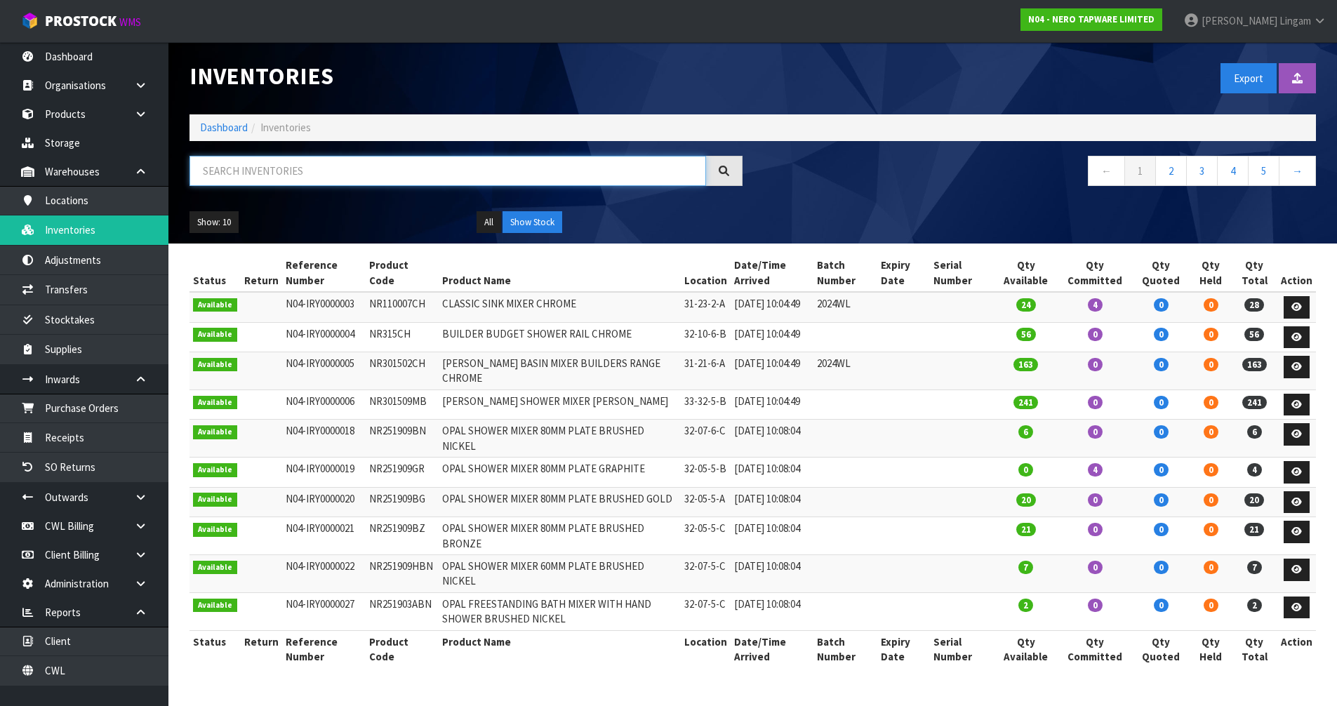
click at [267, 170] on input "text" at bounding box center [448, 171] width 517 height 30
paste input "PALLET 1"
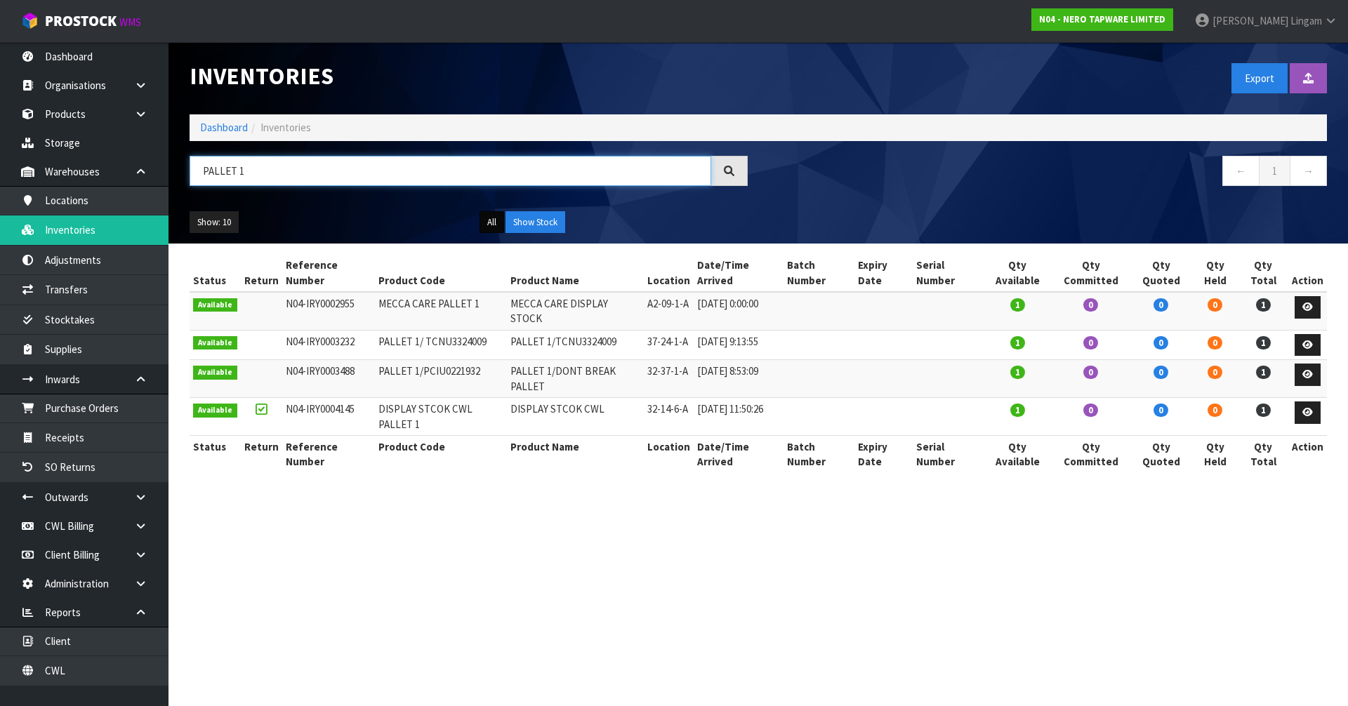
type input "PALLET 1"
click at [487, 226] on button "All" at bounding box center [491, 222] width 25 height 22
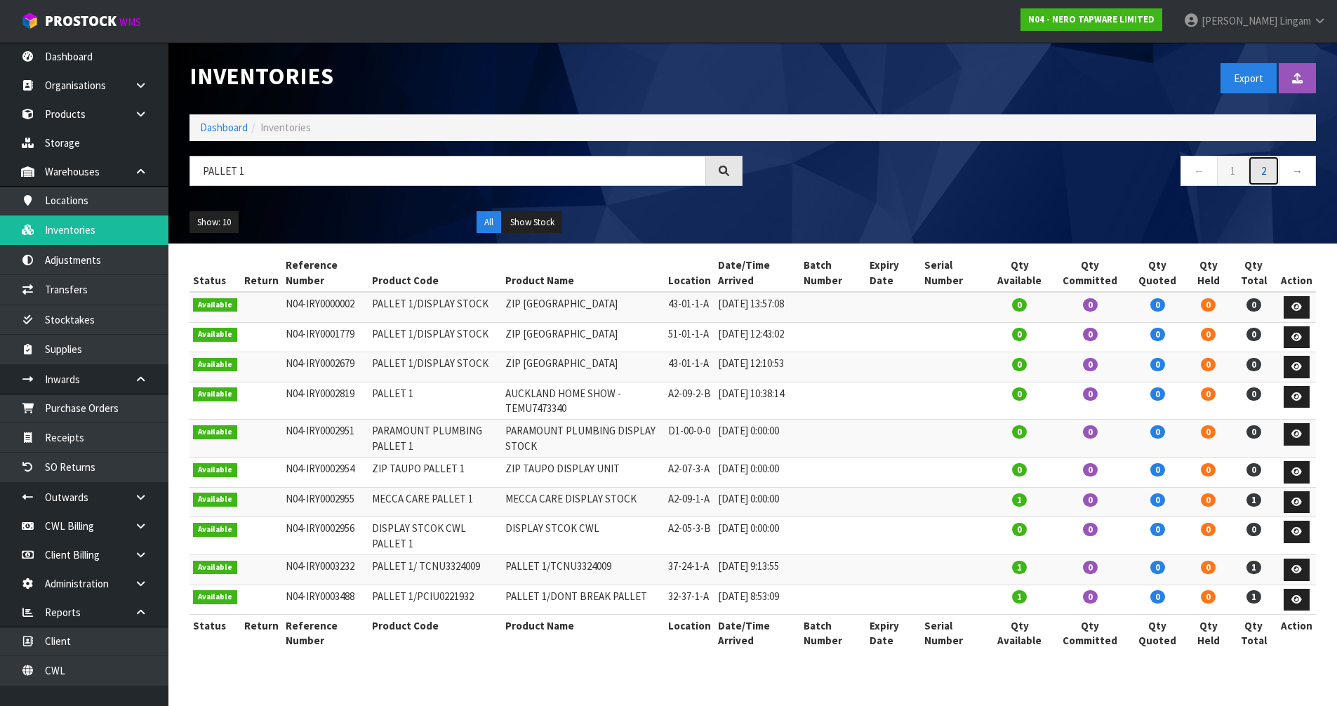
click at [1275, 173] on link "2" at bounding box center [1264, 171] width 32 height 30
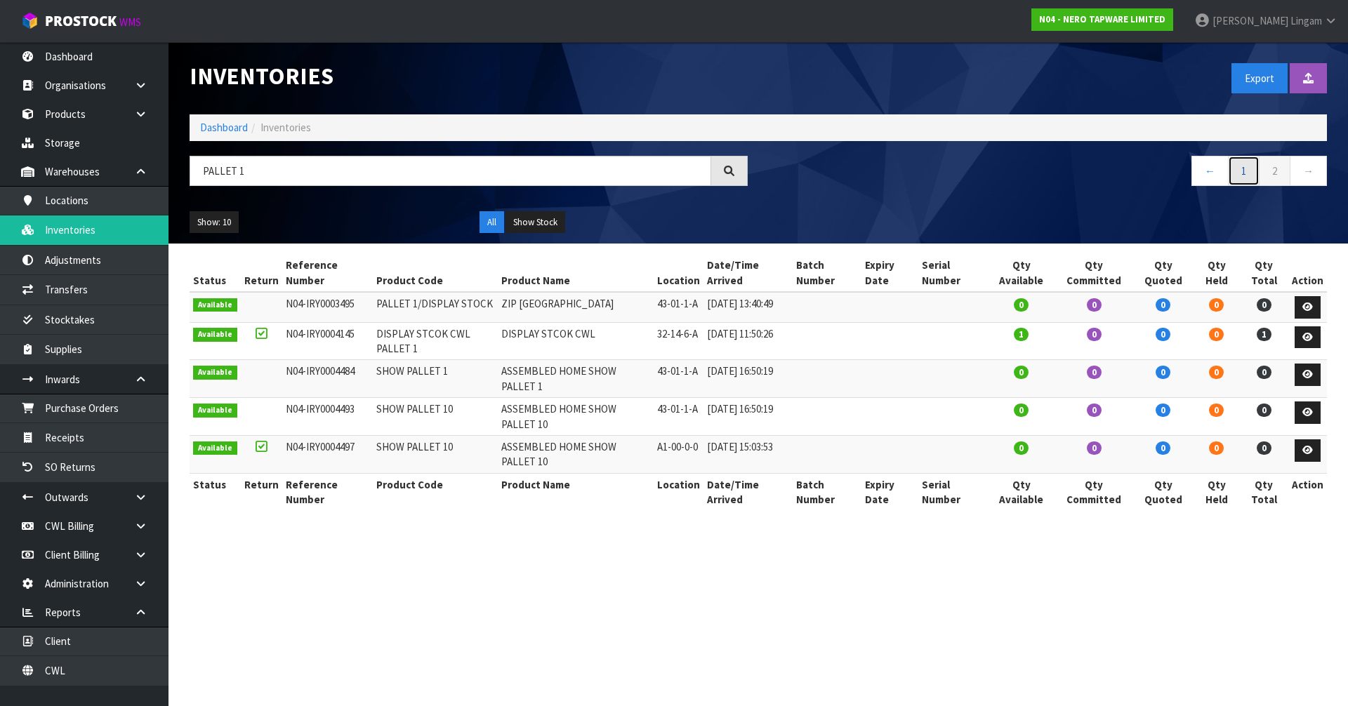
click at [1241, 171] on link "1" at bounding box center [1244, 171] width 32 height 30
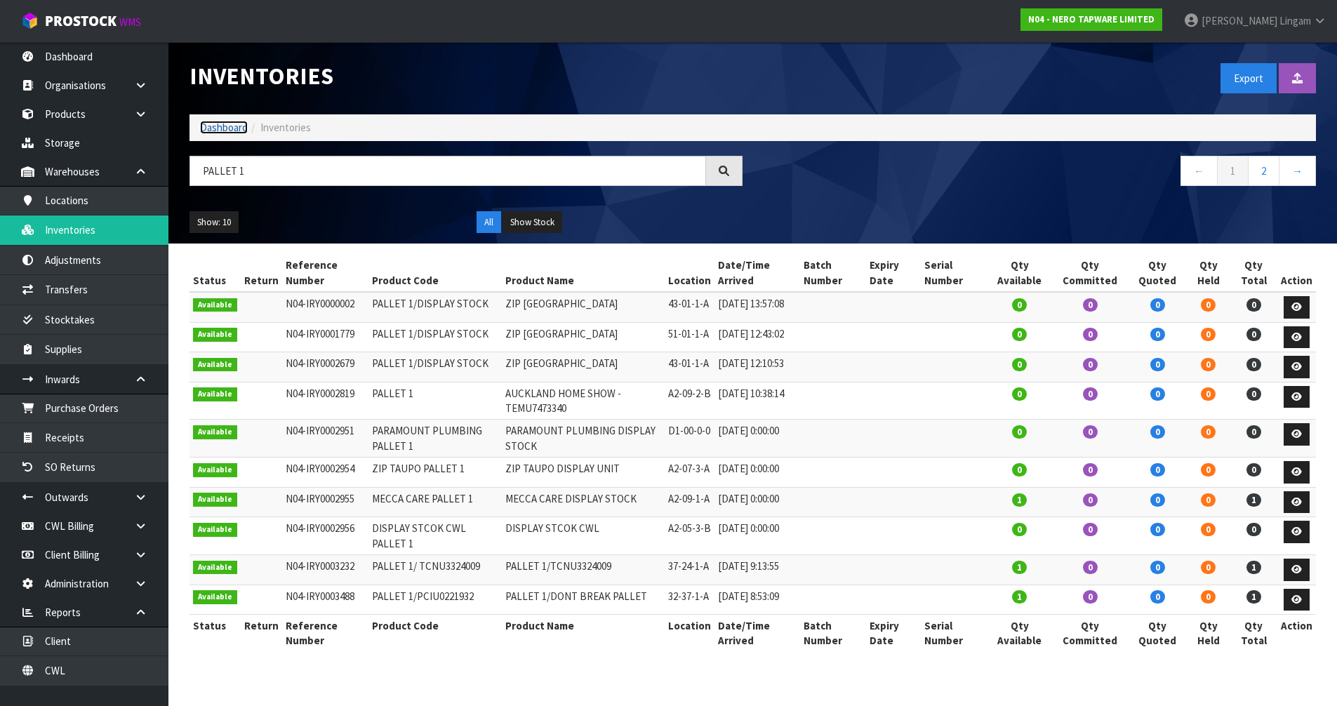
click at [222, 123] on link "Dashboard" at bounding box center [224, 127] width 48 height 13
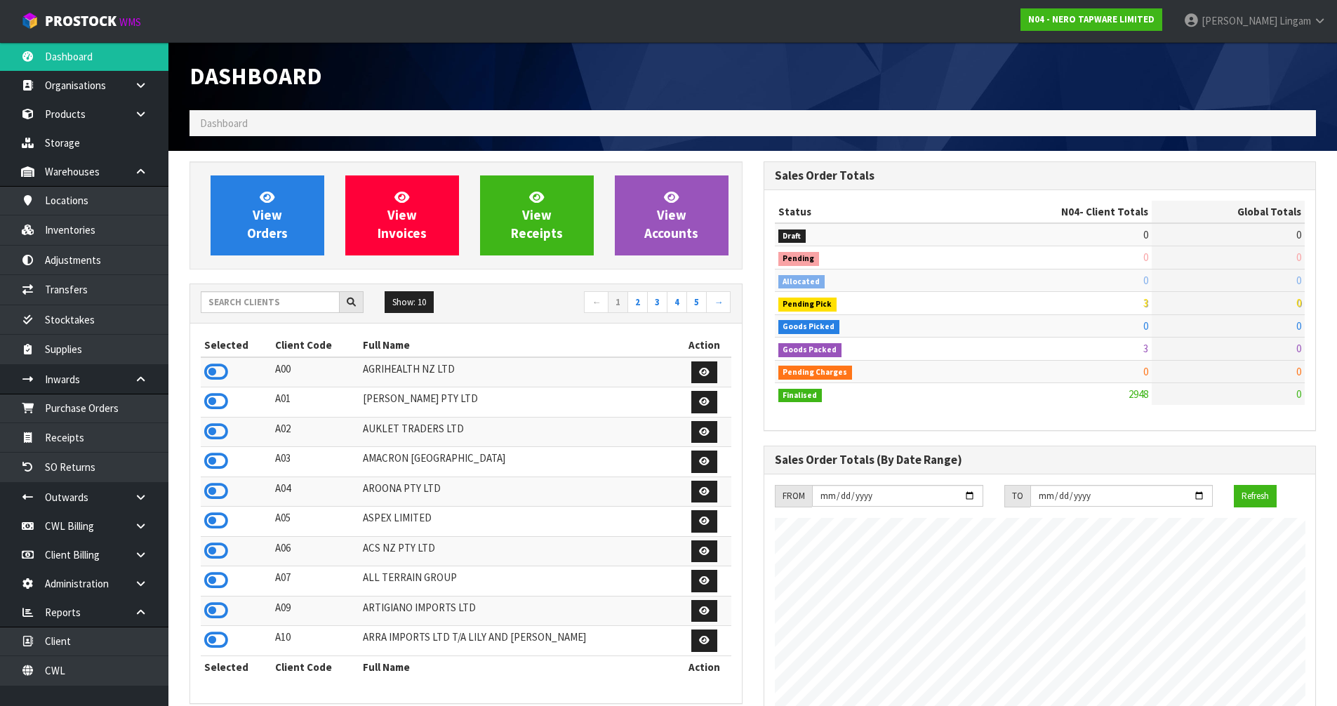
scroll to position [1063, 573]
click at [284, 235] on span "View Orders" at bounding box center [267, 215] width 41 height 53
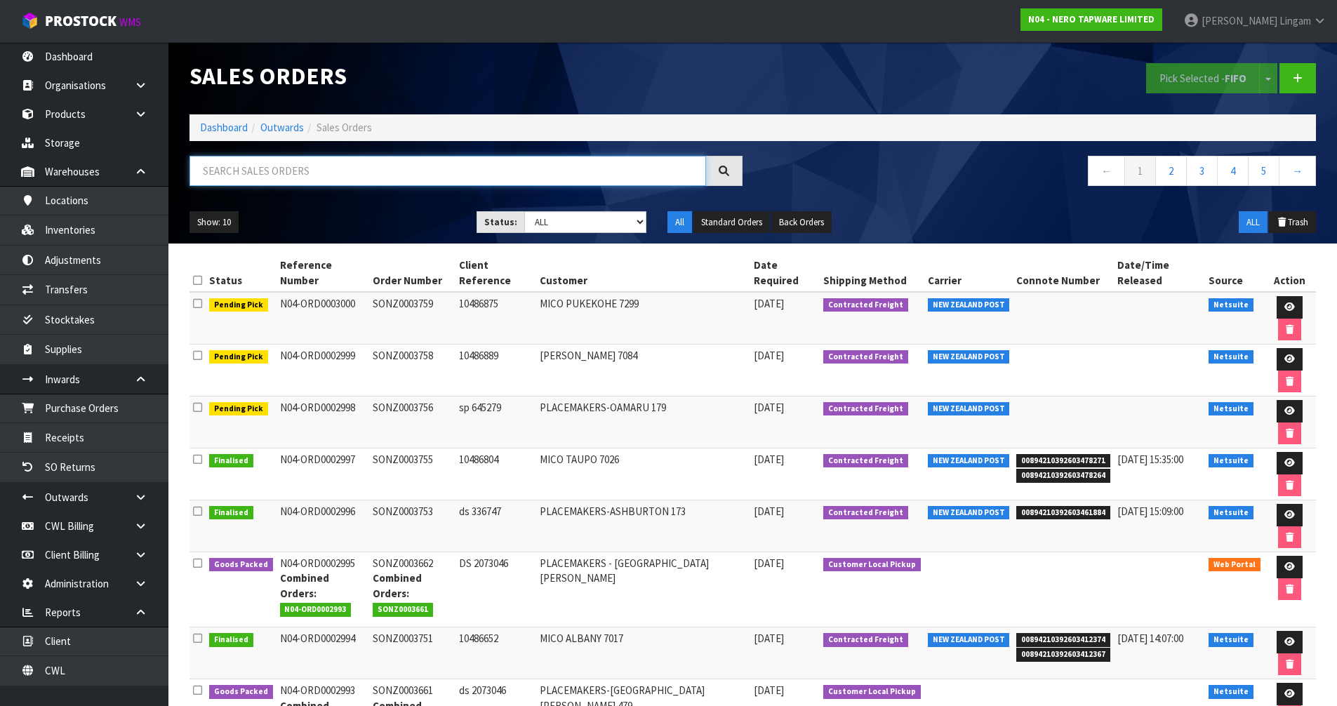
click at [457, 171] on input "text" at bounding box center [448, 171] width 517 height 30
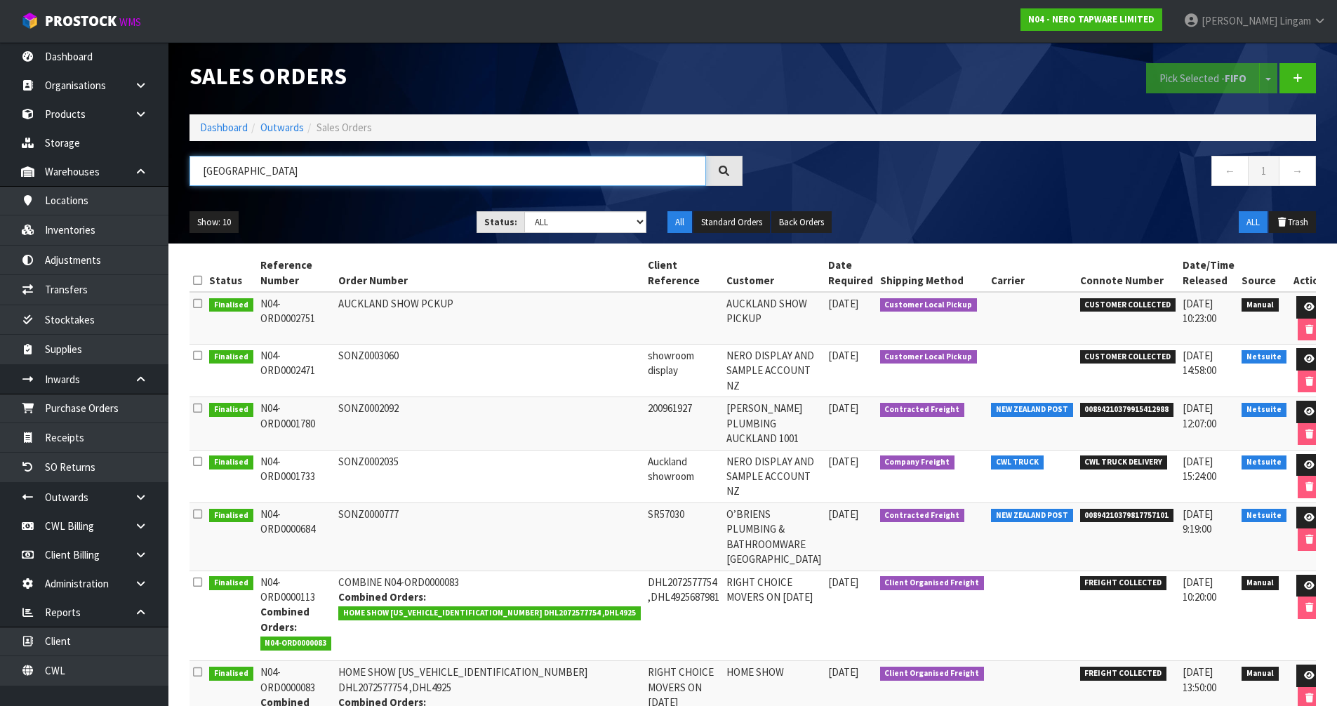
type input "[GEOGRAPHIC_DATA]"
click at [215, 121] on link "Dashboard" at bounding box center [224, 127] width 48 height 13
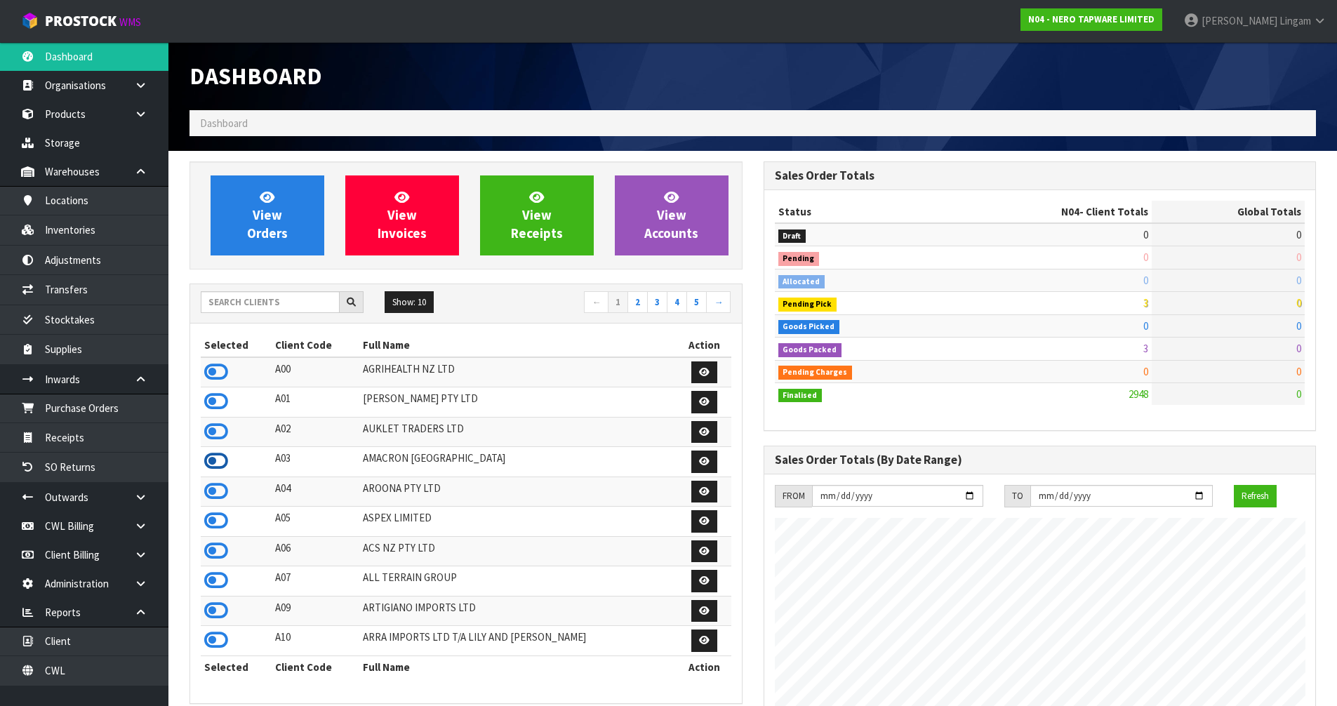
scroll to position [1063, 573]
click at [218, 545] on icon at bounding box center [216, 550] width 24 height 21
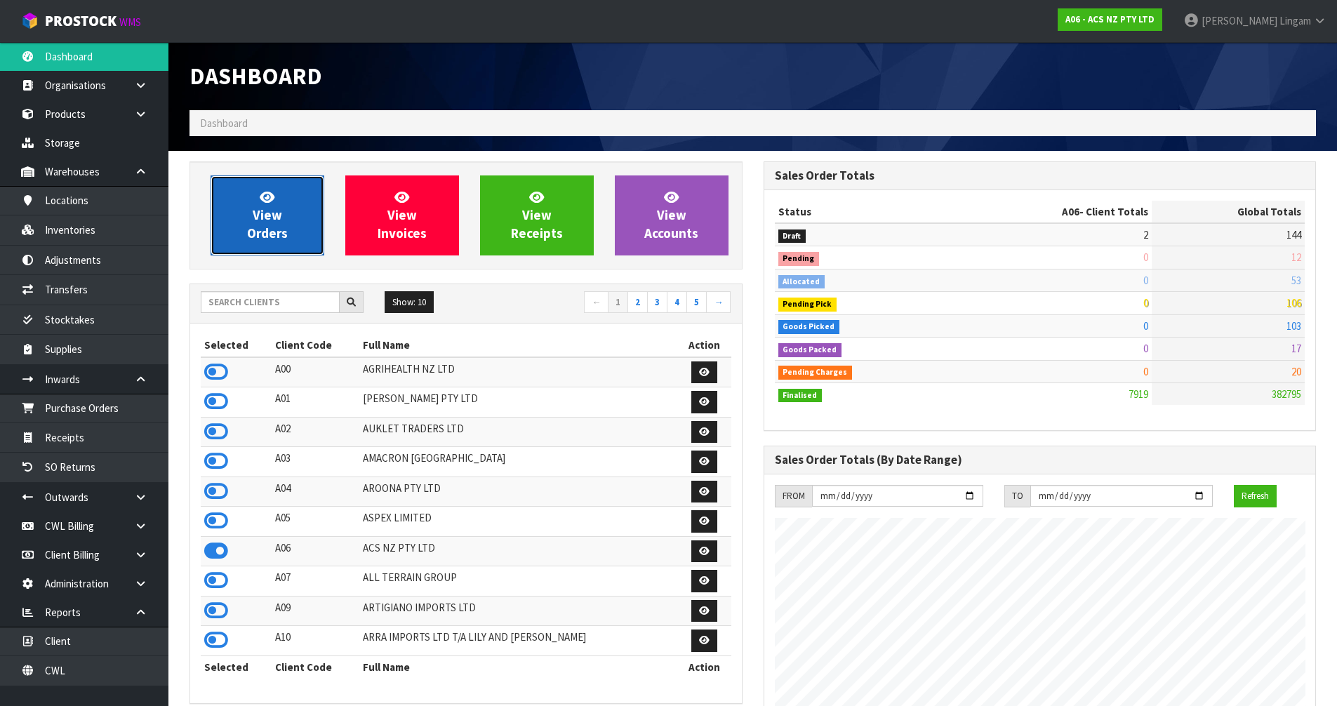
click at [289, 213] on link "View Orders" at bounding box center [268, 215] width 114 height 80
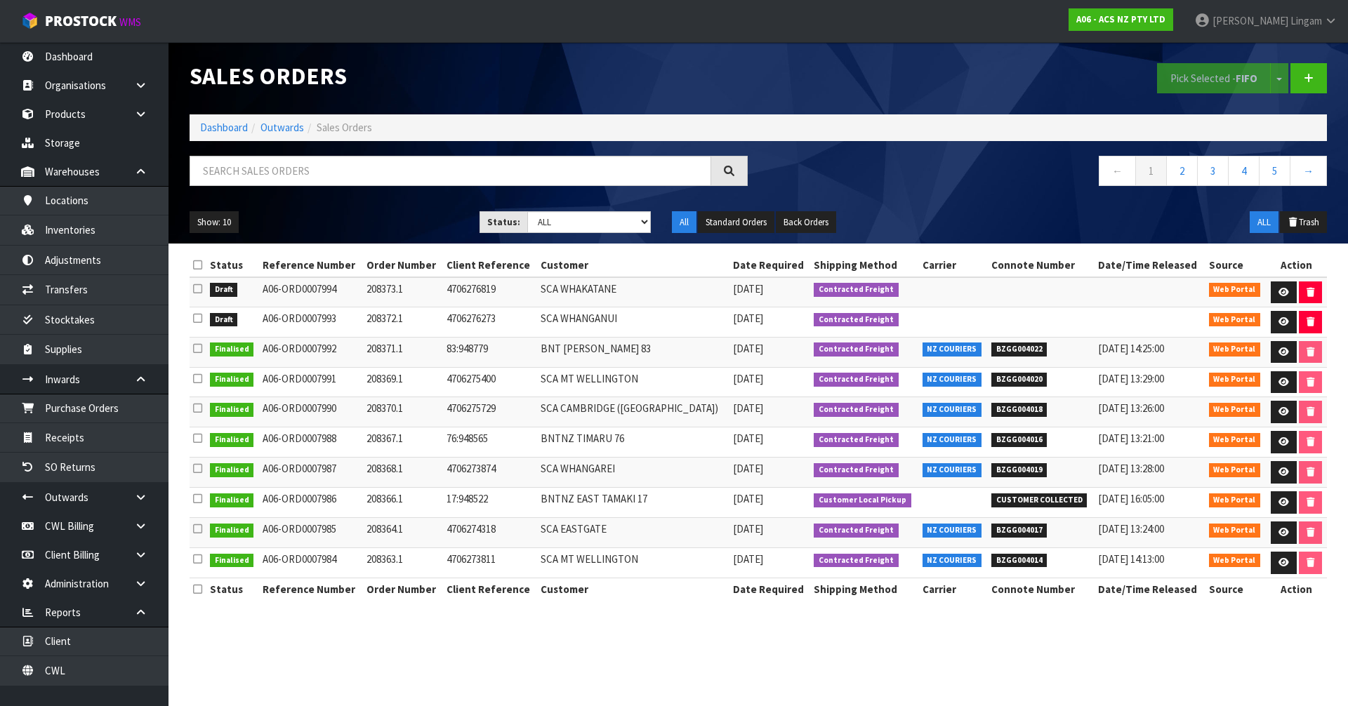
click at [196, 264] on icon at bounding box center [197, 265] width 9 height 11
click at [1186, 86] on button "Pick Selected - FIFO" at bounding box center [1214, 78] width 114 height 30
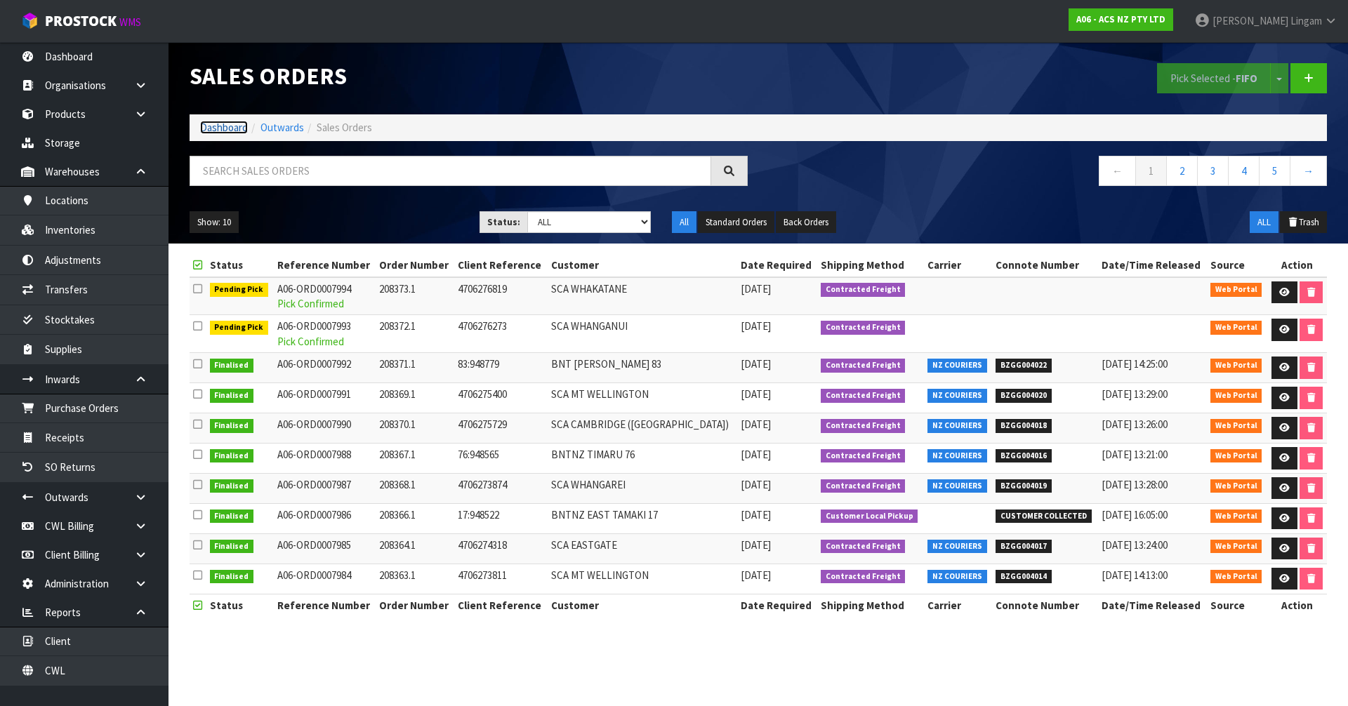
click at [225, 126] on link "Dashboard" at bounding box center [224, 127] width 48 height 13
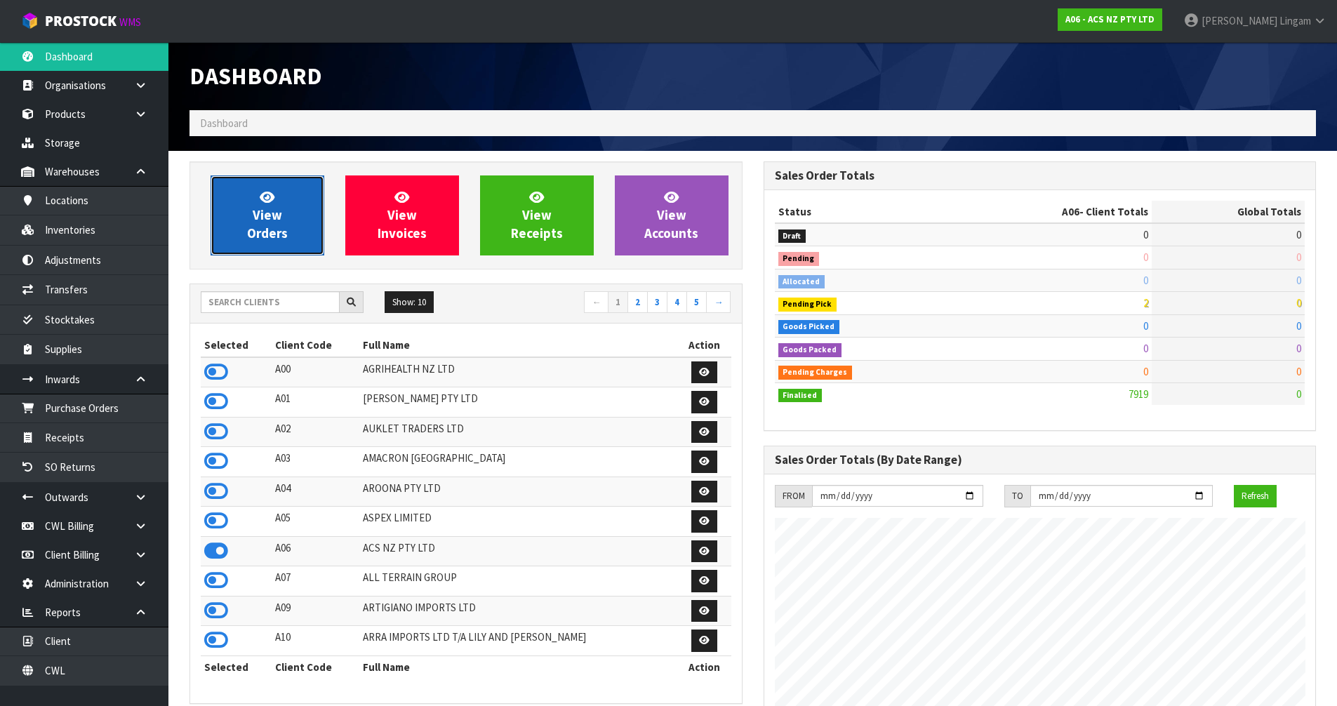
click at [301, 230] on link "View Orders" at bounding box center [268, 215] width 114 height 80
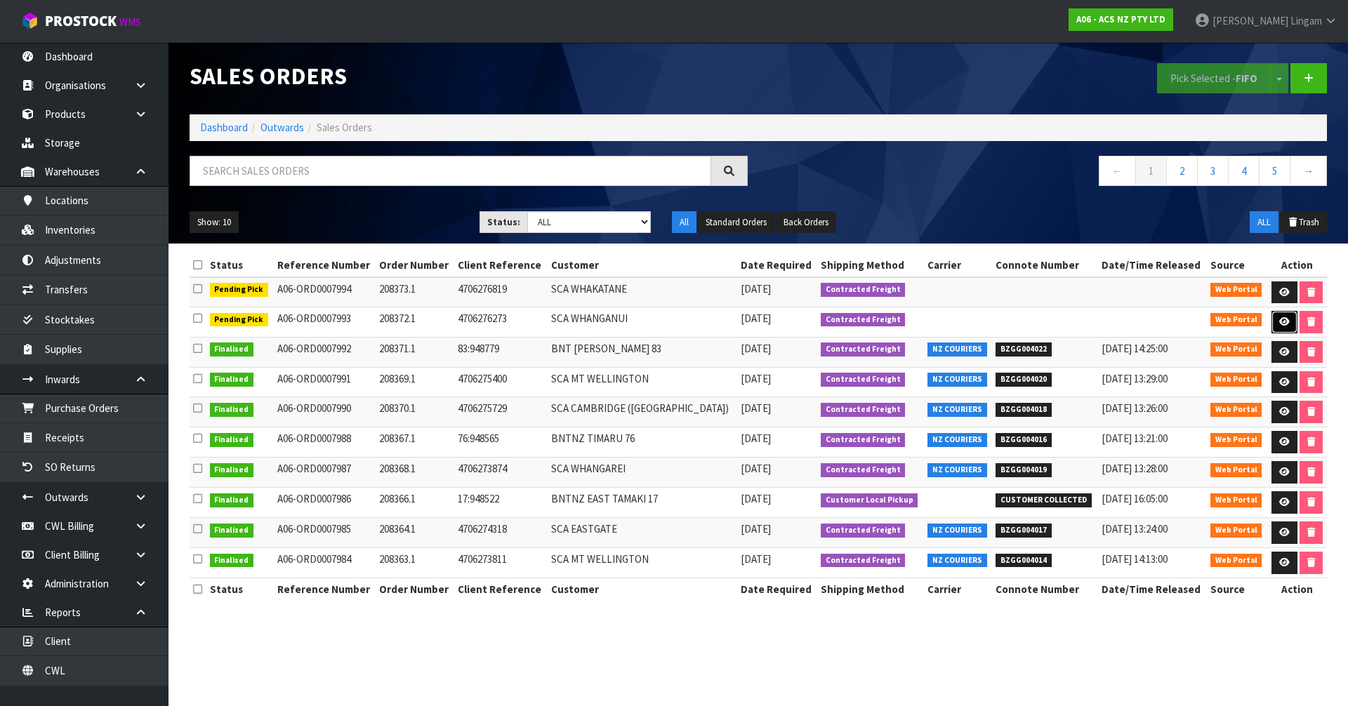
click at [1274, 319] on link at bounding box center [1284, 322] width 26 height 22
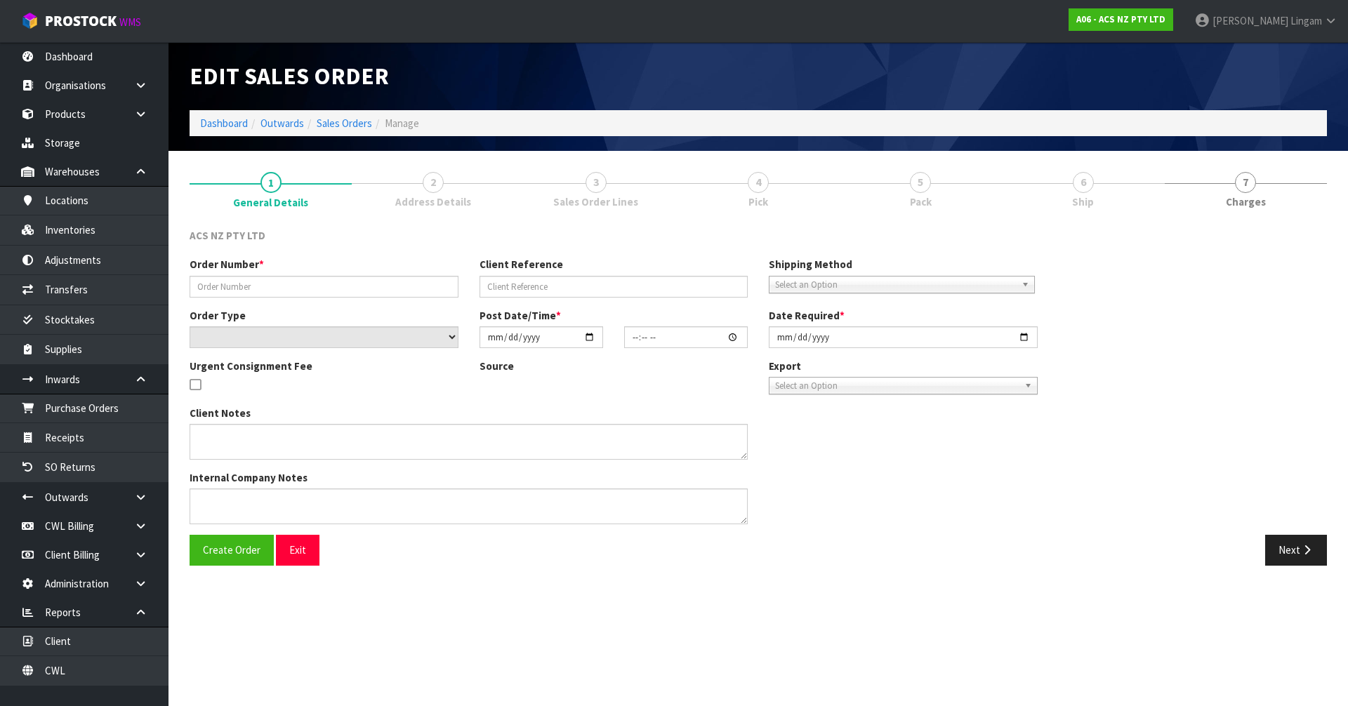
type input "208372.1"
type input "4706276273"
select select "number:0"
type input "[DATE]"
type input "18:38:00.000"
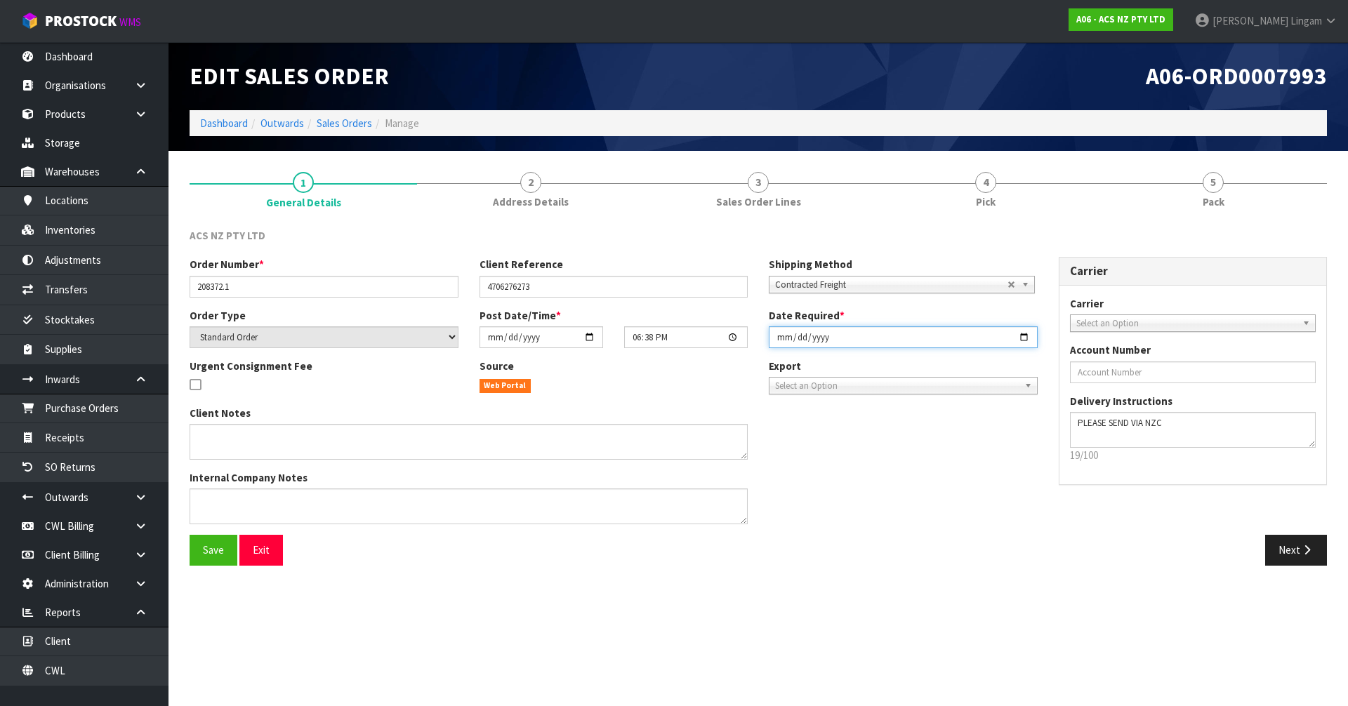
click at [780, 338] on input "[DATE]" at bounding box center [903, 337] width 269 height 22
type input "[DATE]"
click at [223, 550] on span "Save" at bounding box center [213, 549] width 21 height 13
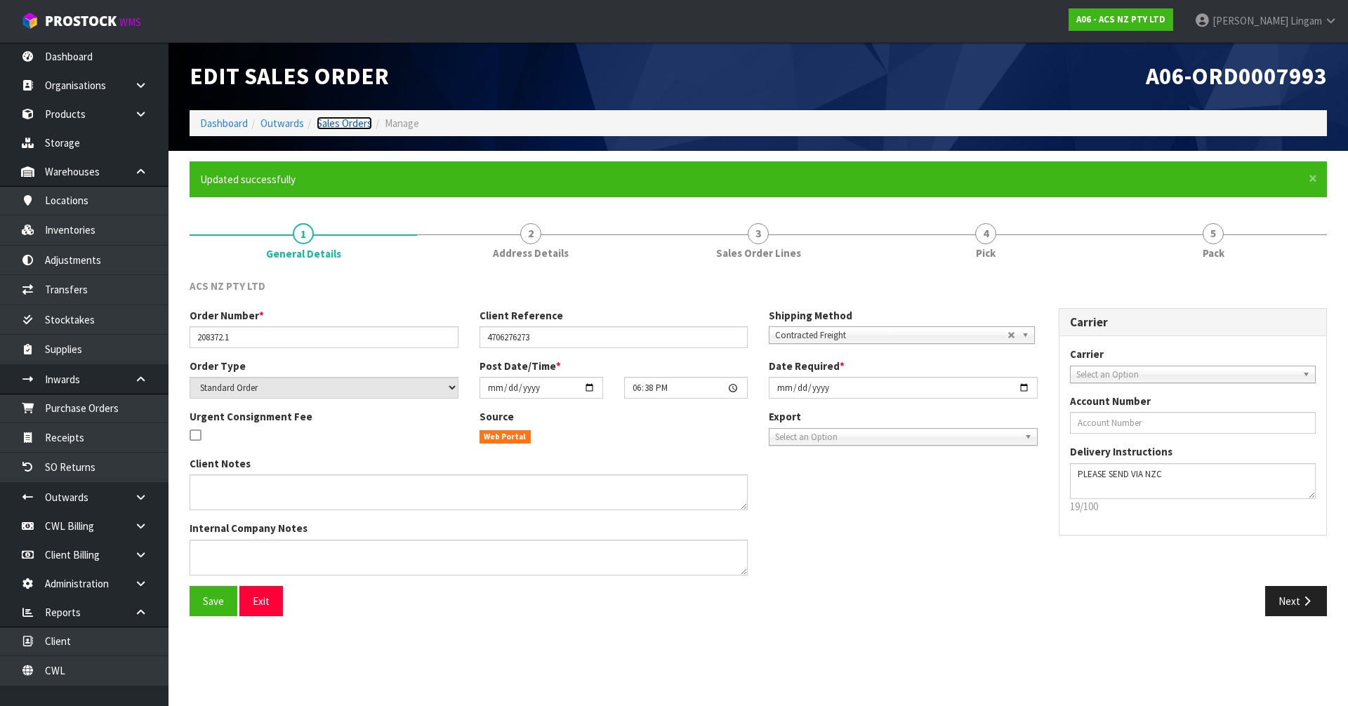
click at [347, 117] on link "Sales Orders" at bounding box center [344, 123] width 55 height 13
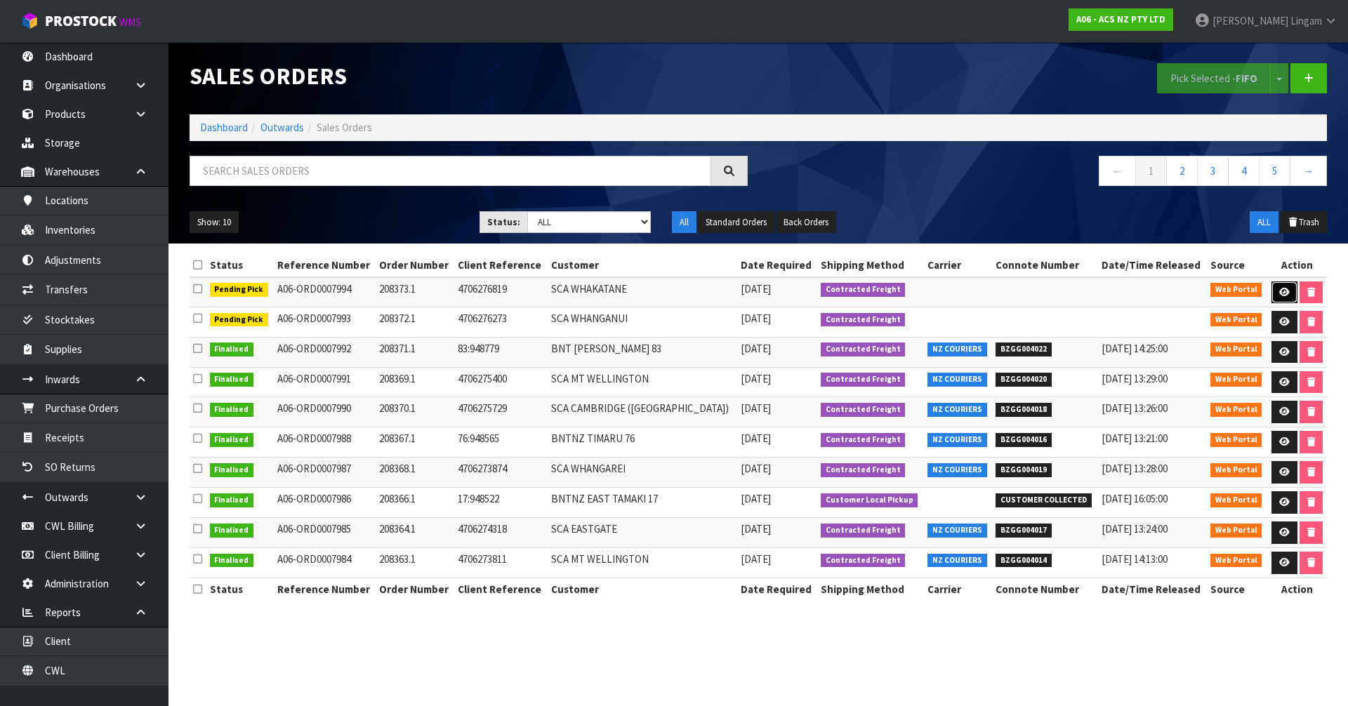
click at [1280, 291] on icon at bounding box center [1284, 292] width 11 height 9
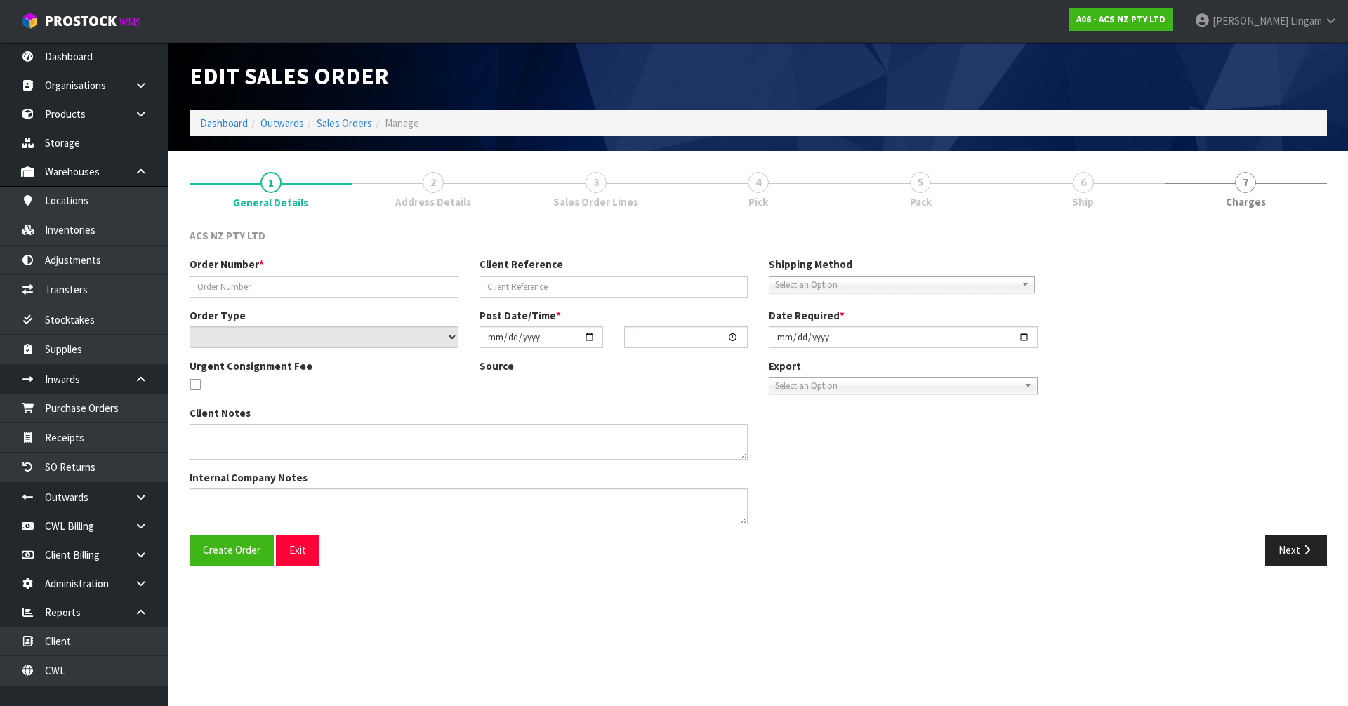
type input "208373.1"
type input "4706276819"
select select "number:0"
type input "[DATE]"
type input "18:39:00.000"
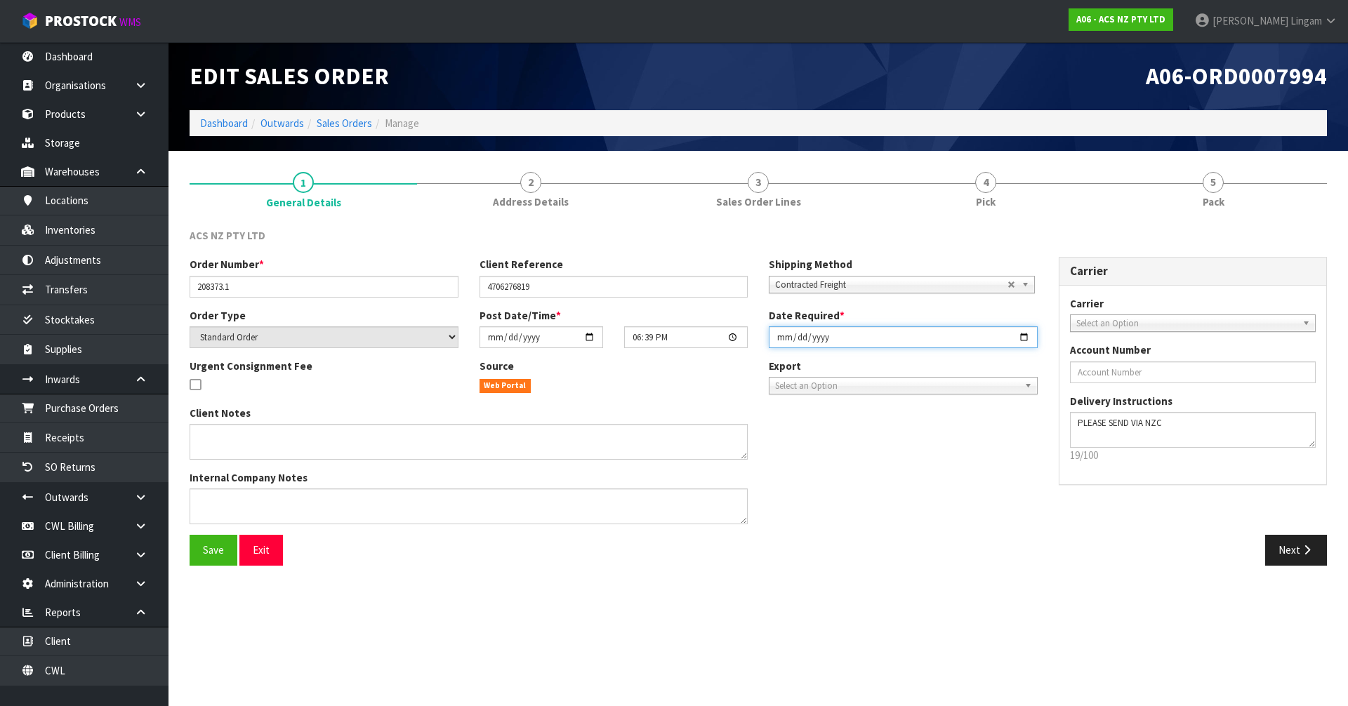
click at [780, 339] on input "[DATE]" at bounding box center [903, 337] width 269 height 22
type input "[DATE]"
click at [199, 552] on button "Save" at bounding box center [214, 550] width 48 height 30
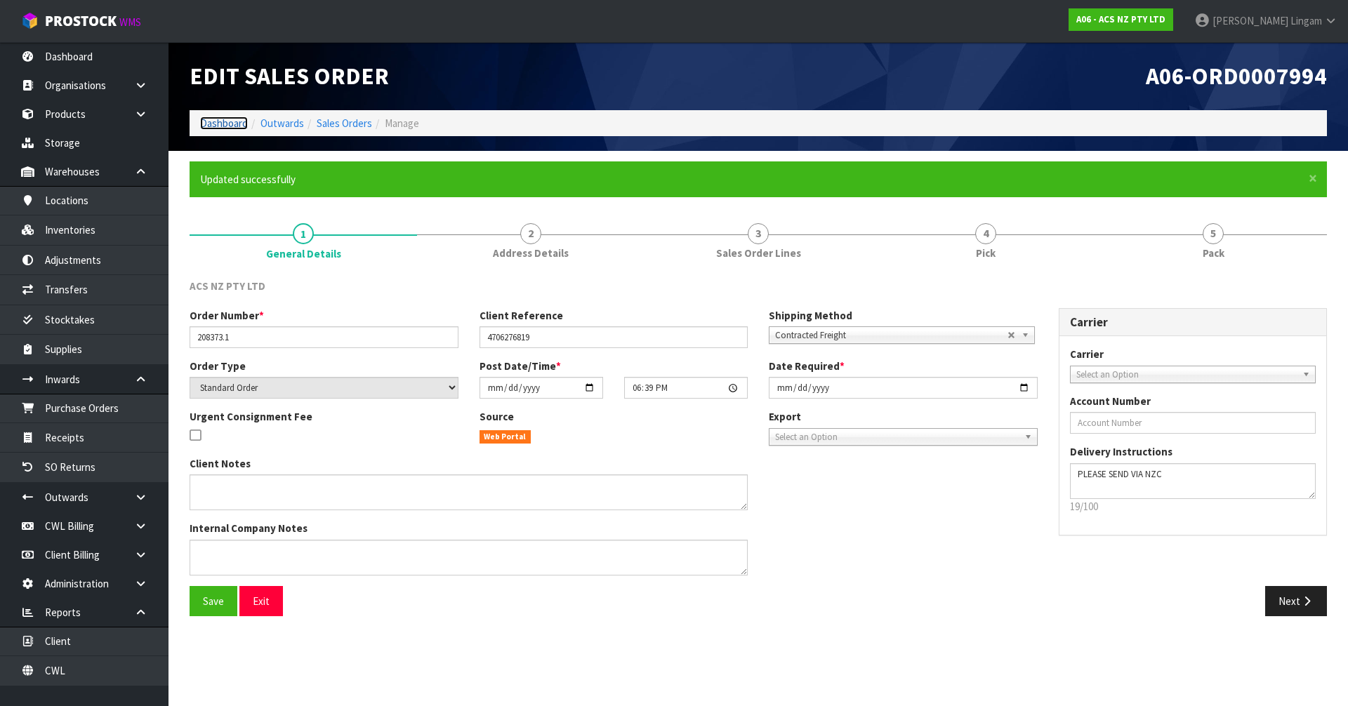
click at [232, 123] on link "Dashboard" at bounding box center [224, 123] width 48 height 13
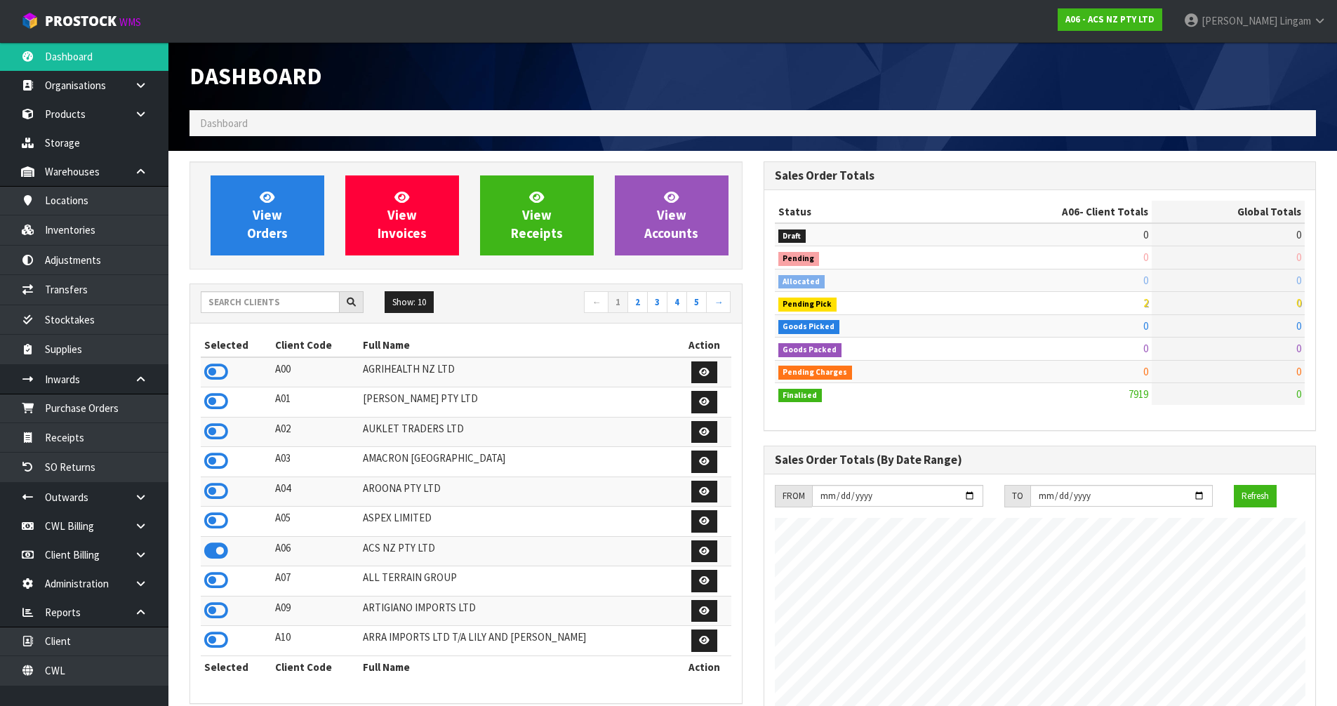
scroll to position [1063, 573]
click at [312, 304] on input "text" at bounding box center [270, 302] width 139 height 22
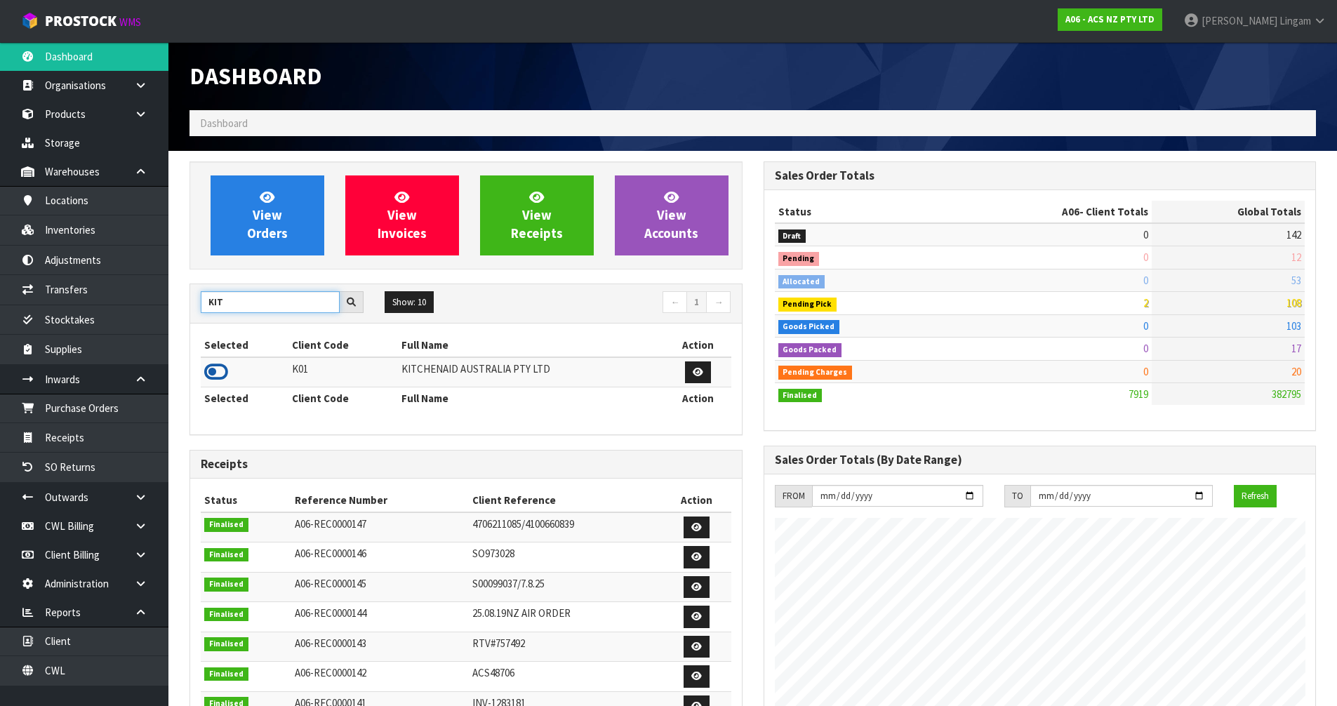
type input "KIT"
click at [215, 371] on icon at bounding box center [216, 371] width 24 height 21
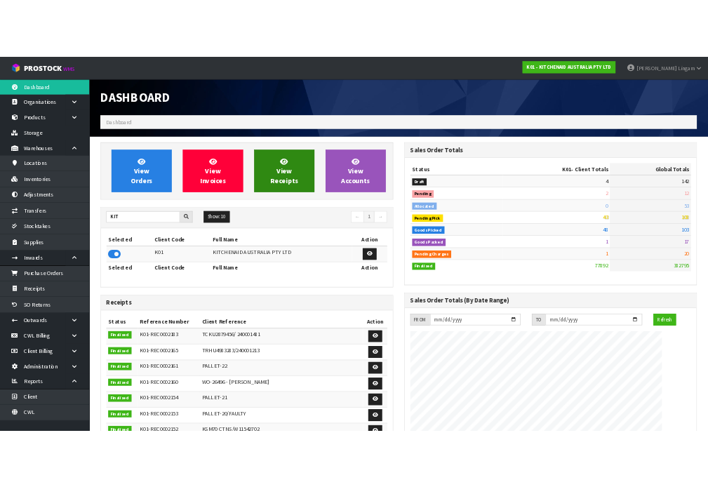
scroll to position [1114, 519]
